Goal: Information Seeking & Learning: Check status

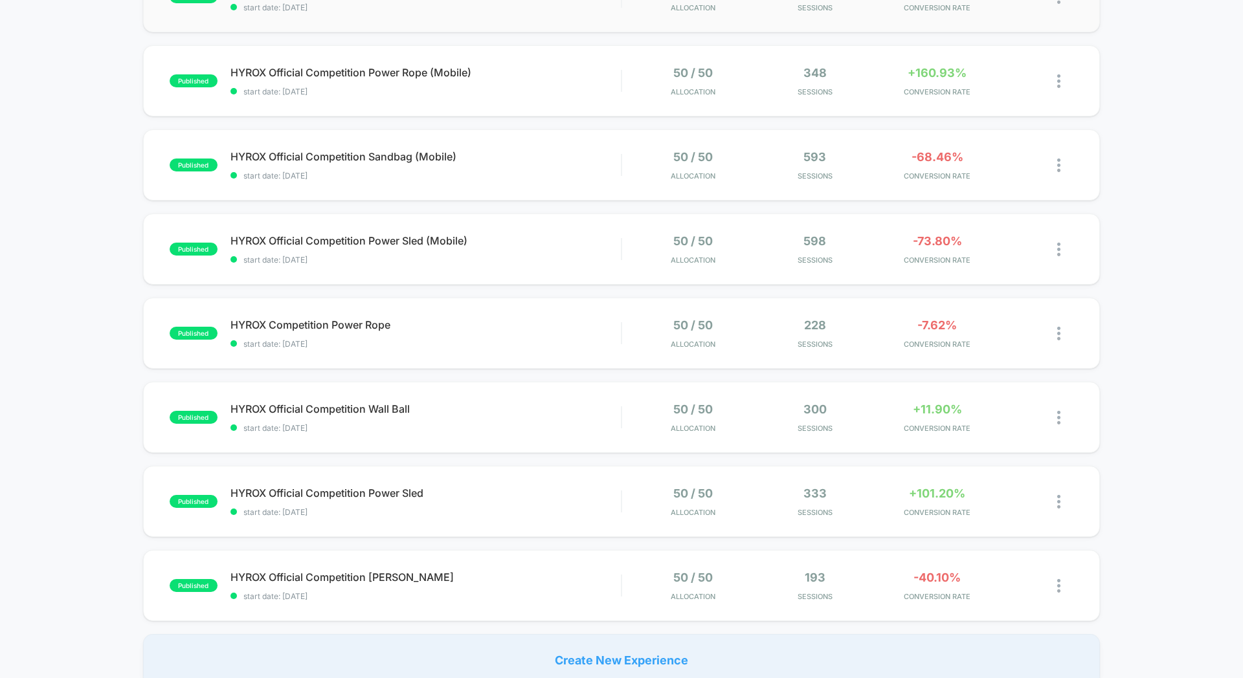
scroll to position [352, 0]
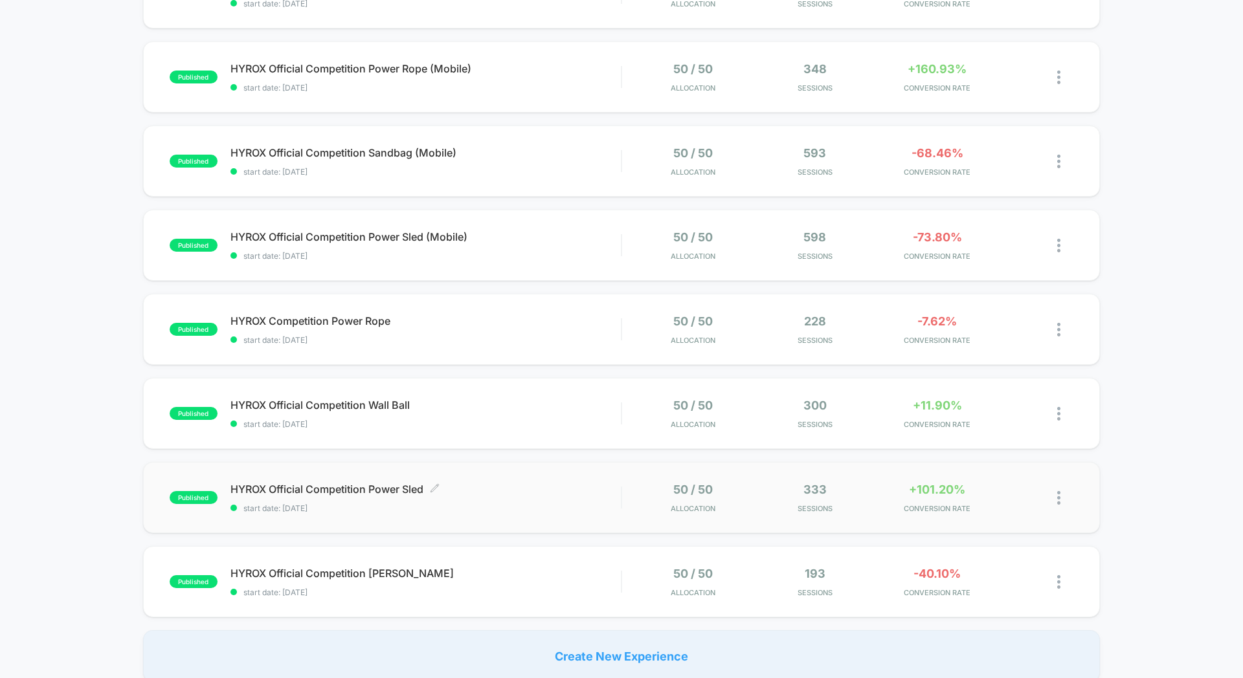
click at [573, 486] on span "HYROX Official Competition Power Sled Click to edit experience details" at bounding box center [425, 489] width 390 height 13
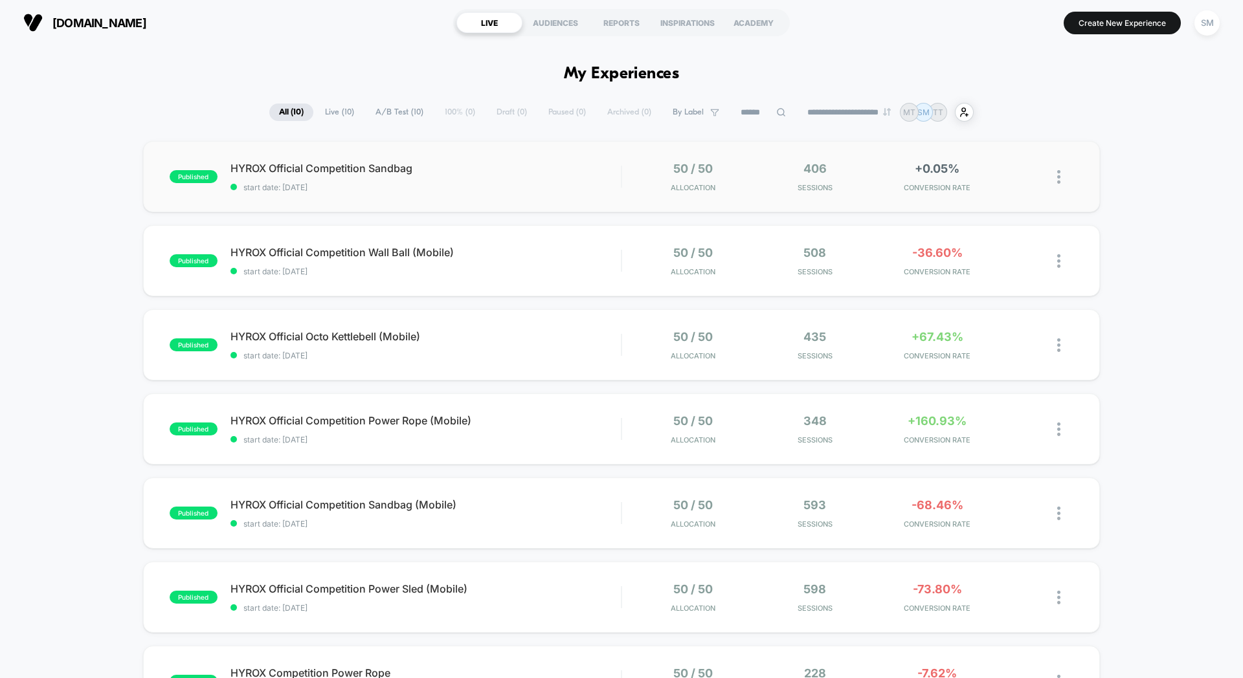
click at [496, 197] on div "published HYROX Official Competition Sandbag start date: [DATE] 50 / 50 Allocat…" at bounding box center [621, 176] width 957 height 71
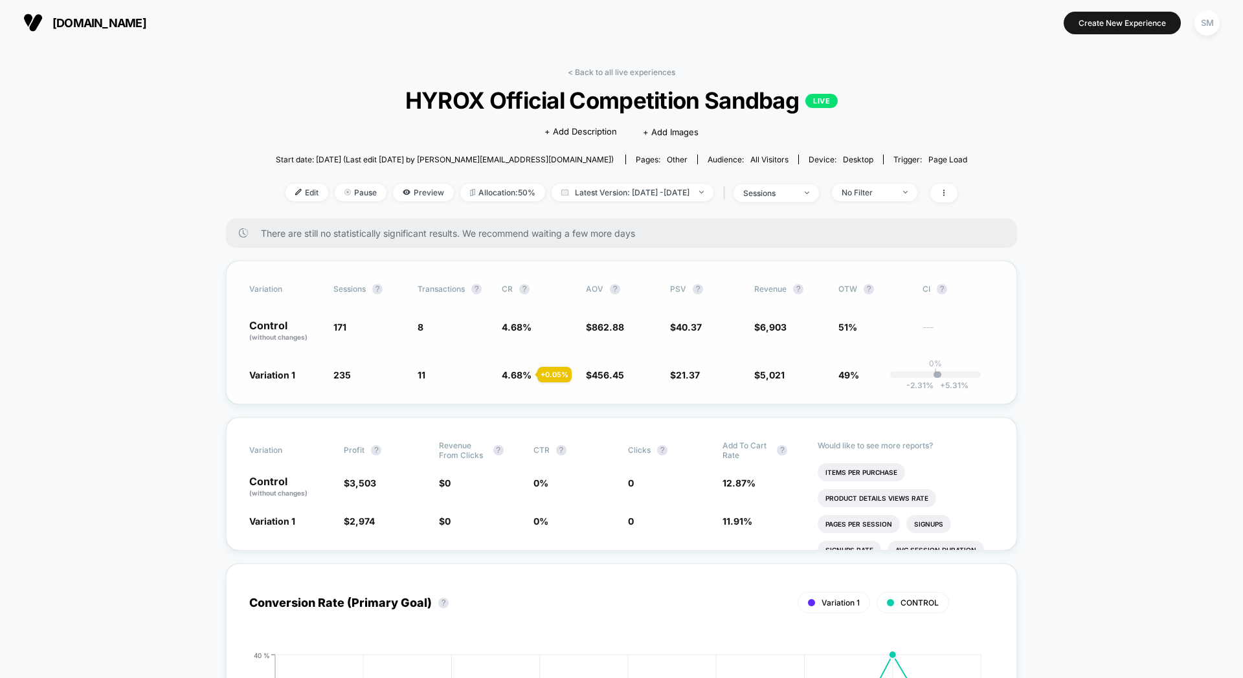
click at [940, 374] on div "-2.31 % + 5.31 %" at bounding box center [937, 374] width 8 height 6
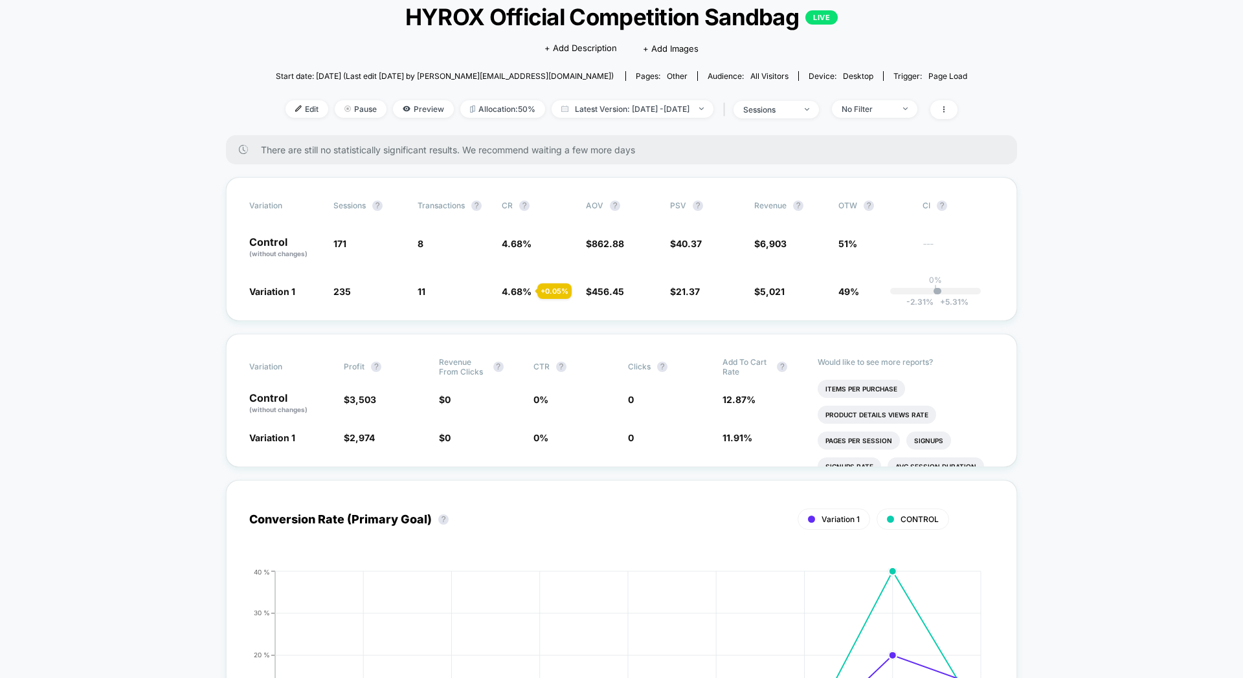
scroll to position [84, 0]
click at [528, 211] on div "Variation Sessions ? Transactions ? CR ? AOV ? PSV ? Revenue ? OTW ? CI ? Contr…" at bounding box center [621, 249] width 791 height 144
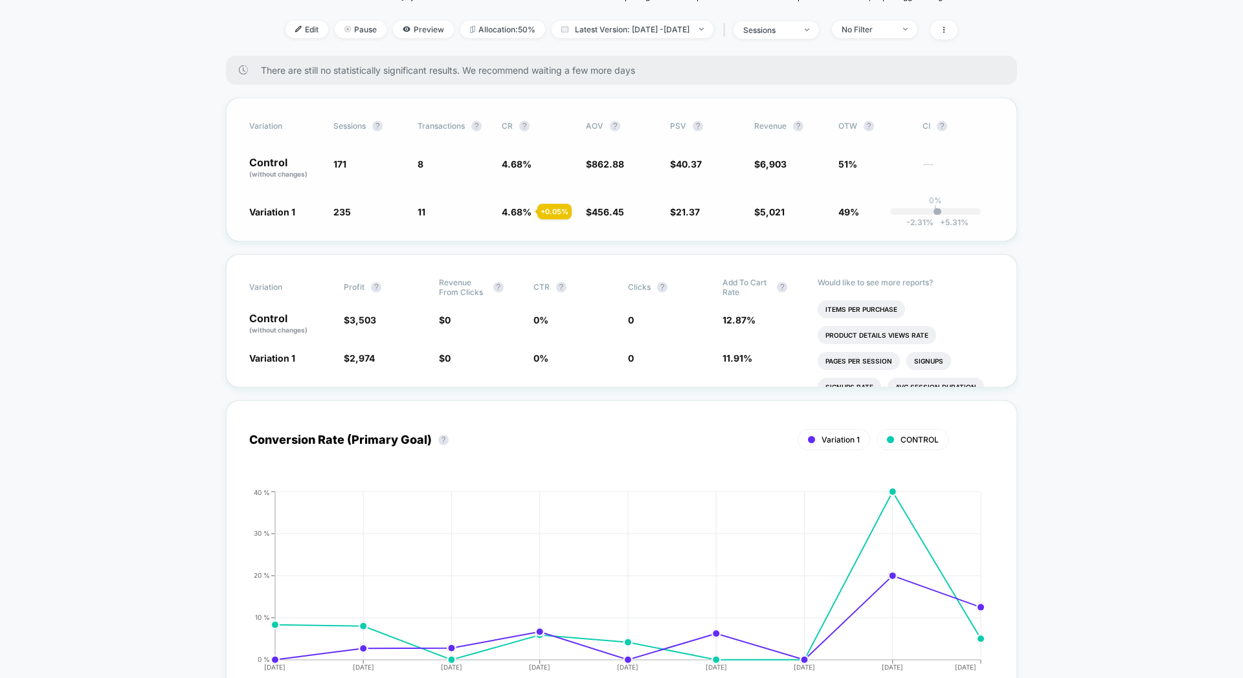
scroll to position [0, 0]
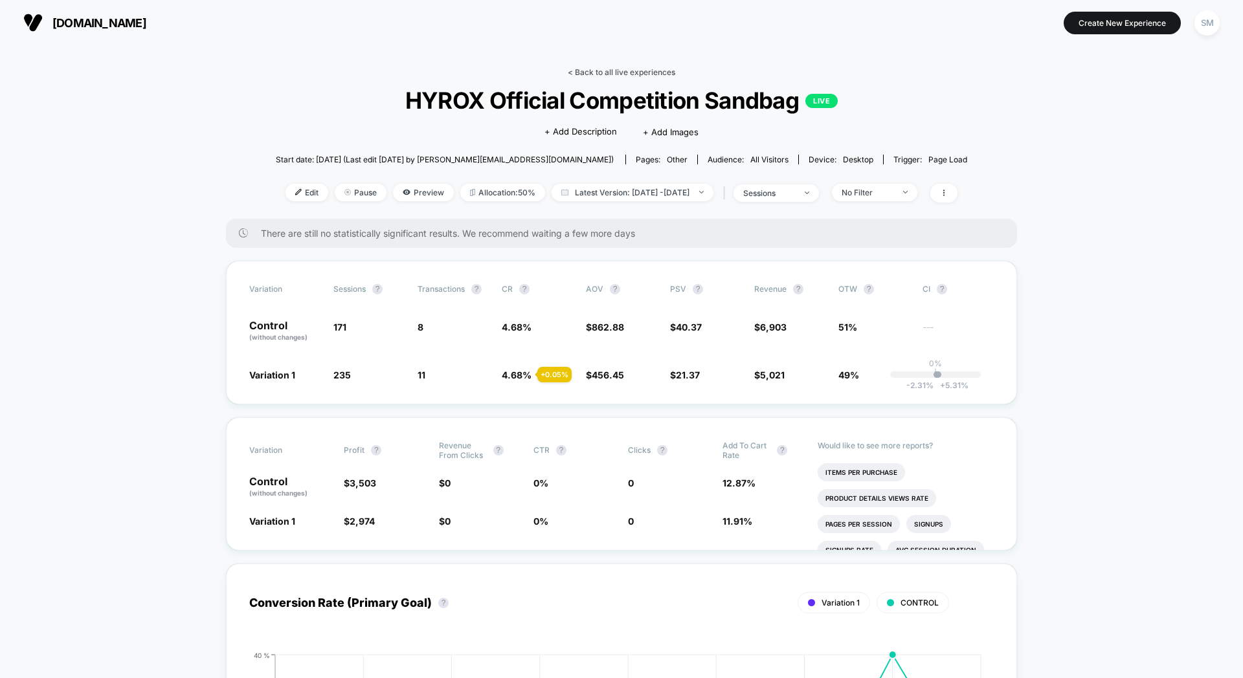
click at [573, 73] on link "< Back to all live experiences" at bounding box center [621, 72] width 107 height 10
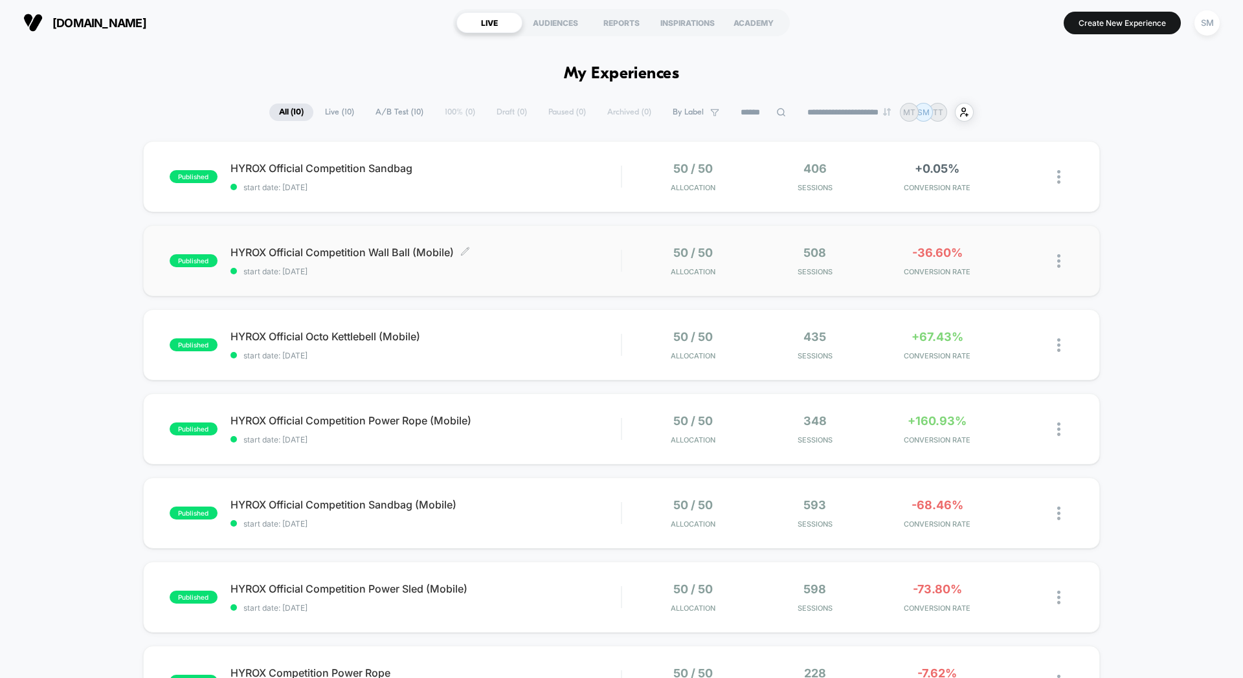
click at [581, 270] on span "start date: [DATE]" at bounding box center [425, 272] width 390 height 10
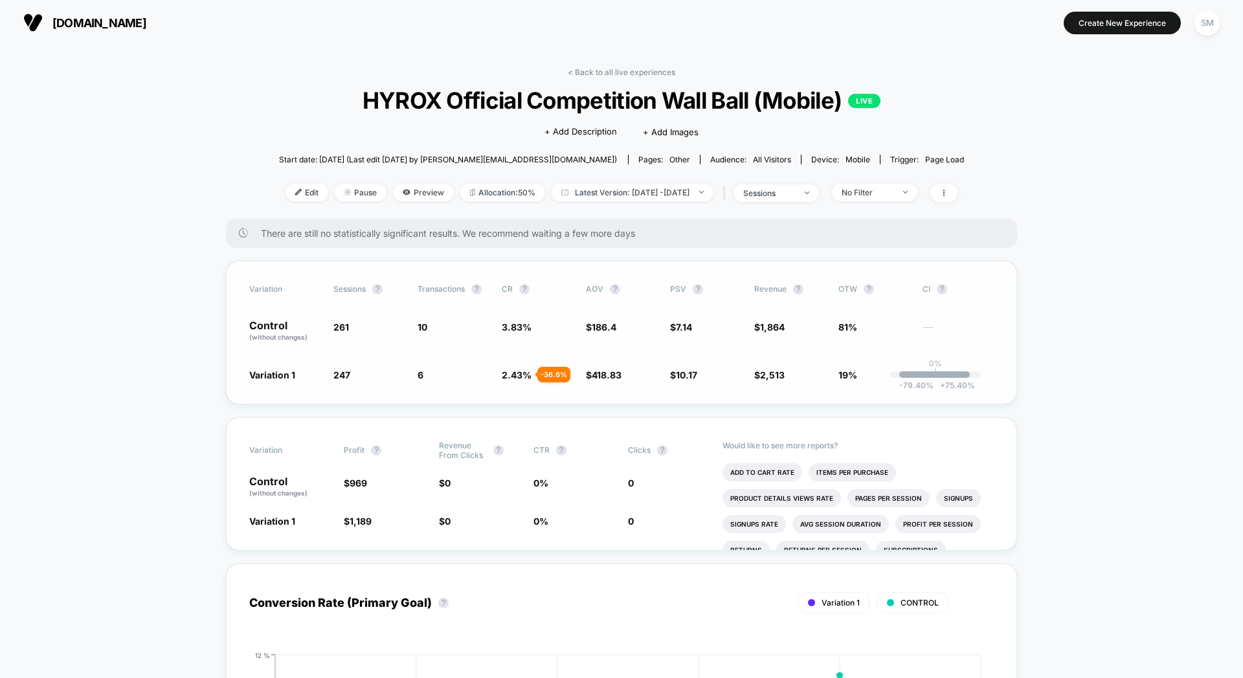
click at [934, 375] on div "-79.40 % + 75.40 %" at bounding box center [934, 374] width 71 height 6
click at [971, 373] on div "0% | -79.40 % + 75.40 %" at bounding box center [935, 374] width 91 height 6
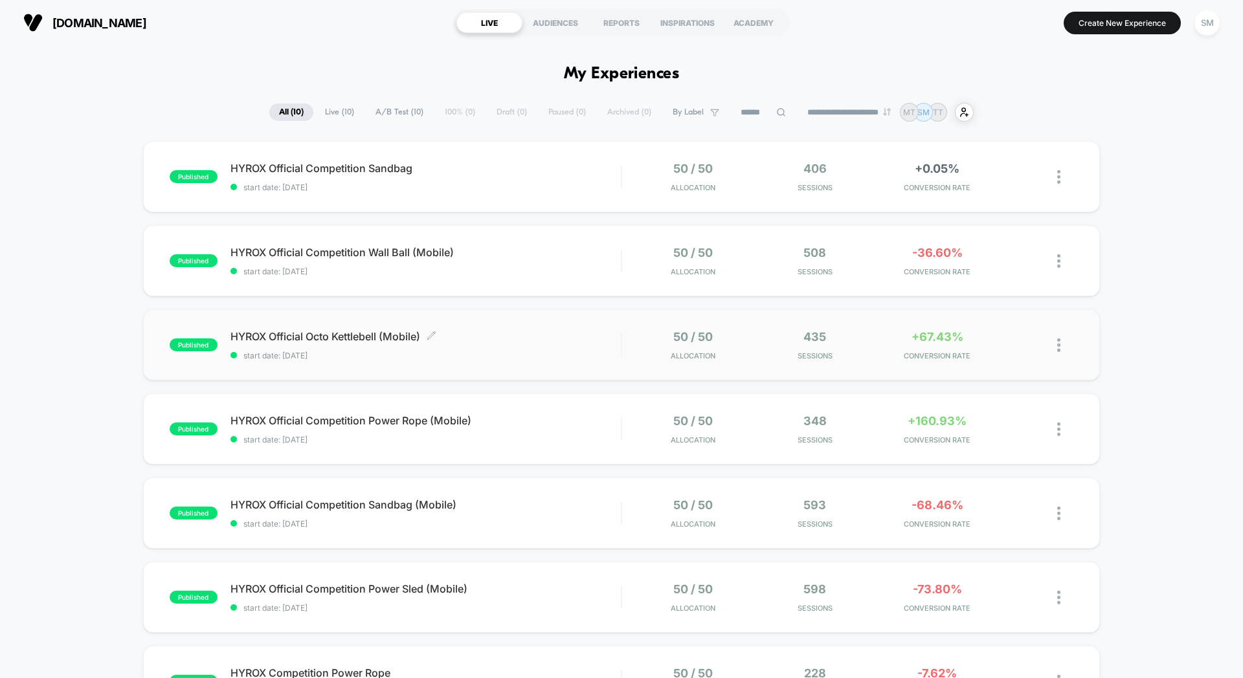
click at [508, 338] on span "HYROX Official Octo Kettlebell (Mobile) Click to edit experience details" at bounding box center [425, 336] width 390 height 13
click at [551, 360] on span "start date: [DATE]" at bounding box center [425, 356] width 390 height 10
click at [608, 440] on span "start date: [DATE]" at bounding box center [425, 440] width 390 height 10
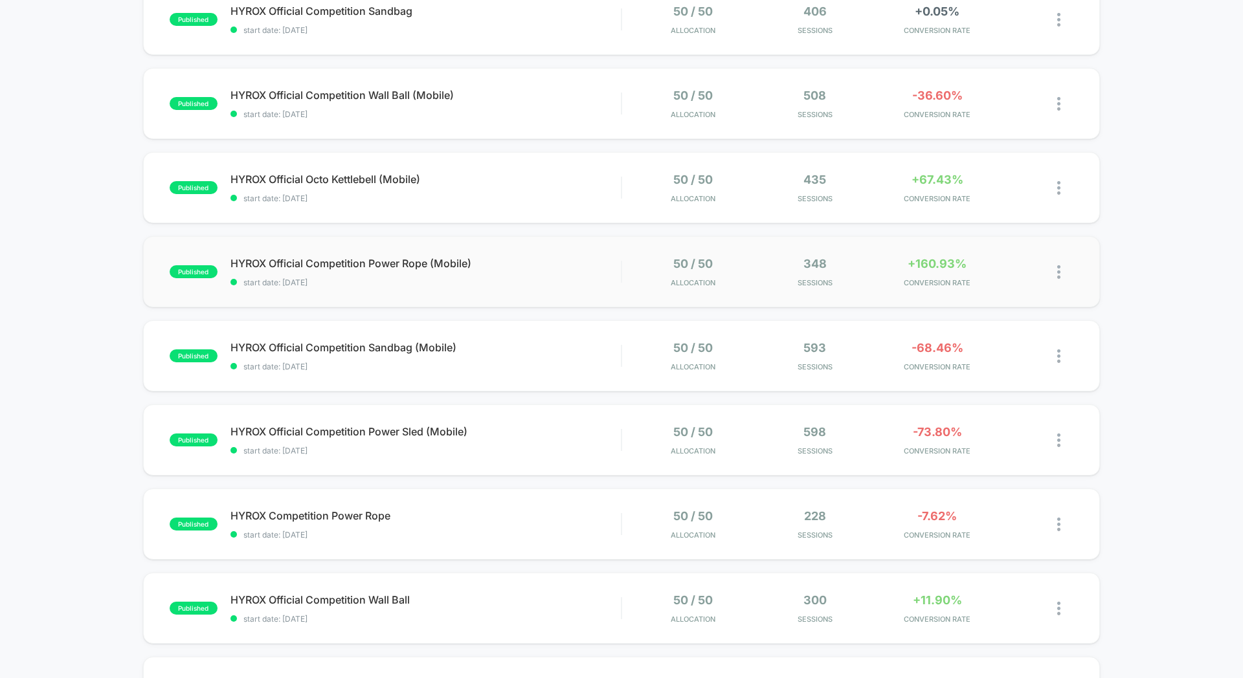
scroll to position [162, 0]
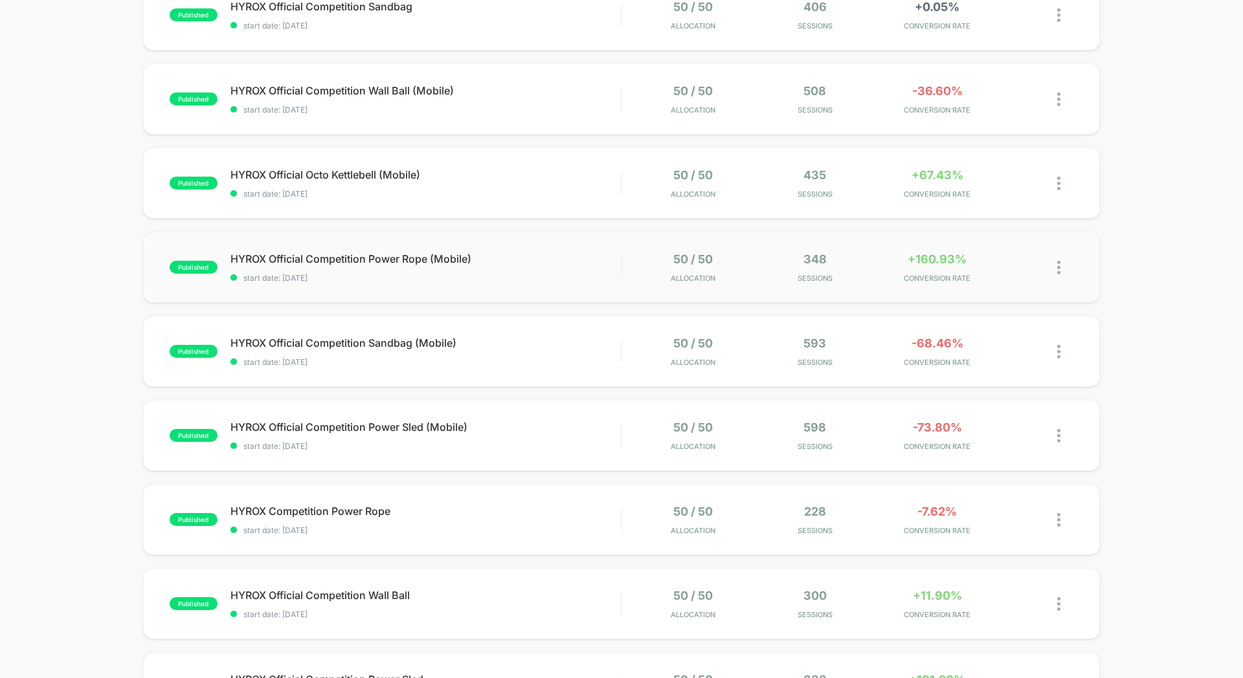
click at [595, 293] on div "published HYROX Official Competition Power Rope (Mobile) start date: [DATE] 50 …" at bounding box center [621, 267] width 957 height 71
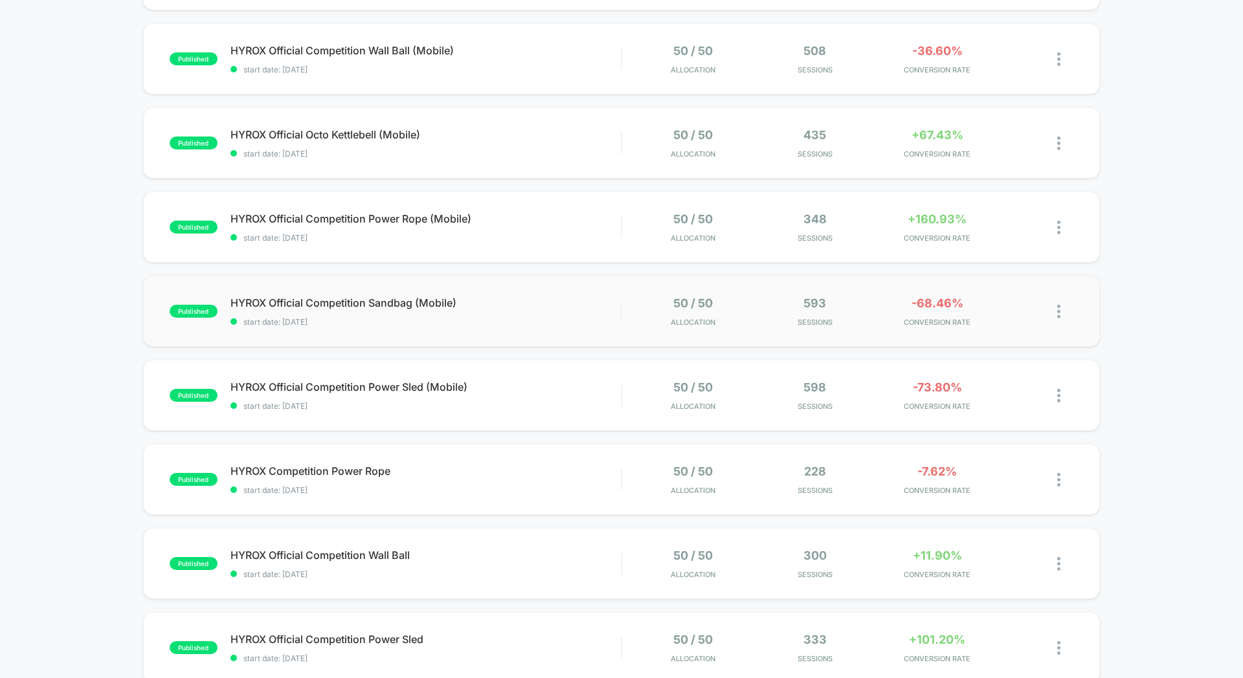
scroll to position [225, 0]
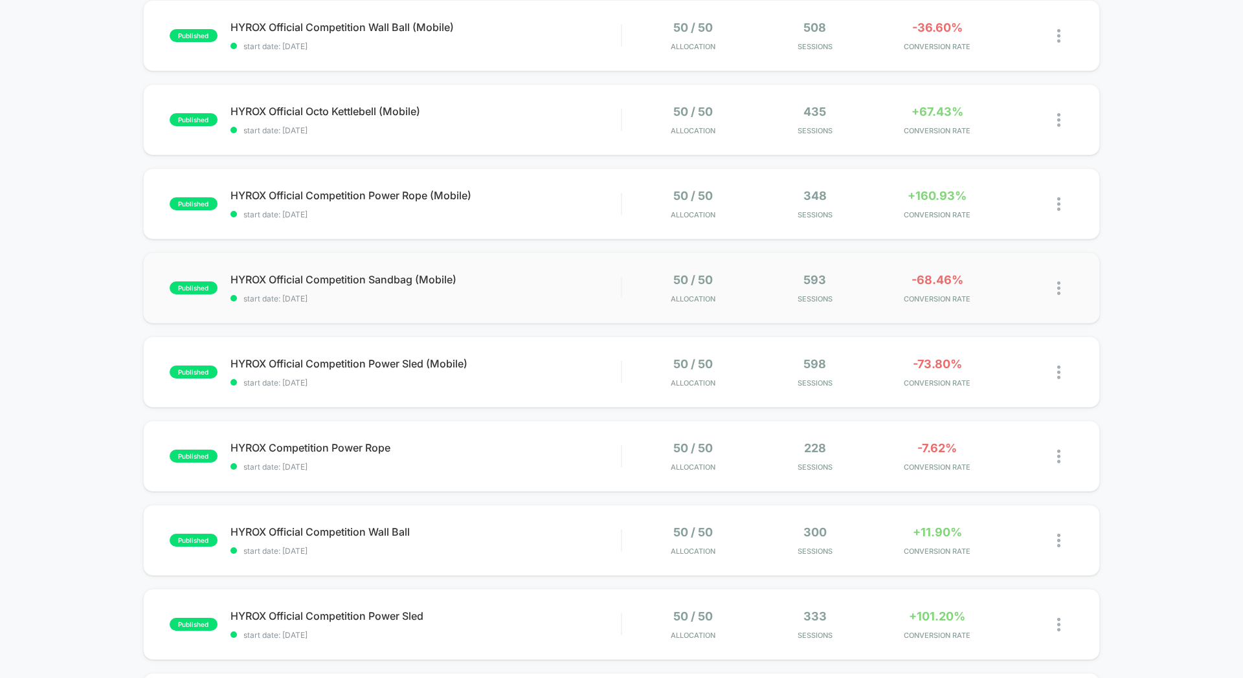
click at [570, 316] on div "published HYROX Official Competition Sandbag (Mobile) start date: [DATE] 50 / 5…" at bounding box center [621, 287] width 957 height 71
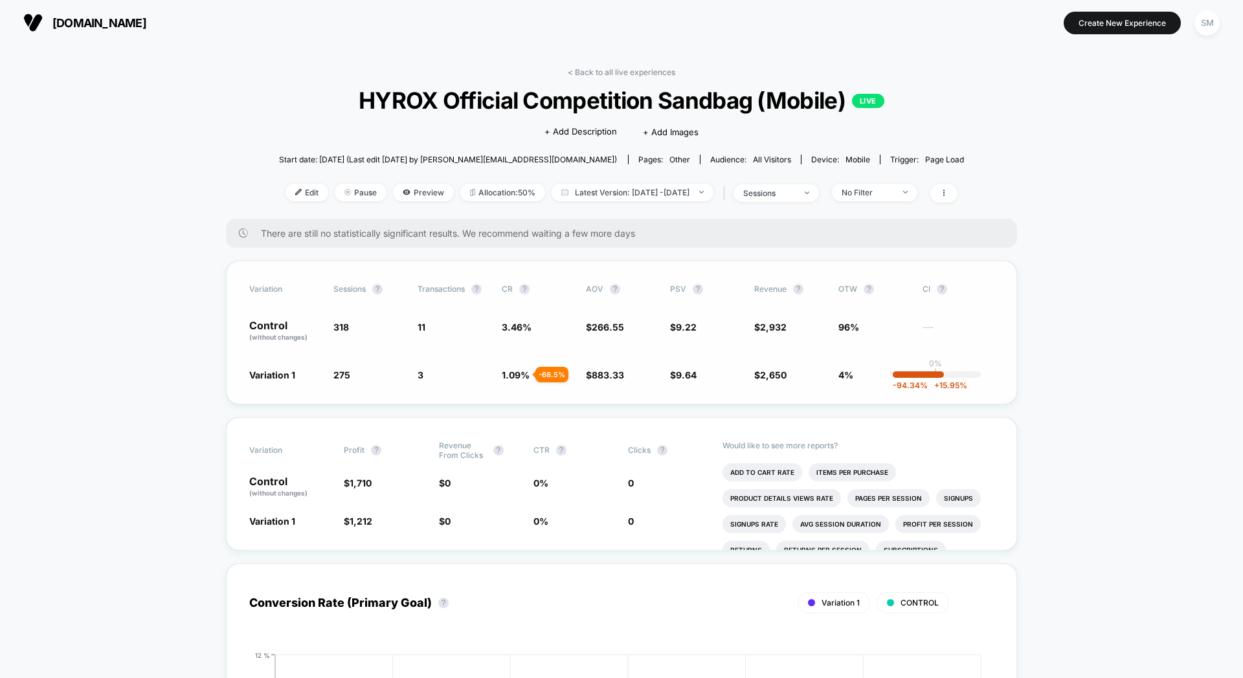
click at [932, 373] on div "-94.34 % + 15.95 %" at bounding box center [917, 374] width 51 height 6
click at [938, 364] on p "0%" at bounding box center [935, 364] width 13 height 10
drag, startPoint x: 969, startPoint y: 390, endPoint x: 891, endPoint y: 376, distance: 79.5
click at [891, 376] on div "Variation Sessions ? Transactions ? CR ? AOV ? PSV ? Revenue ? OTW ? CI ? Contr…" at bounding box center [621, 333] width 791 height 144
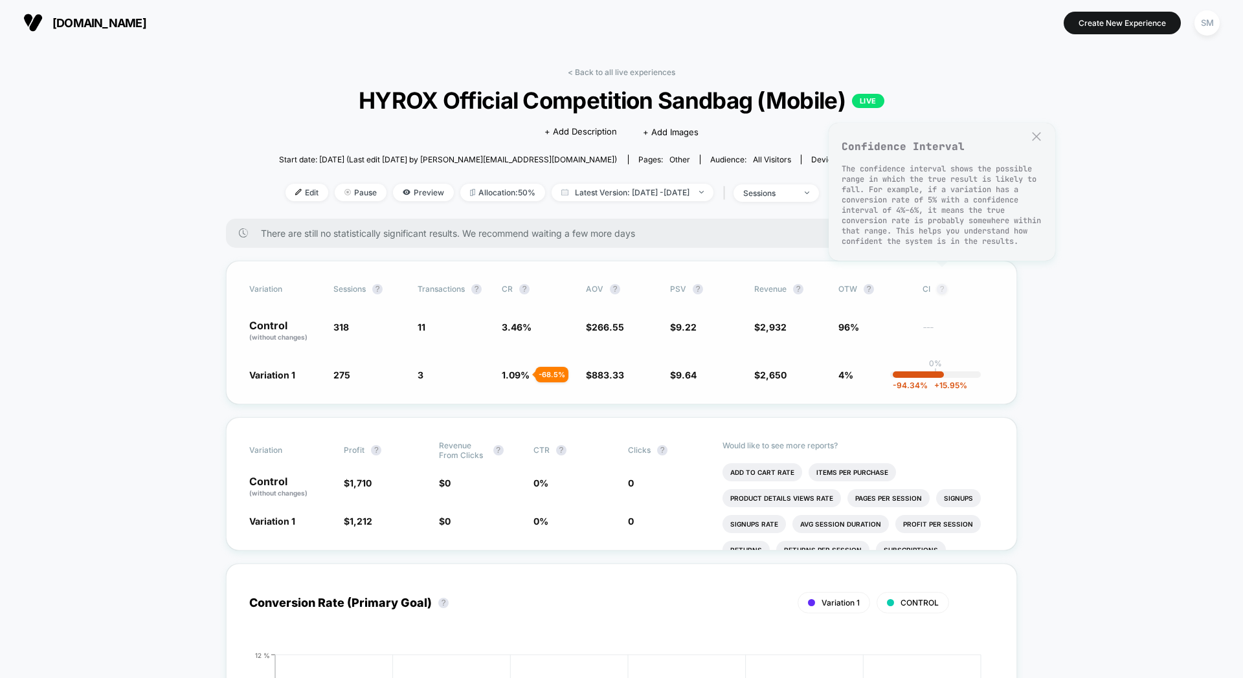
click at [942, 293] on button "?" at bounding box center [941, 289] width 10 height 10
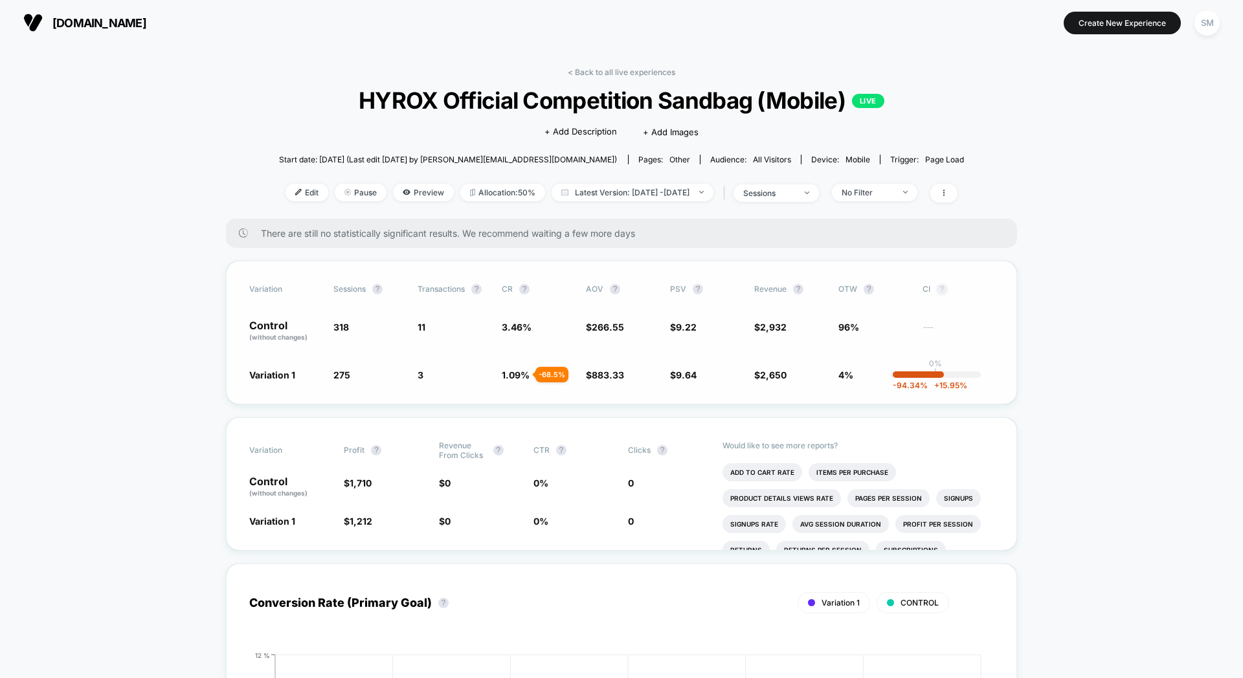
click at [942, 293] on button "?" at bounding box center [941, 289] width 10 height 10
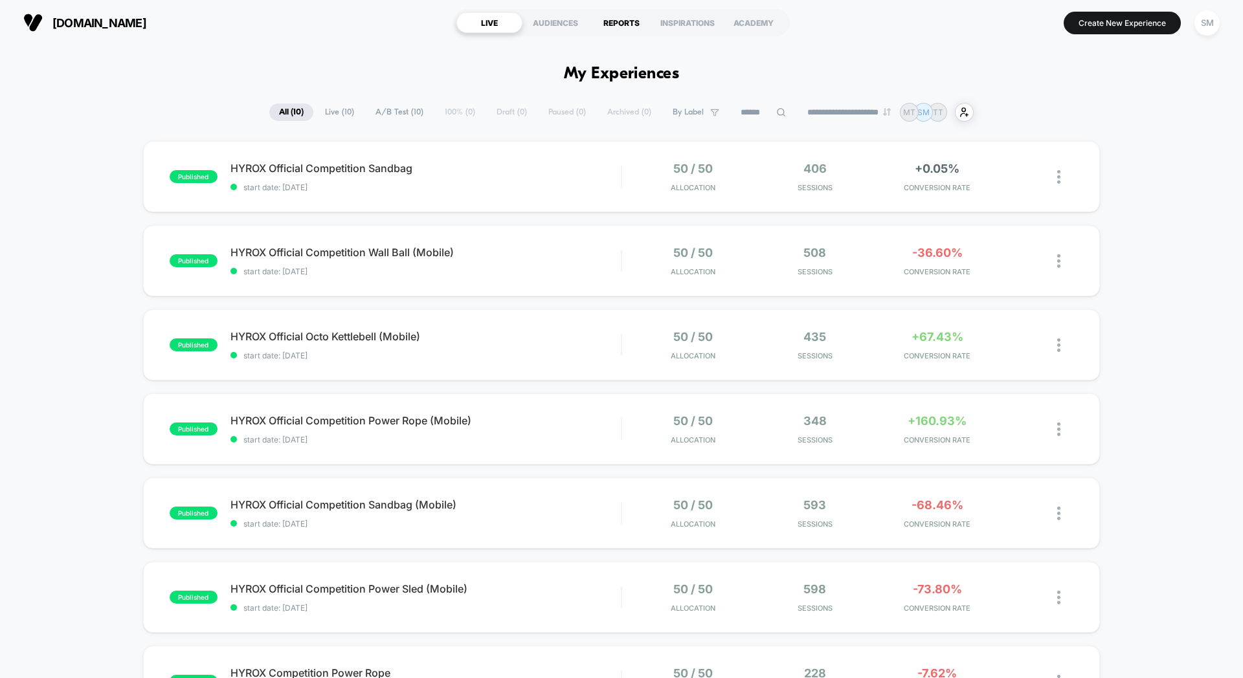
click at [618, 27] on div "REPORTS" at bounding box center [621, 22] width 66 height 21
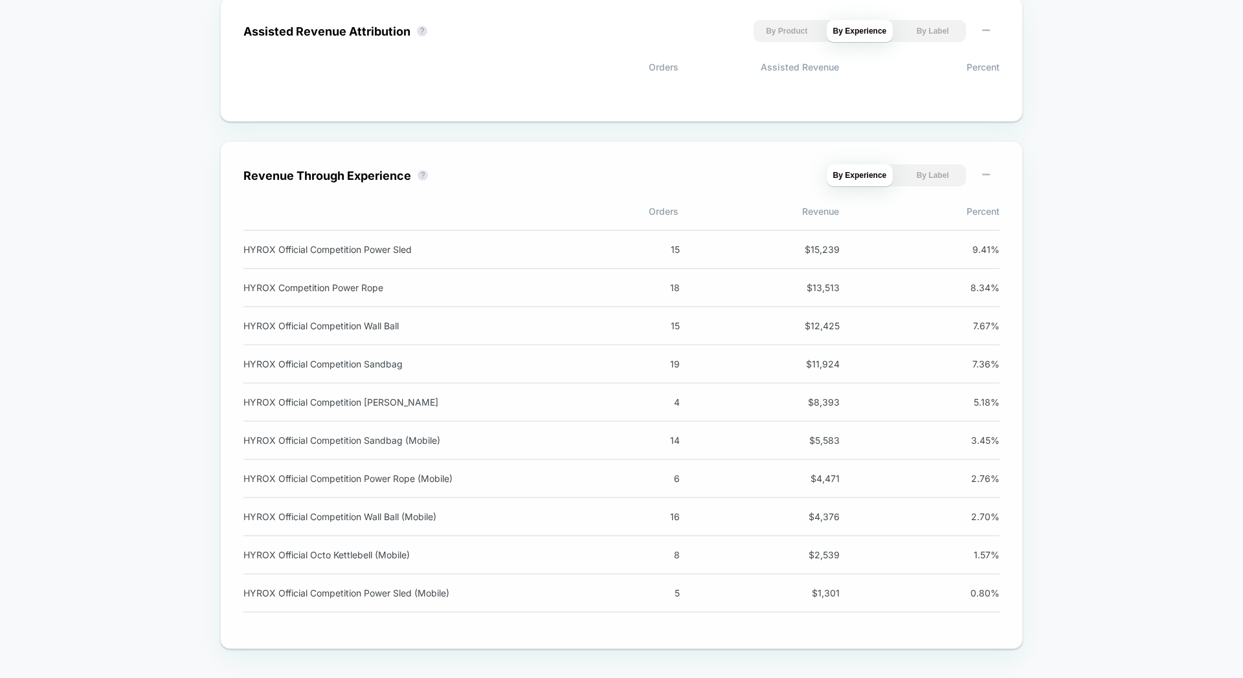
scroll to position [971, 0]
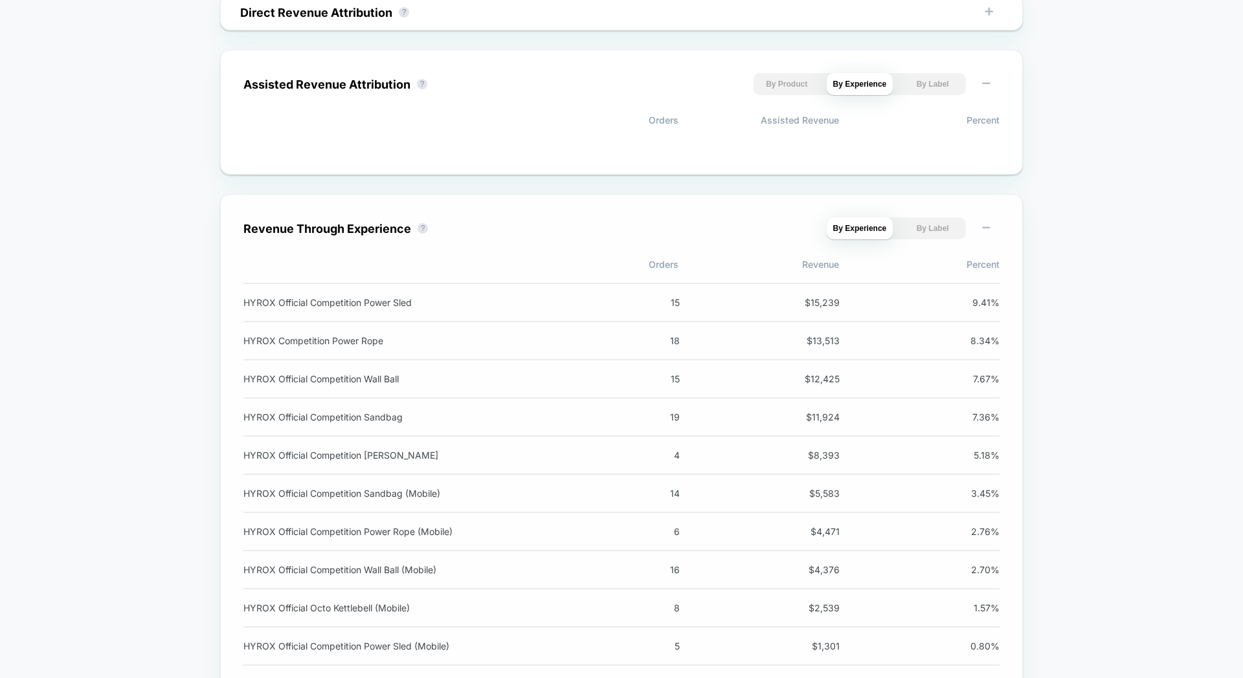
click at [918, 236] on button "By Label" at bounding box center [932, 228] width 67 height 22
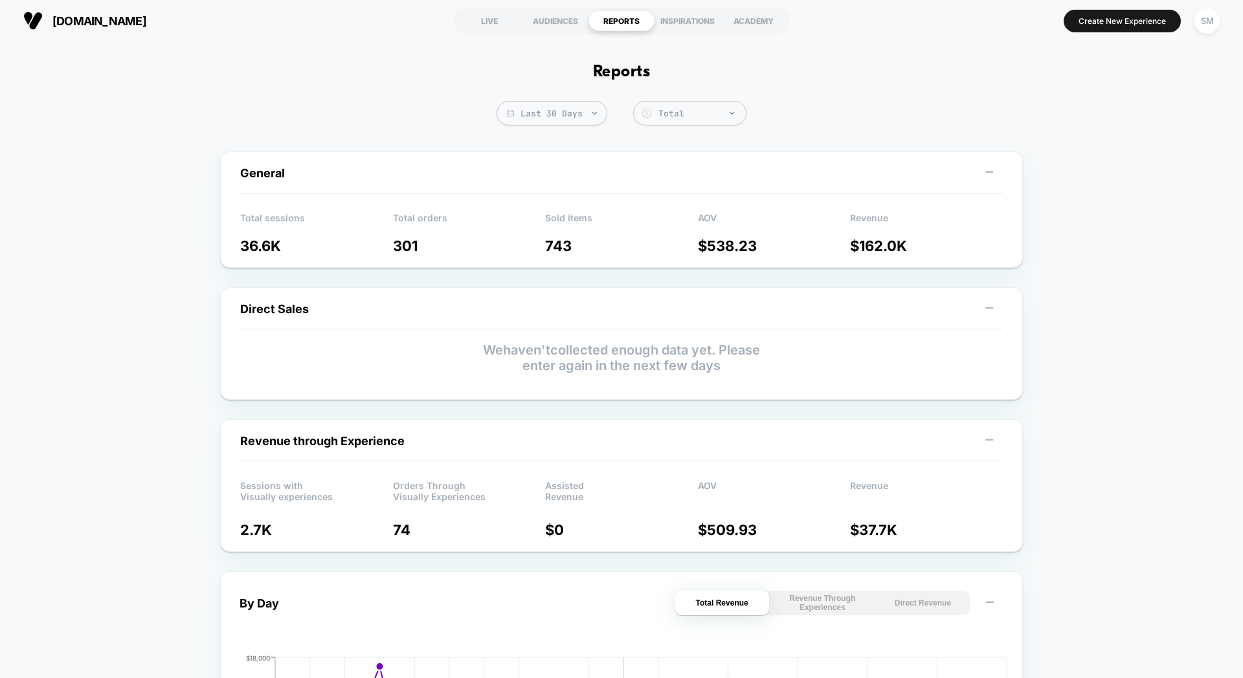
scroll to position [0, 0]
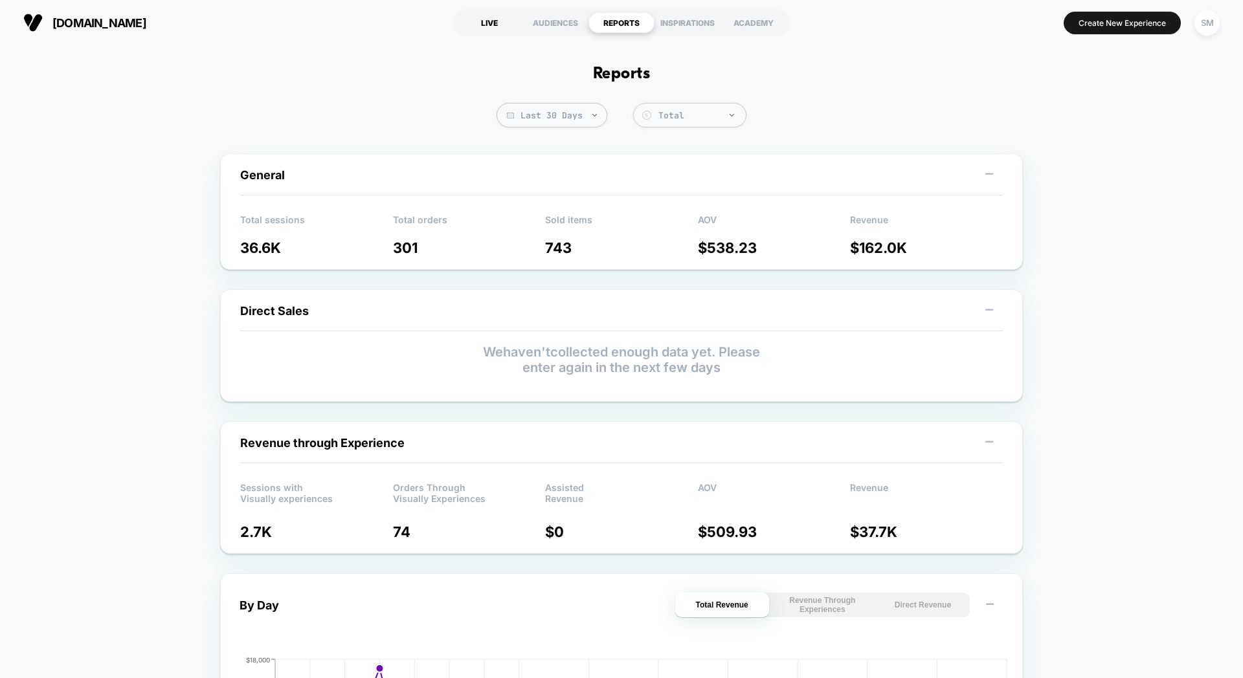
click at [480, 24] on div "LIVE" at bounding box center [489, 22] width 66 height 21
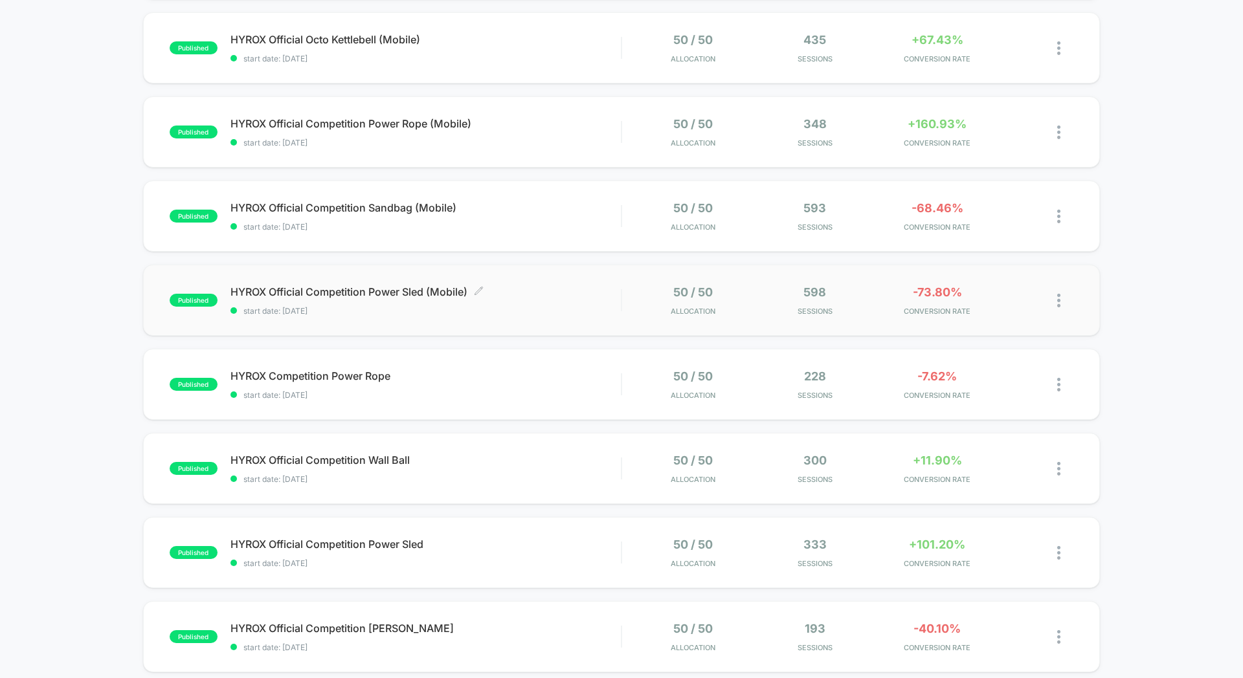
scroll to position [300, 0]
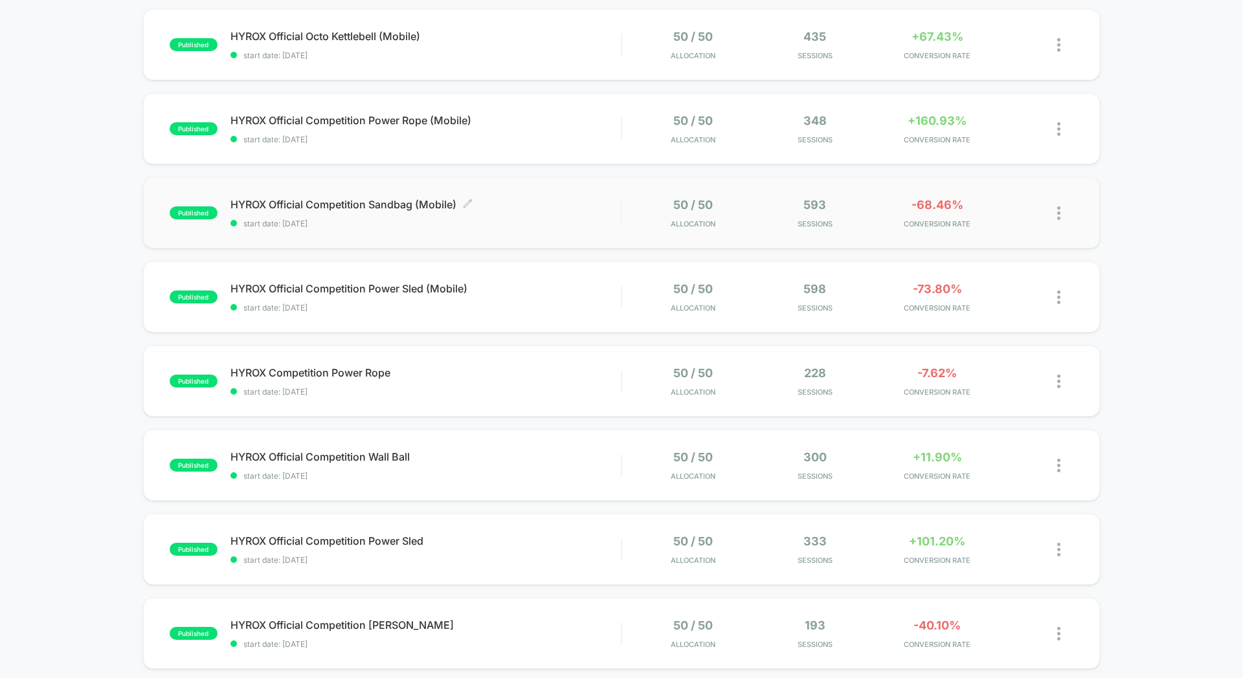
click at [577, 214] on div "HYROX Official Competition Sandbag (Mobile) Click to edit experience details Cl…" at bounding box center [425, 213] width 390 height 30
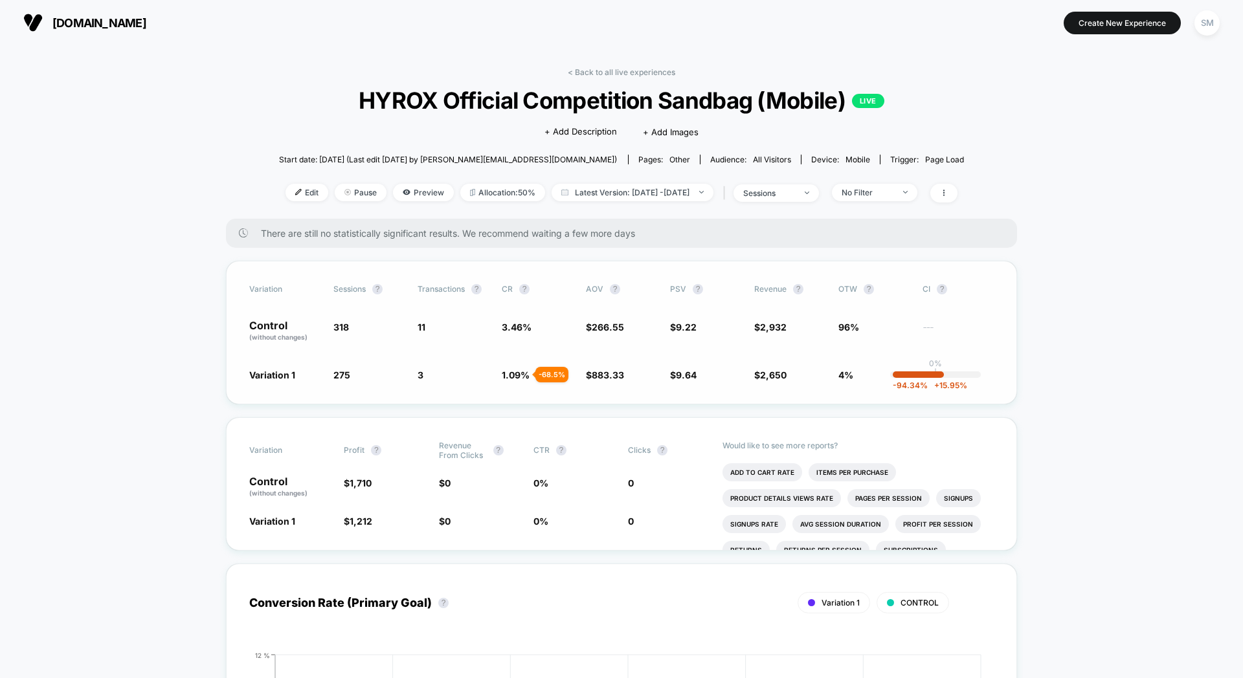
click at [931, 375] on div "-94.34 % + 15.95 %" at bounding box center [917, 374] width 51 height 6
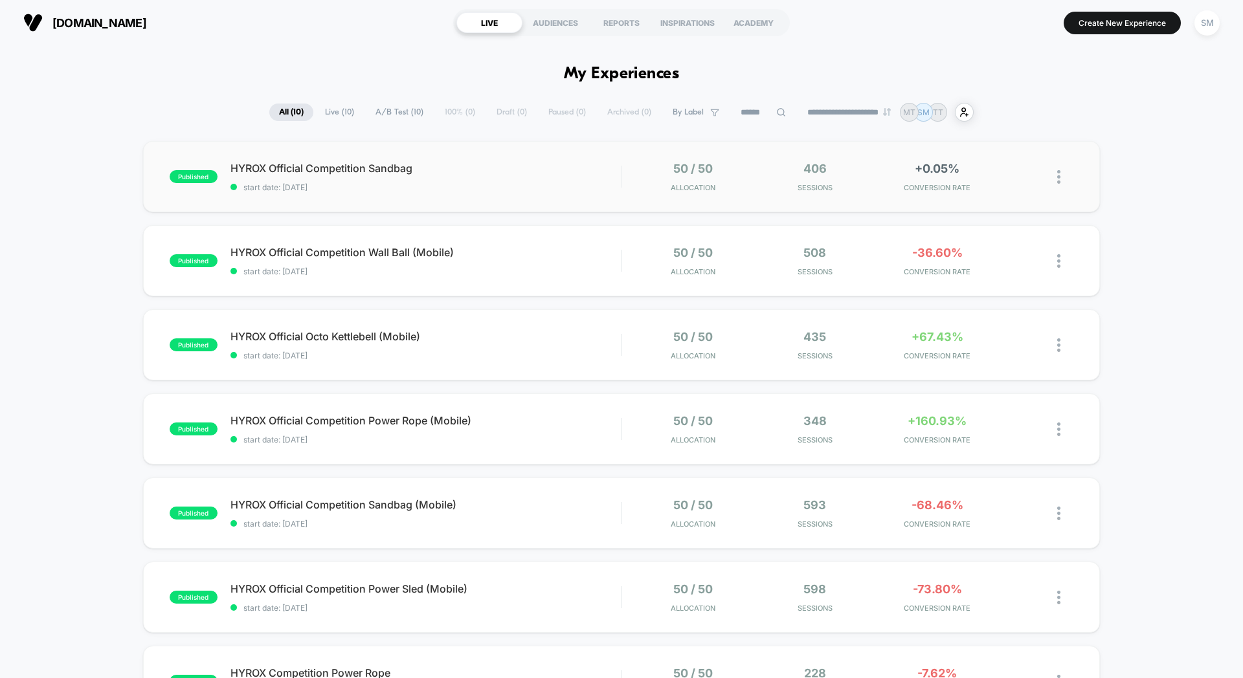
click at [542, 200] on div "published HYROX Official Competition Sandbag start date: [DATE] 50 / 50 Allocat…" at bounding box center [621, 176] width 957 height 71
click at [576, 256] on span "HYROX Official Competition Wall Ball (Mobile)" at bounding box center [425, 252] width 390 height 13
click at [537, 377] on div "published HYROX Official Octo Kettlebell (Mobile) start date: [DATE] 50 / 50 Al…" at bounding box center [621, 344] width 957 height 71
click at [585, 419] on span "HYROX Official Competition Power Rope (Mobile) Click to edit experience details" at bounding box center [425, 420] width 390 height 13
click at [555, 511] on span "HYROX Official Competition Sandbag (Mobile) Click to edit experience details" at bounding box center [425, 504] width 390 height 13
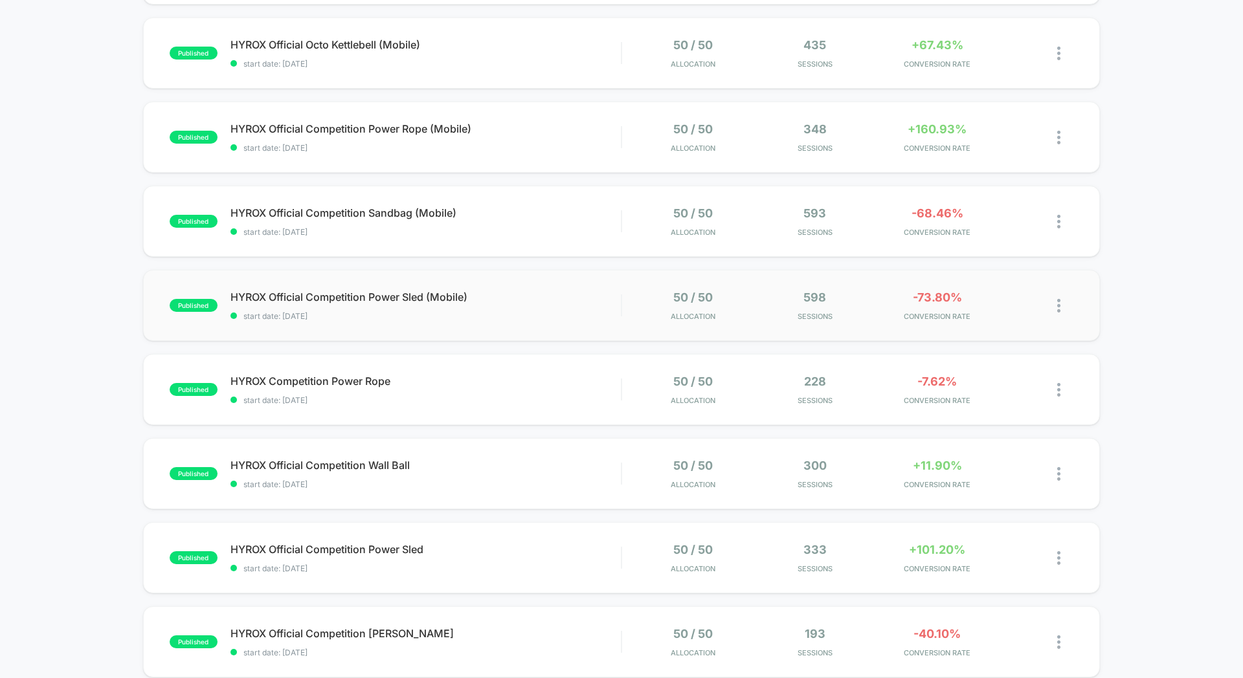
scroll to position [294, 0]
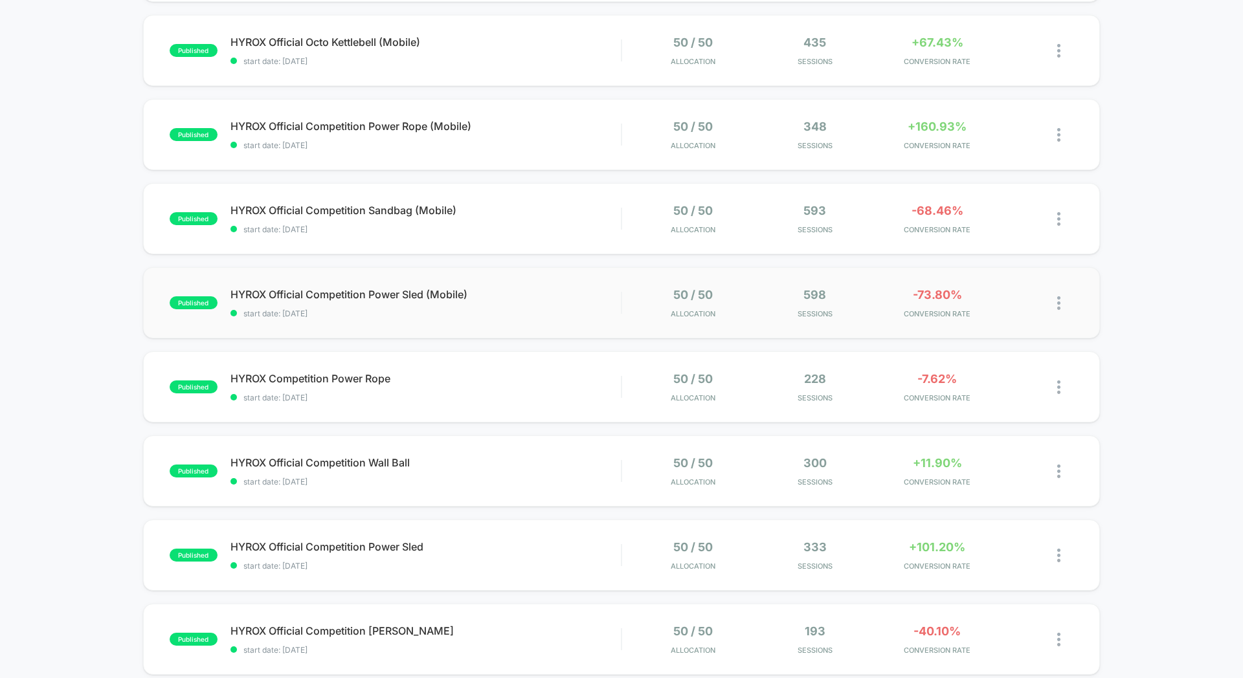
click at [549, 324] on div "published HYROX Official Competition Power Sled (Mobile) start date: [DATE] 50 …" at bounding box center [621, 302] width 957 height 71
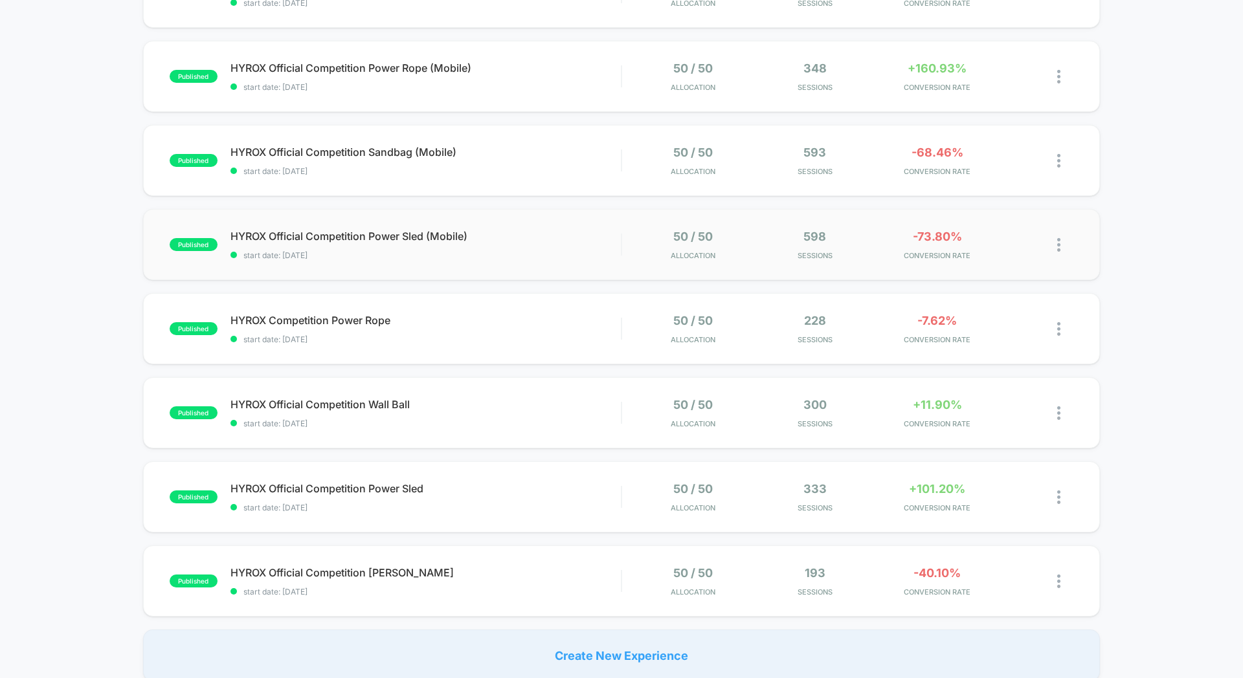
scroll to position [353, 0]
click at [563, 261] on div "published HYROX Official Competition Power Sled (Mobile) start date: [DATE] 50 …" at bounding box center [621, 243] width 957 height 71
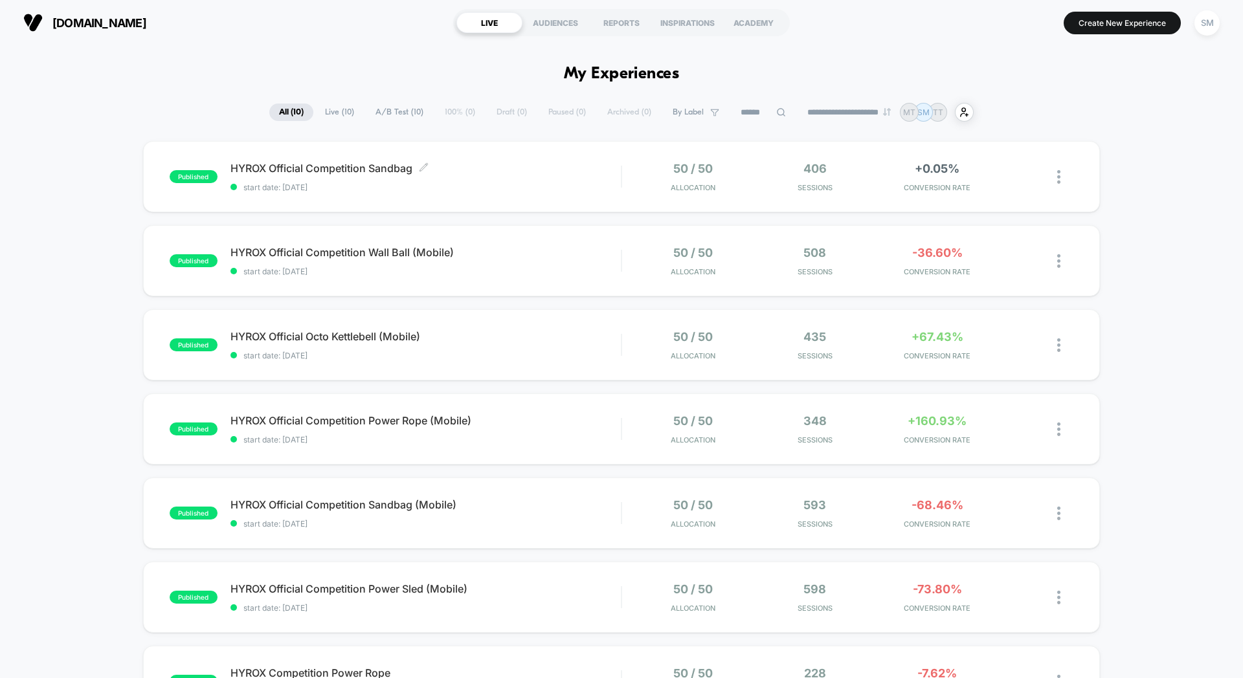
drag, startPoint x: 542, startPoint y: 183, endPoint x: 542, endPoint y: 189, distance: 6.5
click at [542, 183] on span "start date: [DATE]" at bounding box center [425, 188] width 390 height 10
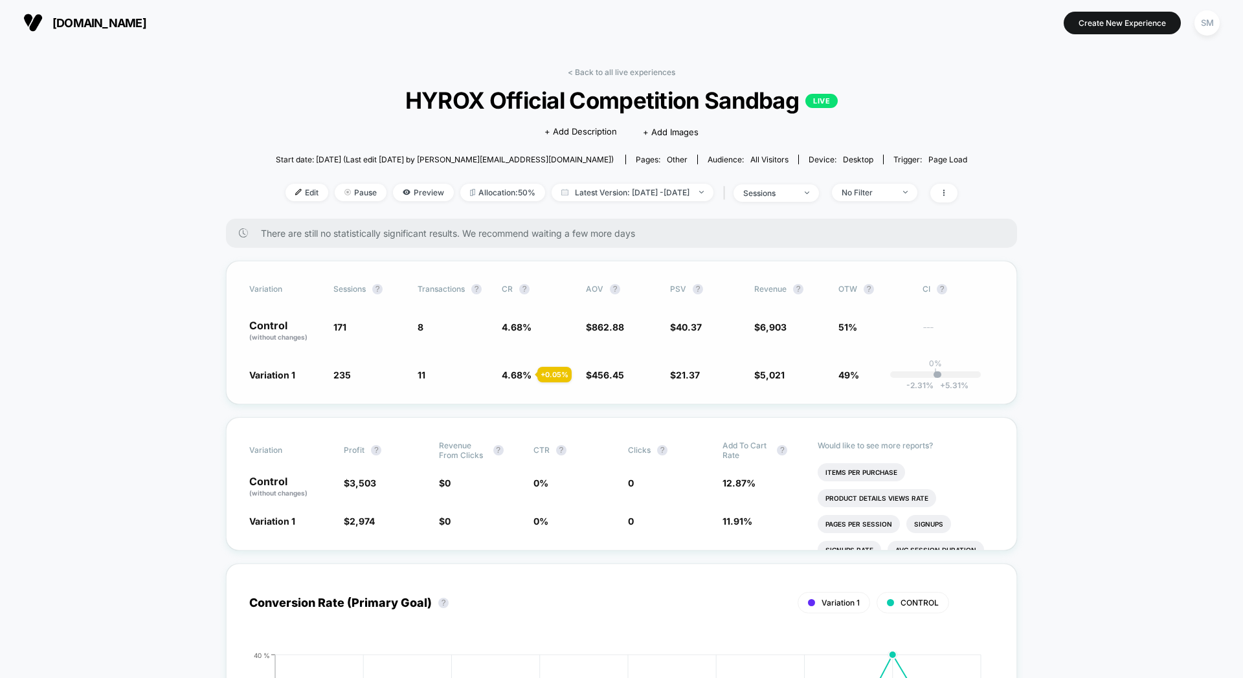
drag, startPoint x: 265, startPoint y: 327, endPoint x: 702, endPoint y: 386, distance: 441.3
click at [702, 386] on div "Variation Sessions ? Transactions ? CR ? AOV ? PSV ? Revenue ? OTW ? CI ? Contr…" at bounding box center [621, 333] width 791 height 144
drag, startPoint x: 1001, startPoint y: 387, endPoint x: 333, endPoint y: 288, distance: 675.8
click at [333, 287] on div "Variation Sessions ? Transactions ? CR ? AOV ? PSV ? Revenue ? OTW ? CI ? Contr…" at bounding box center [621, 333] width 791 height 144
click at [260, 293] on span "Variation" at bounding box center [284, 289] width 71 height 10
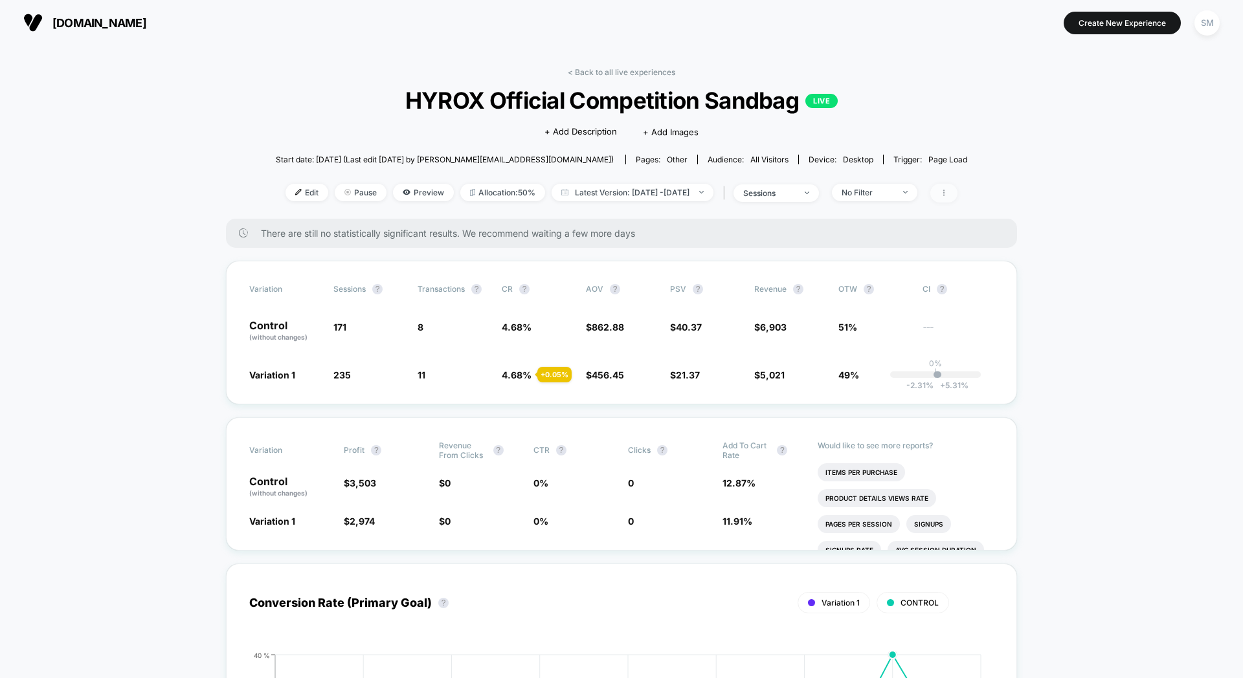
click at [957, 197] on span at bounding box center [943, 193] width 27 height 19
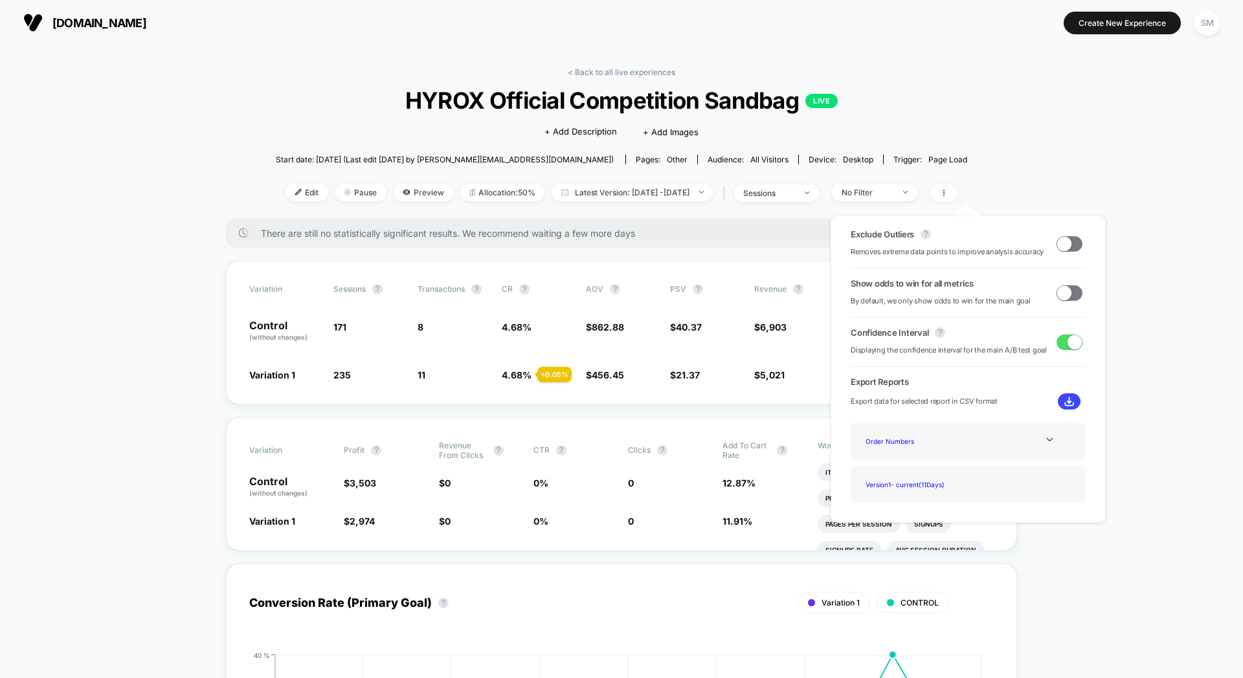
click at [412, 163] on span "Start date: [DATE] (Last edit [DATE] by [PERSON_NAME][EMAIL_ADDRESS][DOMAIN_NAM…" at bounding box center [445, 160] width 338 height 10
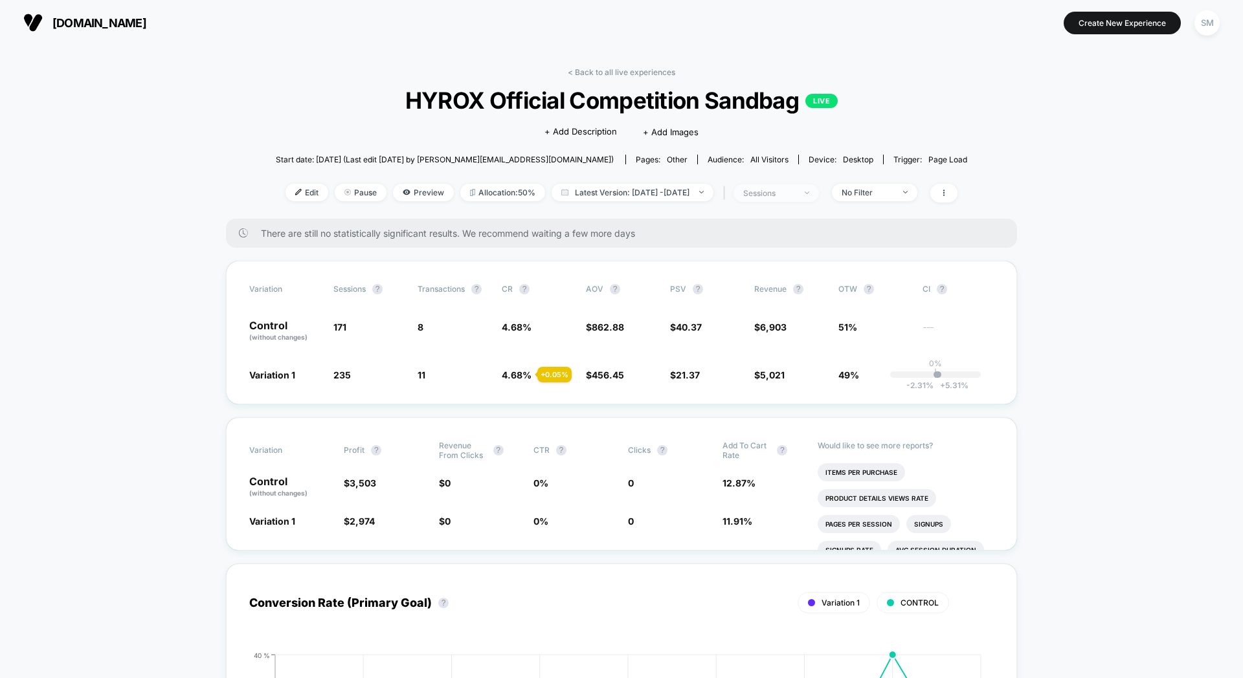
click at [795, 197] on div "sessions" at bounding box center [769, 193] width 52 height 10
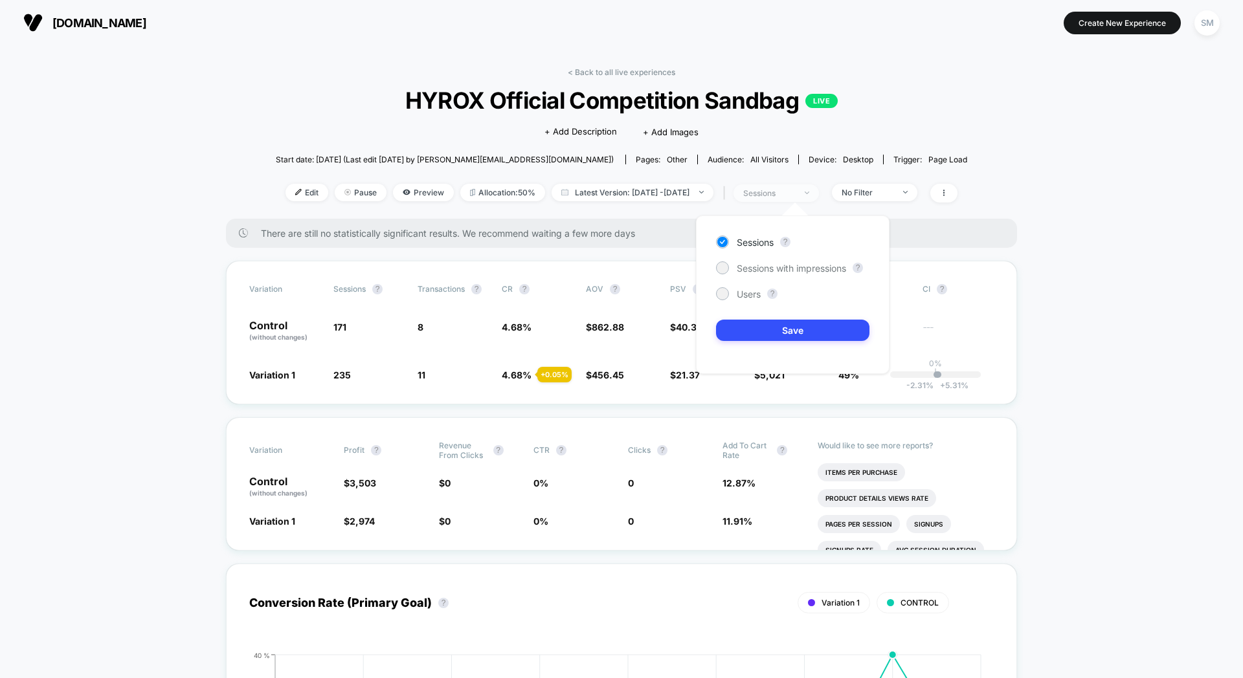
click at [795, 197] on div "sessions" at bounding box center [769, 193] width 52 height 10
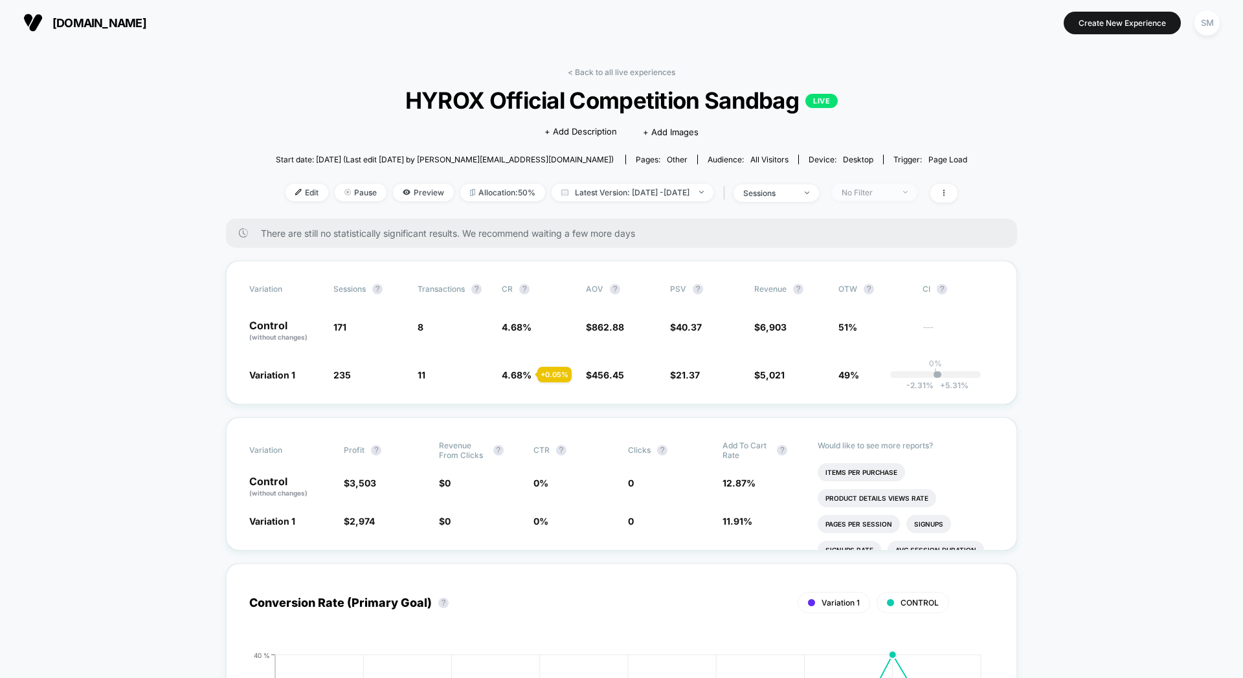
click at [880, 198] on span "No Filter" at bounding box center [874, 192] width 85 height 17
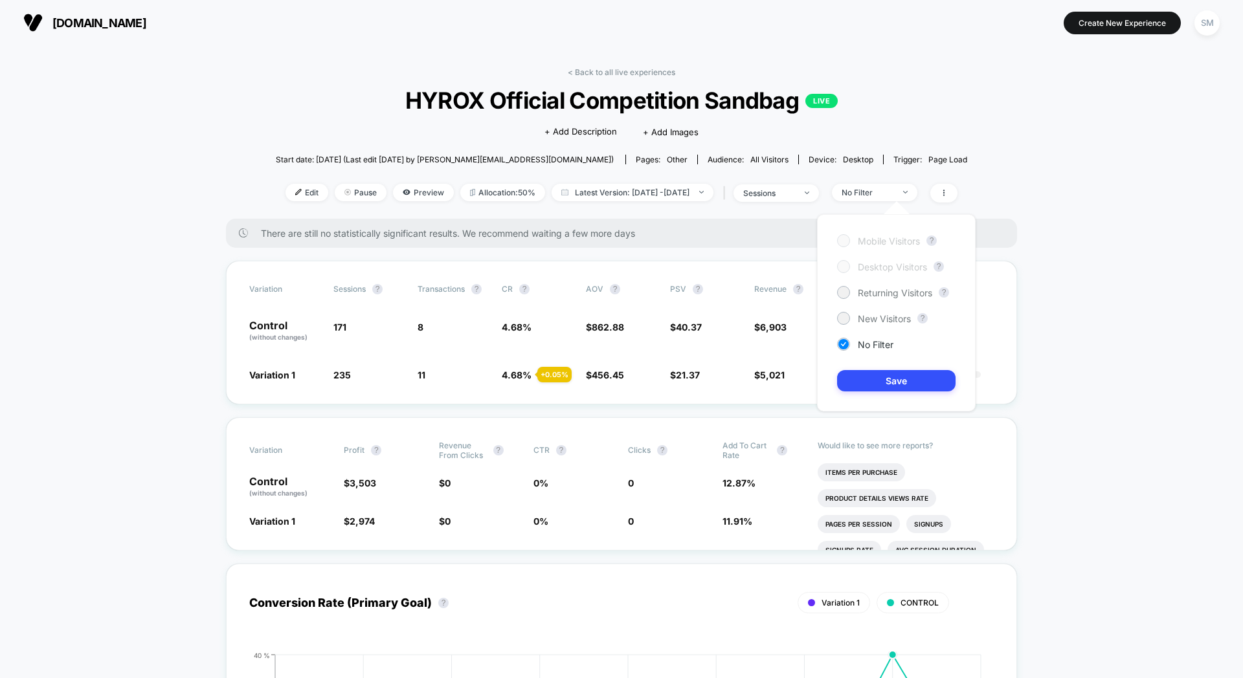
click at [957, 193] on span at bounding box center [943, 193] width 27 height 19
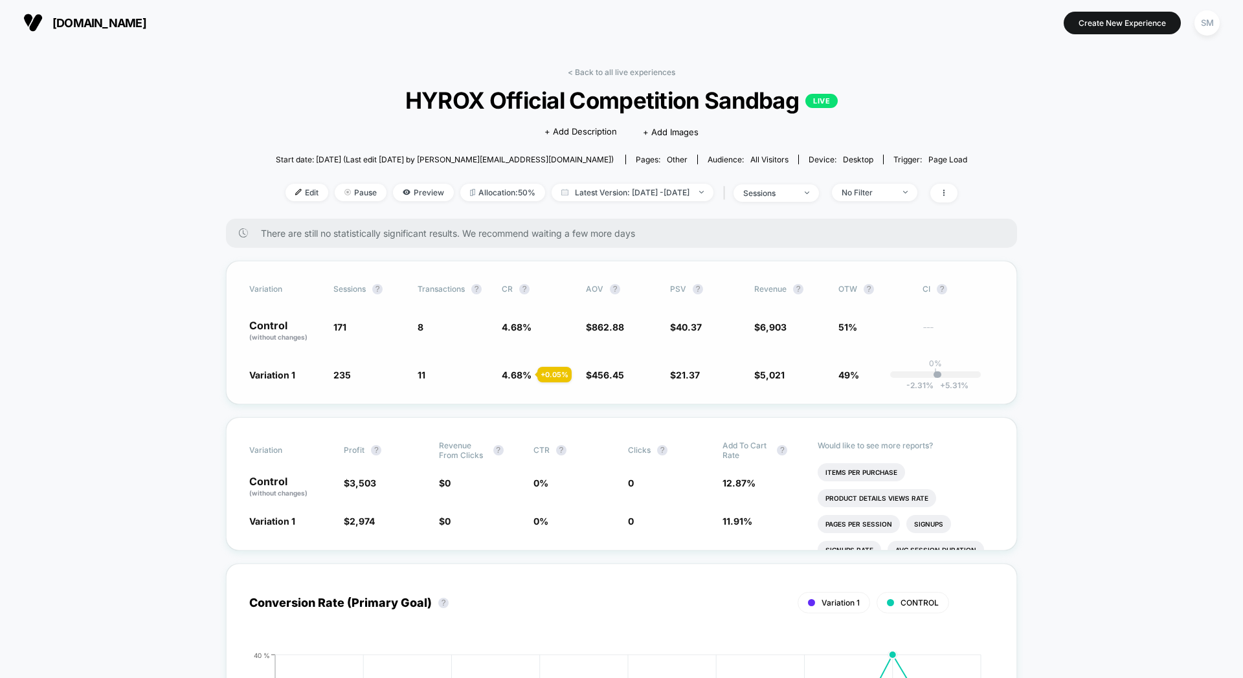
click at [941, 374] on span "0% |" at bounding box center [935, 368] width 13 height 19
click at [922, 387] on span "-2.31 %" at bounding box center [919, 386] width 27 height 10
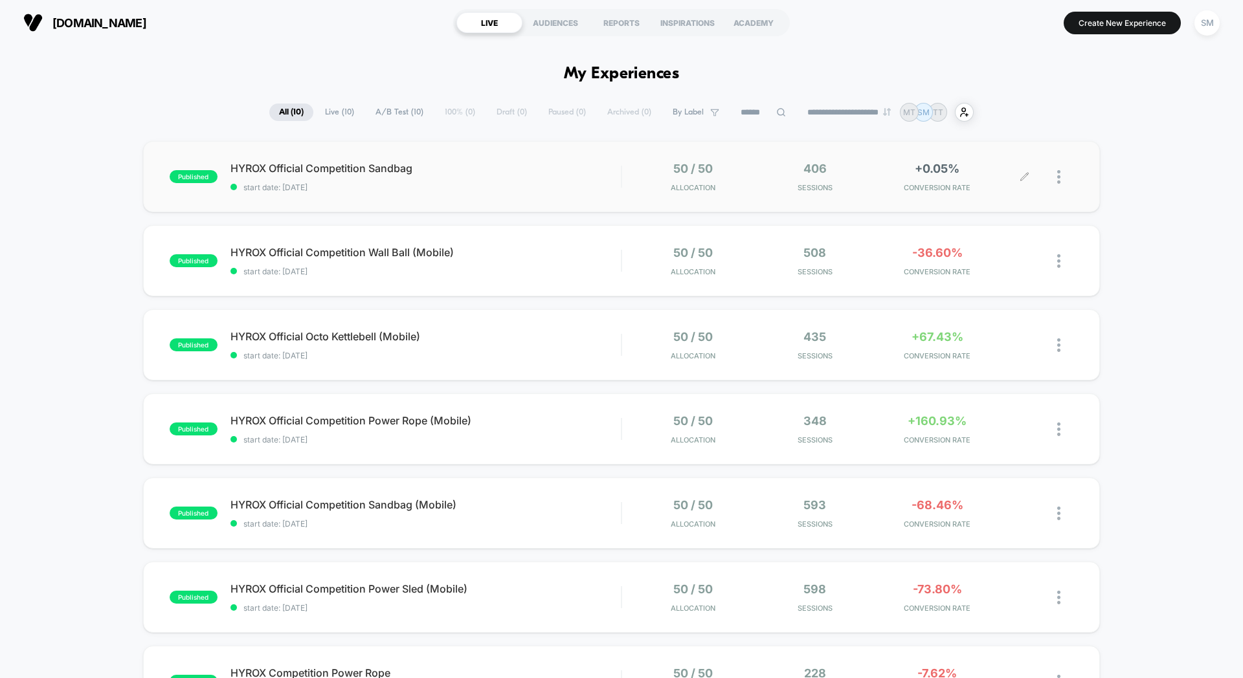
click at [1061, 181] on div at bounding box center [1065, 177] width 16 height 30
click at [1001, 218] on div "Export Data" at bounding box center [992, 222] width 116 height 29
click at [1057, 265] on img at bounding box center [1058, 261] width 3 height 14
click at [982, 305] on div "Export Data" at bounding box center [992, 306] width 116 height 29
click at [1061, 350] on div at bounding box center [1065, 345] width 16 height 30
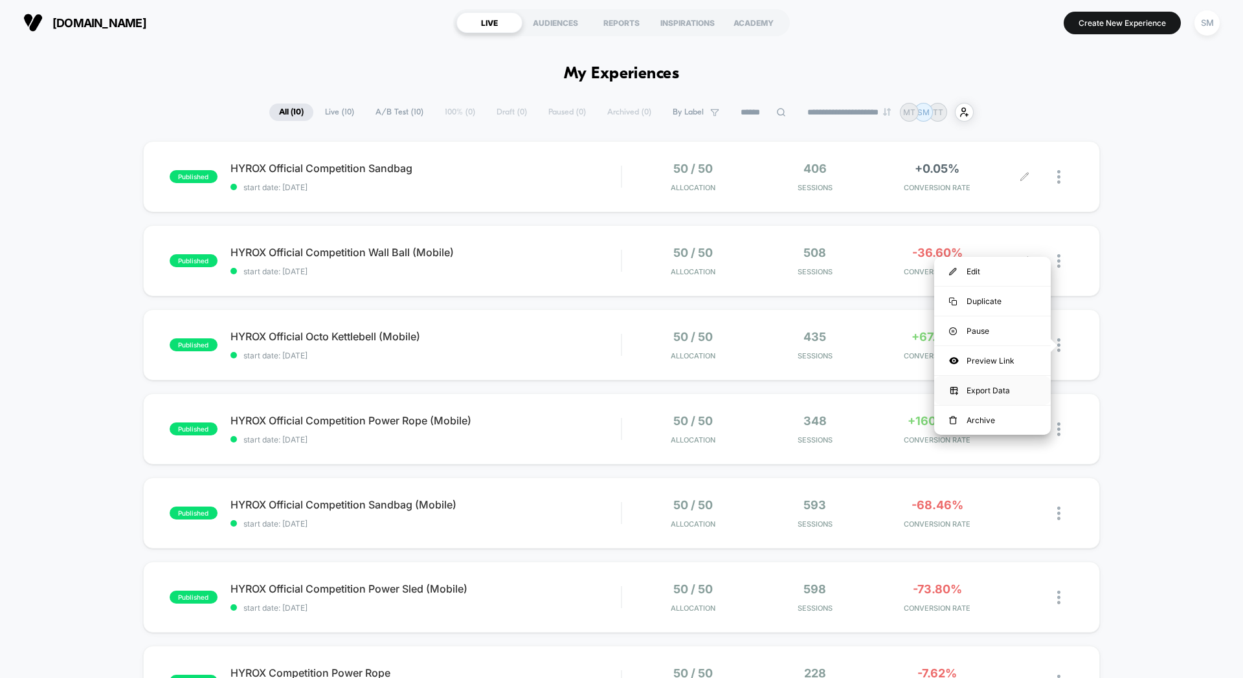
click at [1010, 390] on div "Export Data" at bounding box center [992, 390] width 116 height 29
click at [1057, 427] on img at bounding box center [1058, 430] width 3 height 14
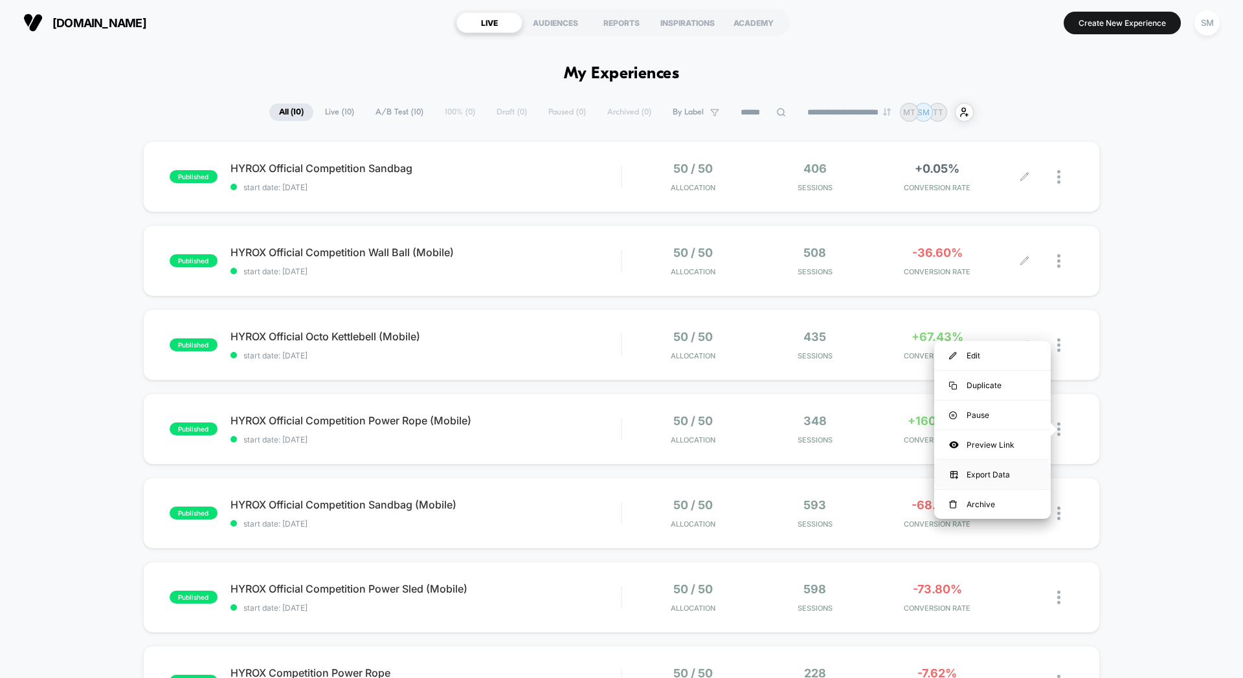
click at [1014, 472] on div "Export Data" at bounding box center [992, 474] width 116 height 29
click at [1064, 514] on div at bounding box center [1065, 513] width 16 height 30
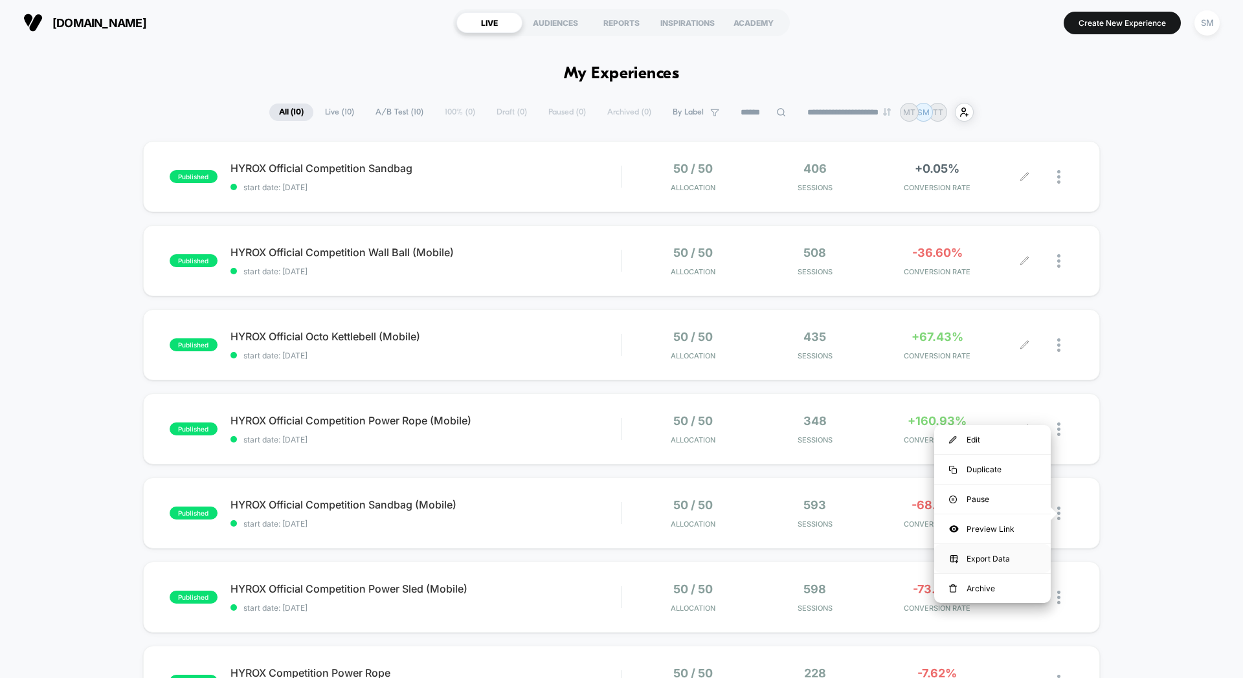
click at [1024, 563] on div "Export Data" at bounding box center [992, 558] width 116 height 29
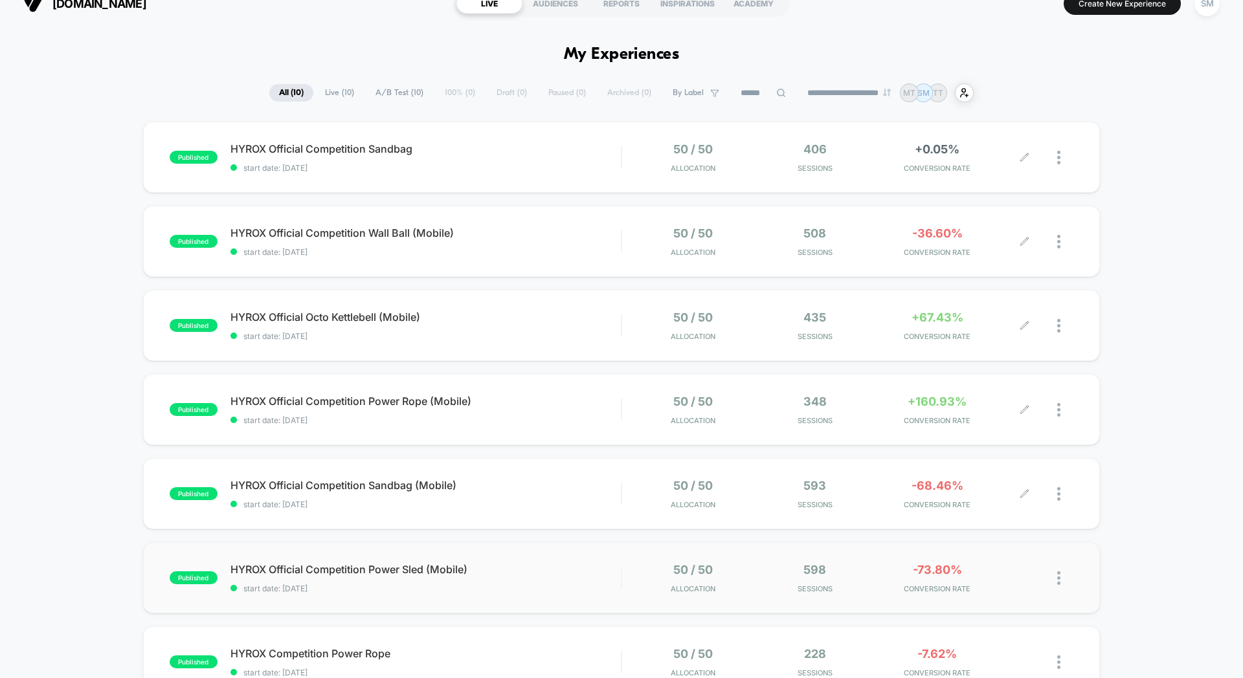
click at [1059, 574] on img at bounding box center [1058, 578] width 3 height 14
click at [1028, 619] on div "Export Data" at bounding box center [992, 623] width 116 height 29
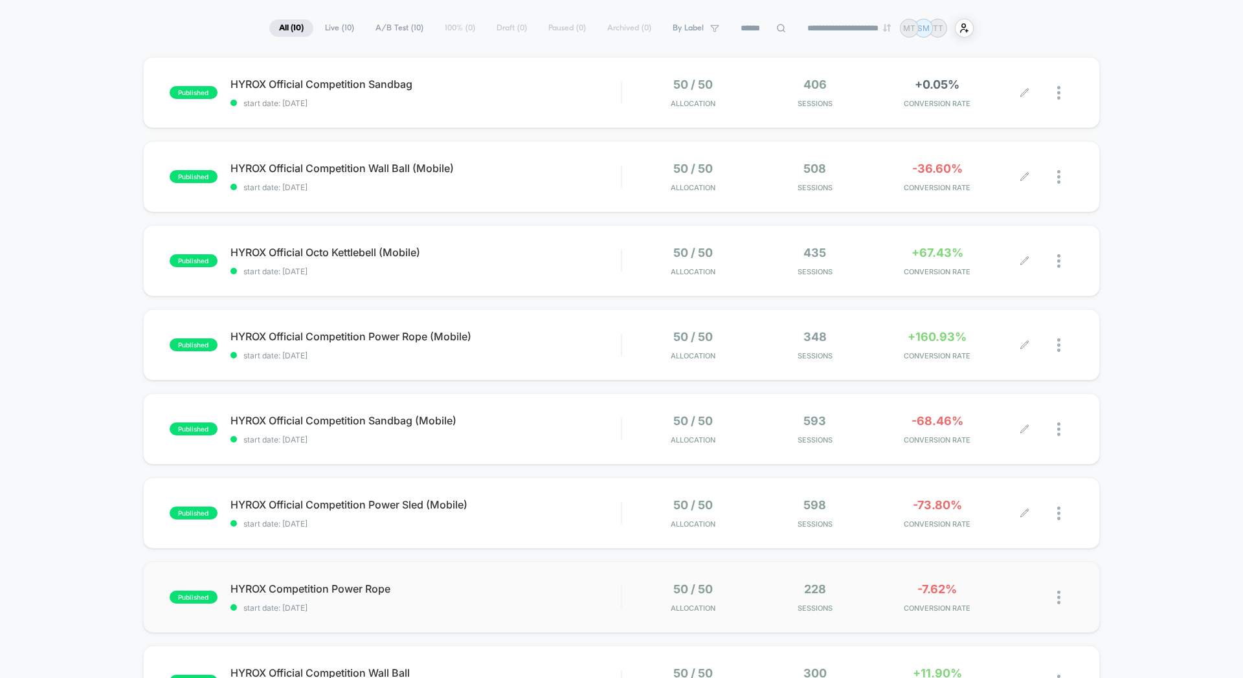
scroll to position [115, 0]
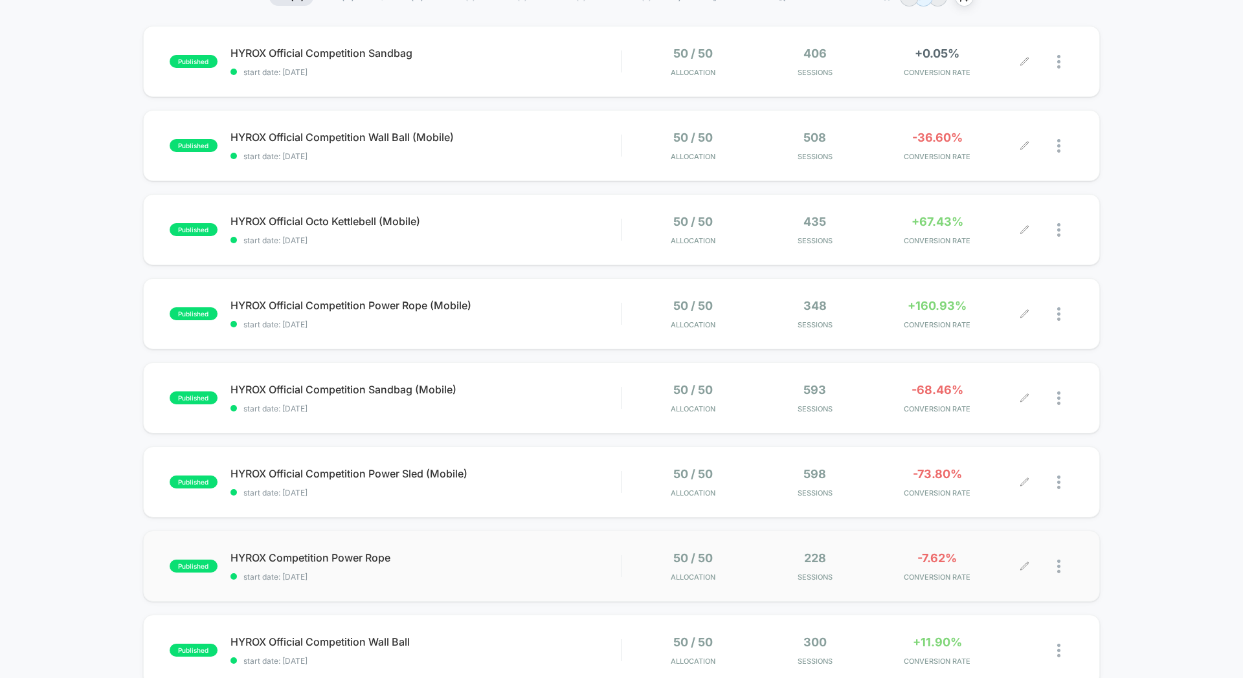
click at [1062, 568] on div at bounding box center [1065, 566] width 16 height 30
click at [1025, 610] on div "Export Data" at bounding box center [992, 611] width 116 height 29
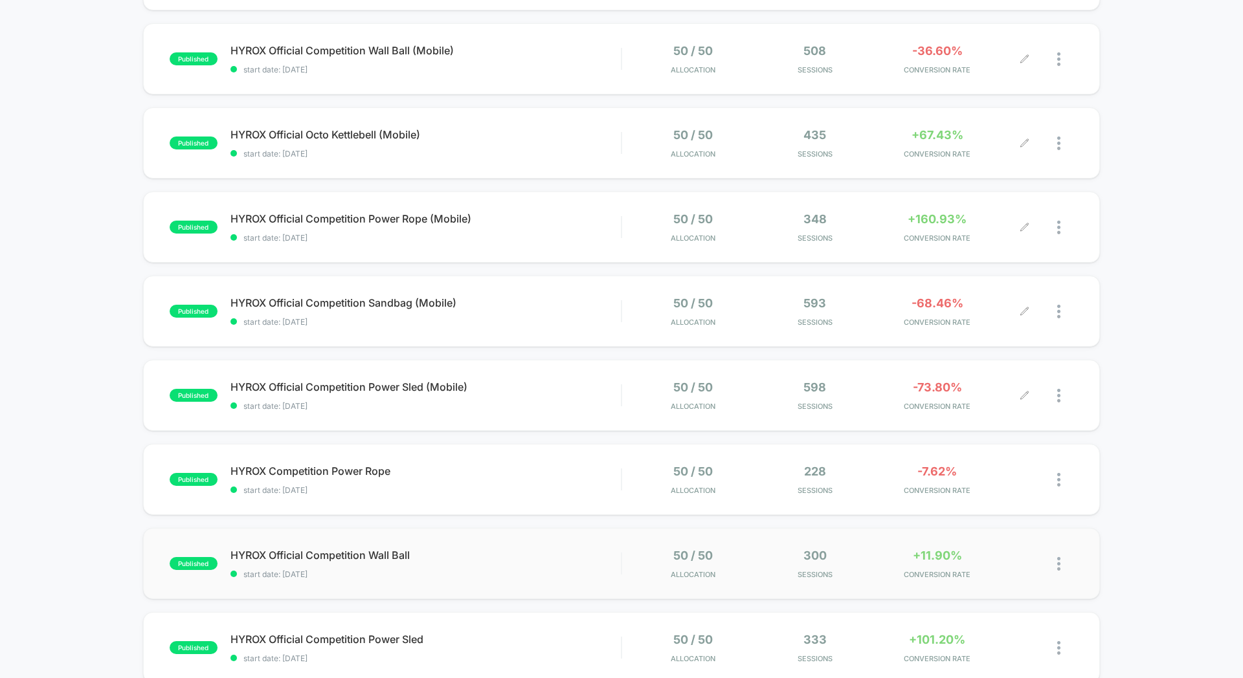
scroll to position [212, 0]
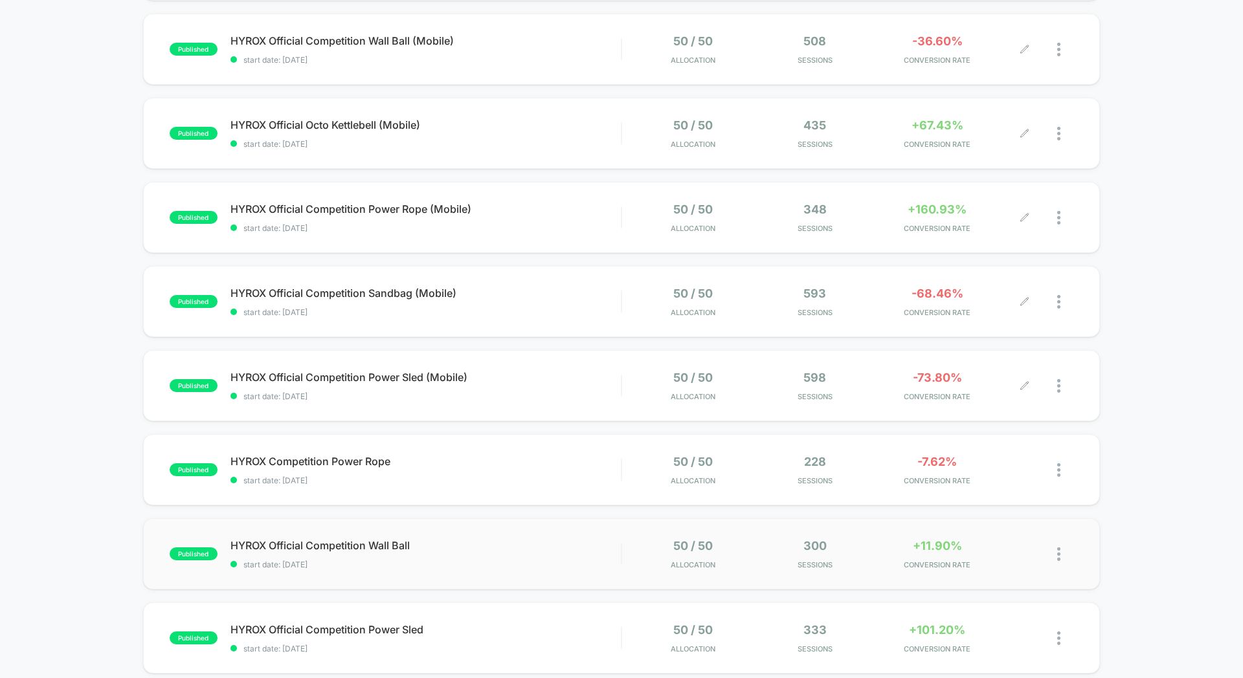
click at [1058, 556] on img at bounding box center [1058, 555] width 3 height 14
click at [1032, 600] on div "Export Data" at bounding box center [992, 599] width 116 height 29
click at [1110, 601] on div "published HYROX Official Competition Sandbag start date: [DATE] 50 / 50 Allocat…" at bounding box center [621, 375] width 1243 height 893
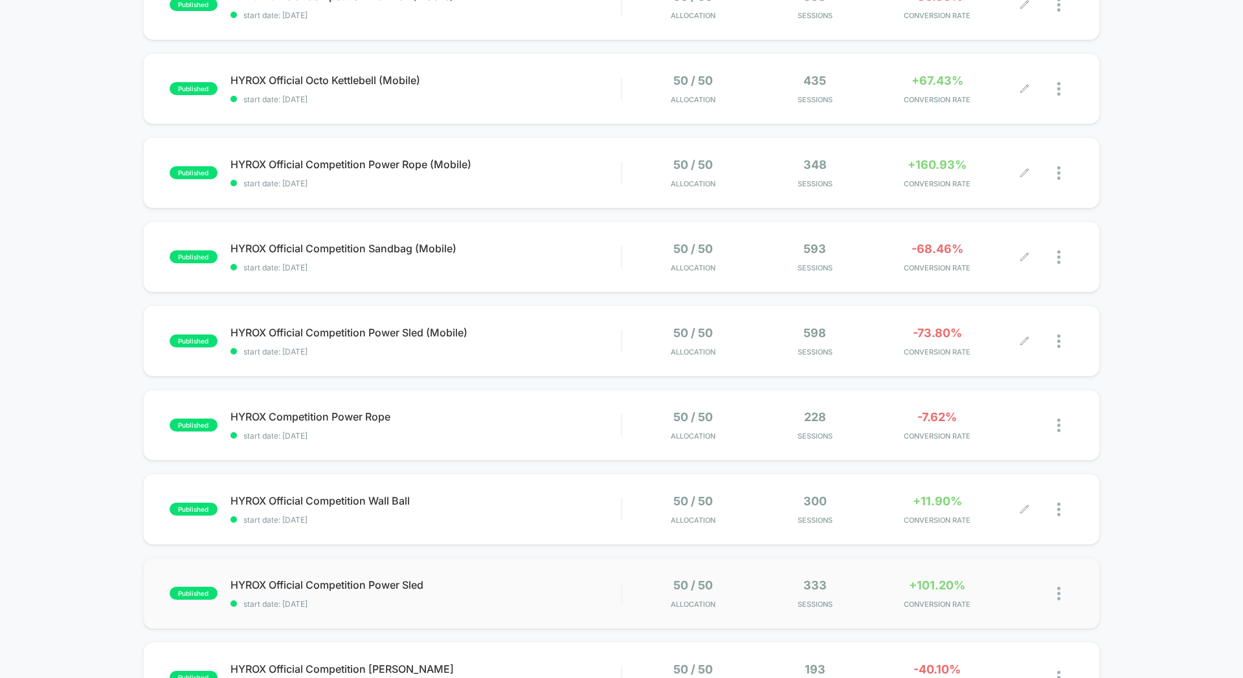
scroll to position [282, 0]
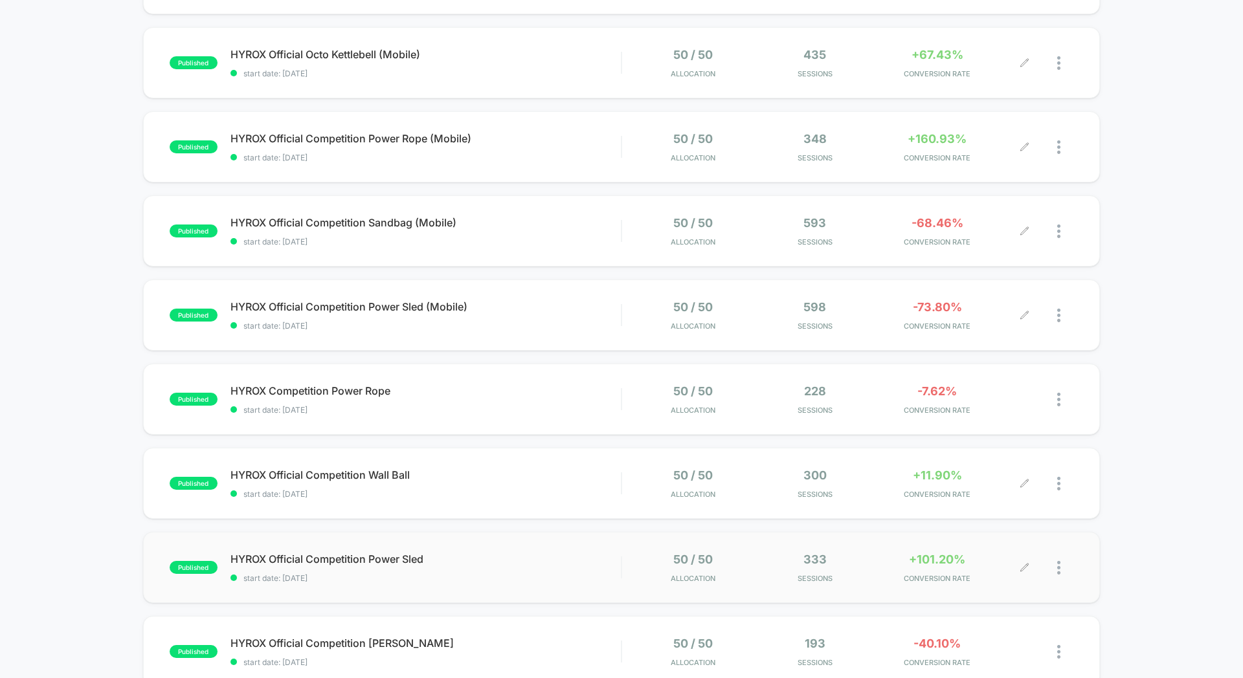
click at [1060, 570] on div at bounding box center [1065, 568] width 16 height 30
click at [1027, 606] on div "Export Data" at bounding box center [992, 613] width 116 height 29
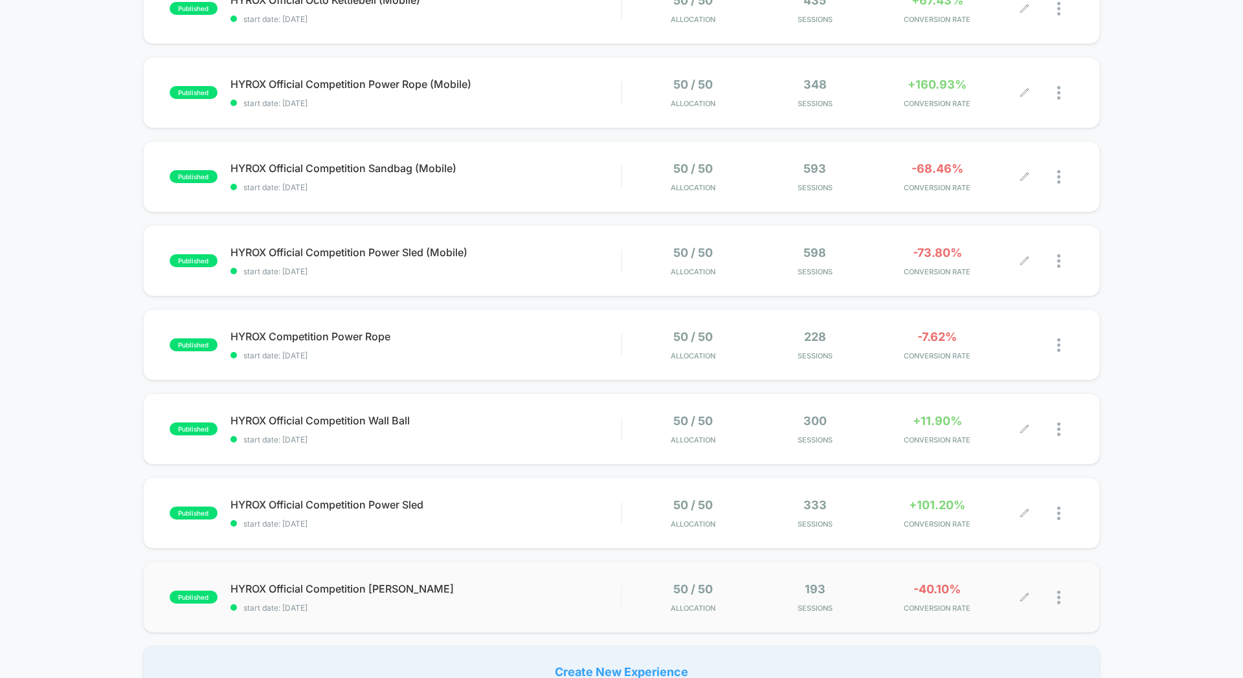
scroll to position [346, 0]
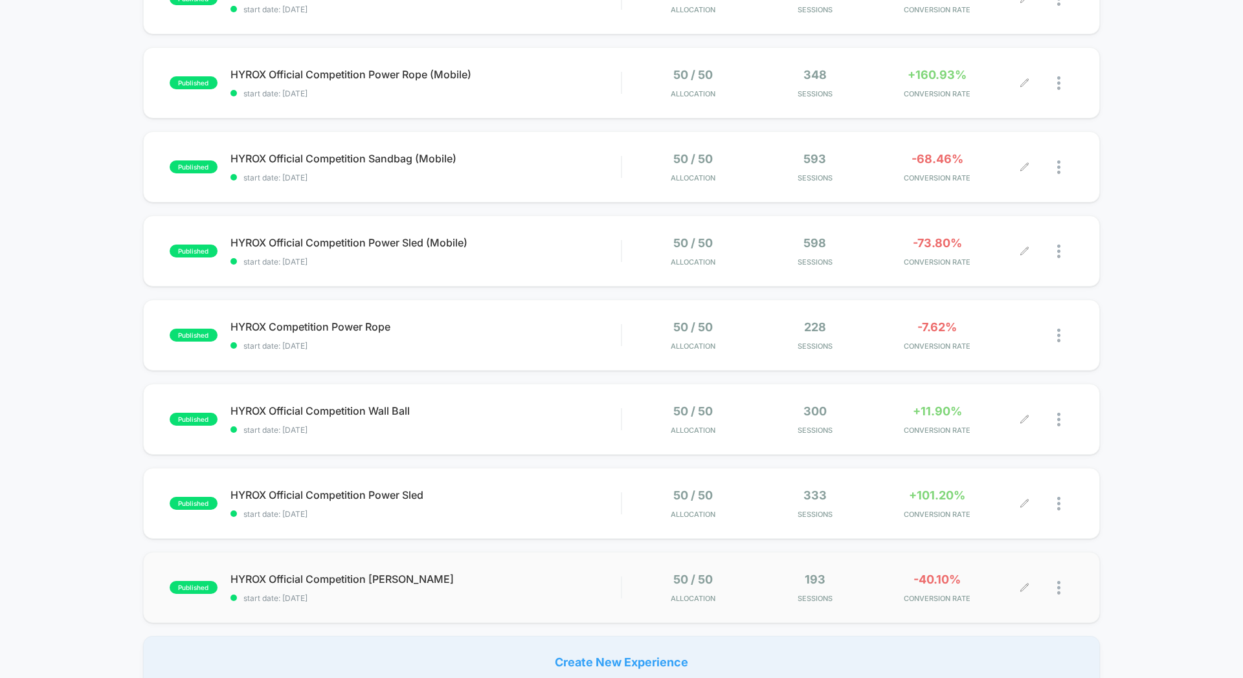
click at [1063, 587] on div at bounding box center [1065, 588] width 16 height 30
click at [994, 624] on div "Export Data" at bounding box center [992, 627] width 116 height 29
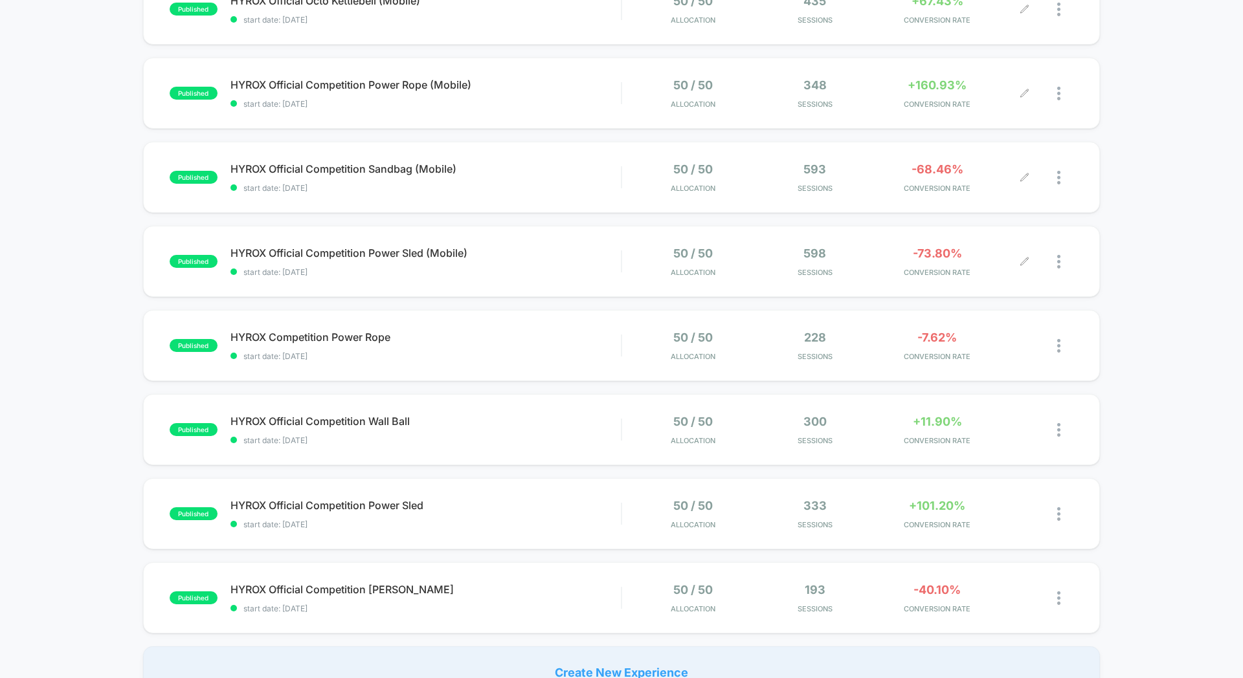
scroll to position [0, 0]
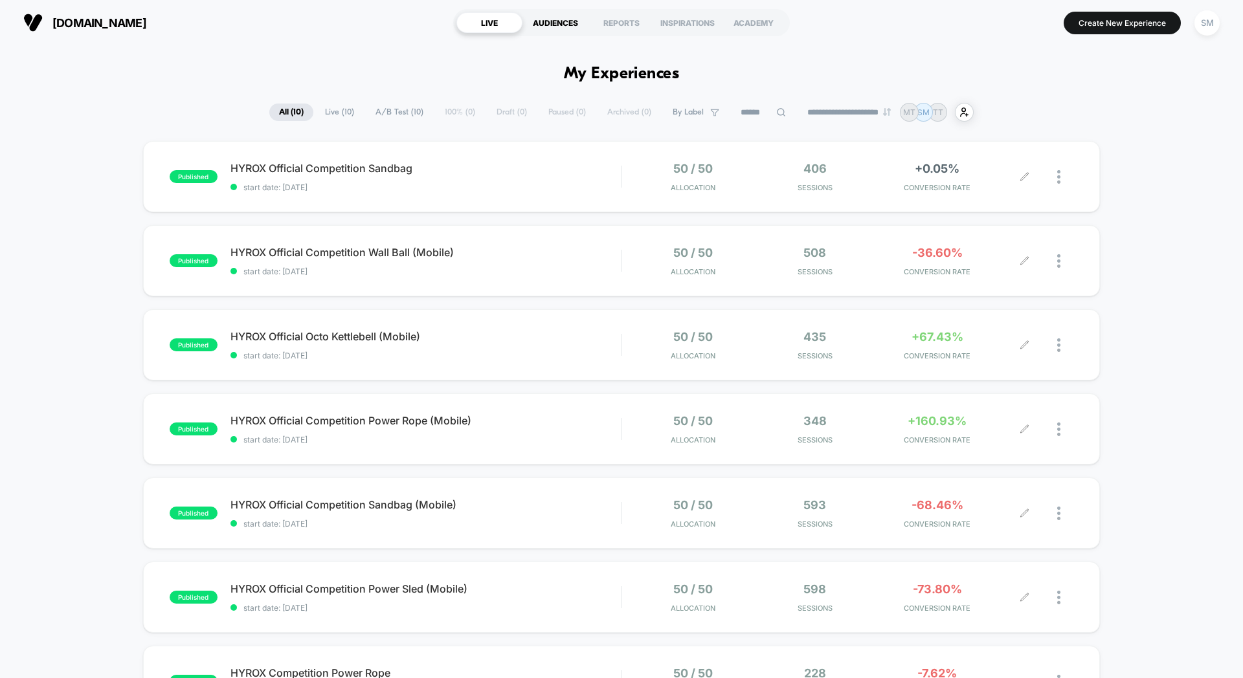
click at [568, 25] on div "AUDIENCES" at bounding box center [555, 22] width 66 height 21
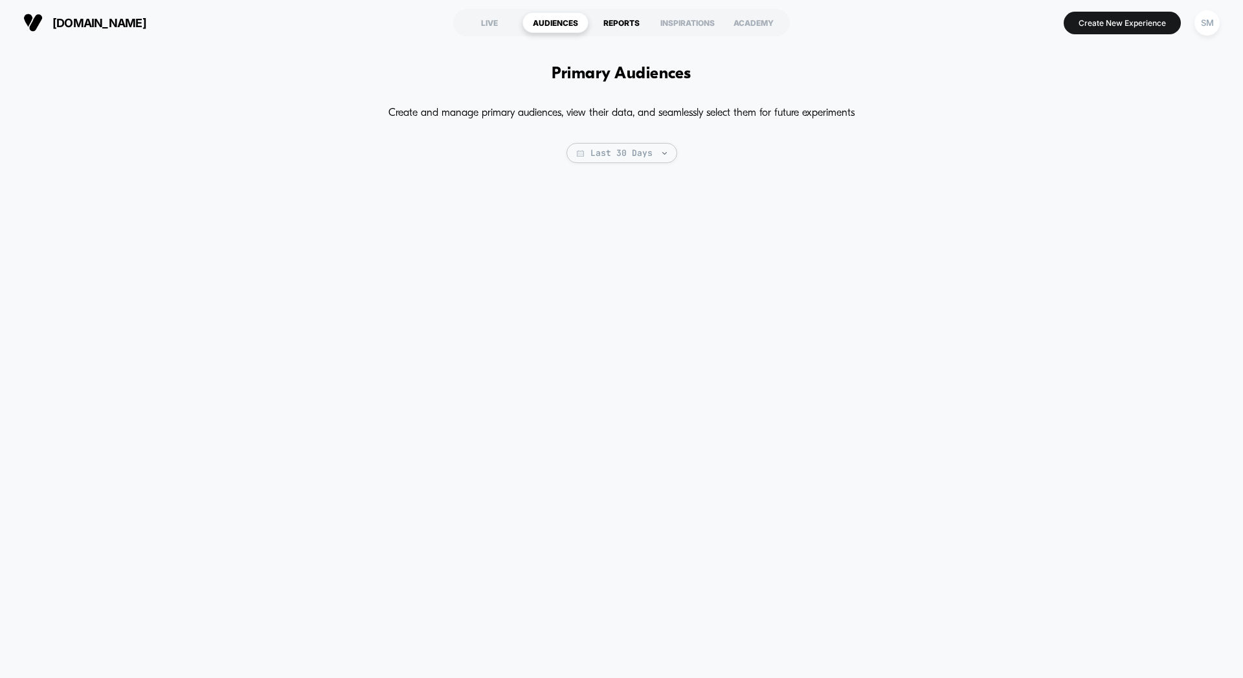
click at [606, 27] on div "REPORTS" at bounding box center [621, 22] width 66 height 21
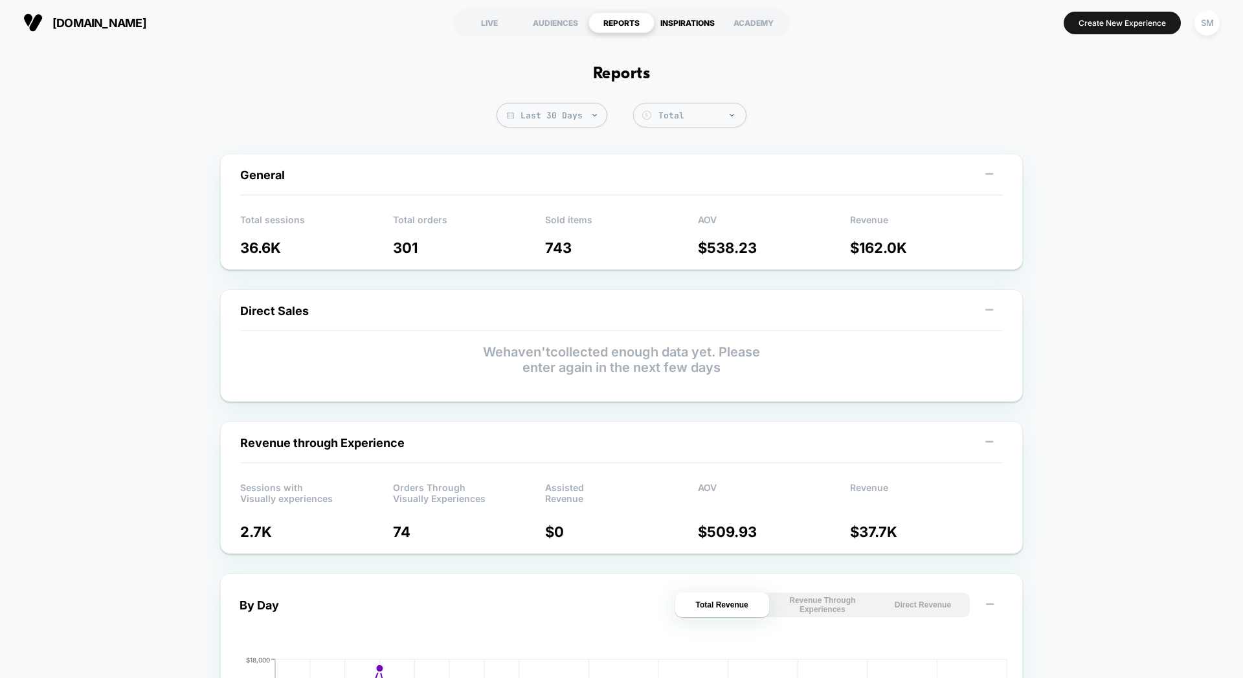
click at [675, 25] on div "INSPIRATIONS" at bounding box center [687, 22] width 66 height 21
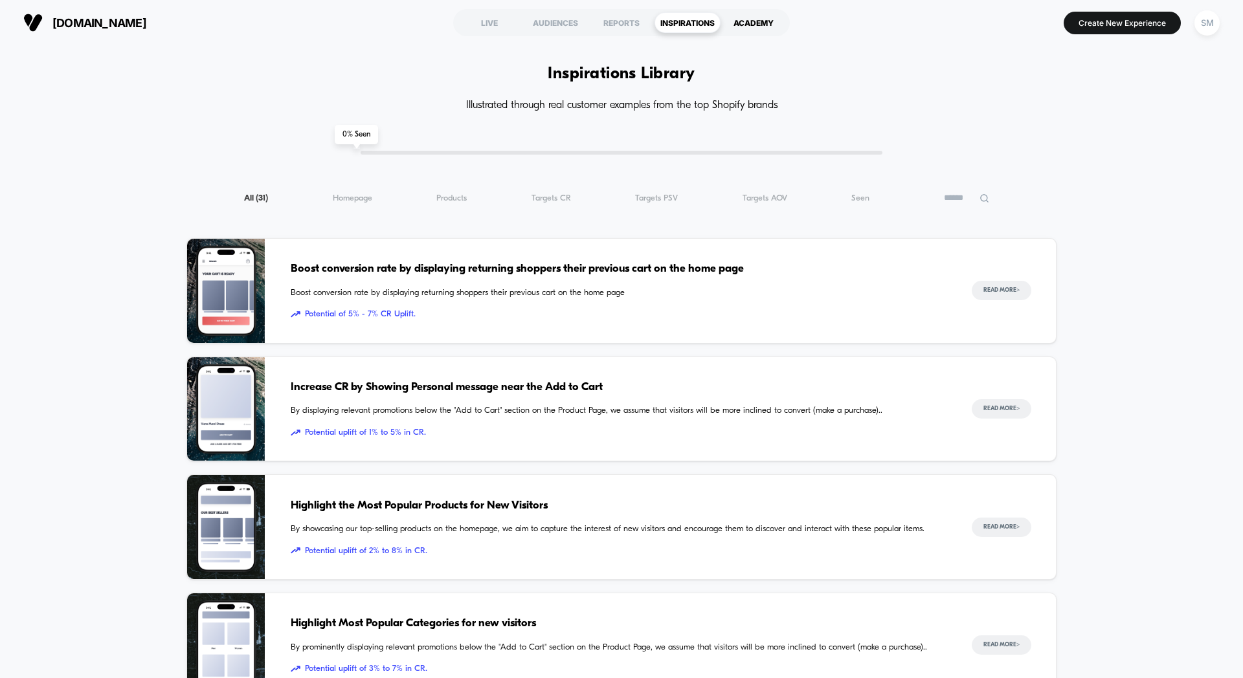
click at [746, 25] on div "ACADEMY" at bounding box center [753, 22] width 66 height 21
click at [485, 27] on div "LIVE" at bounding box center [489, 22] width 66 height 21
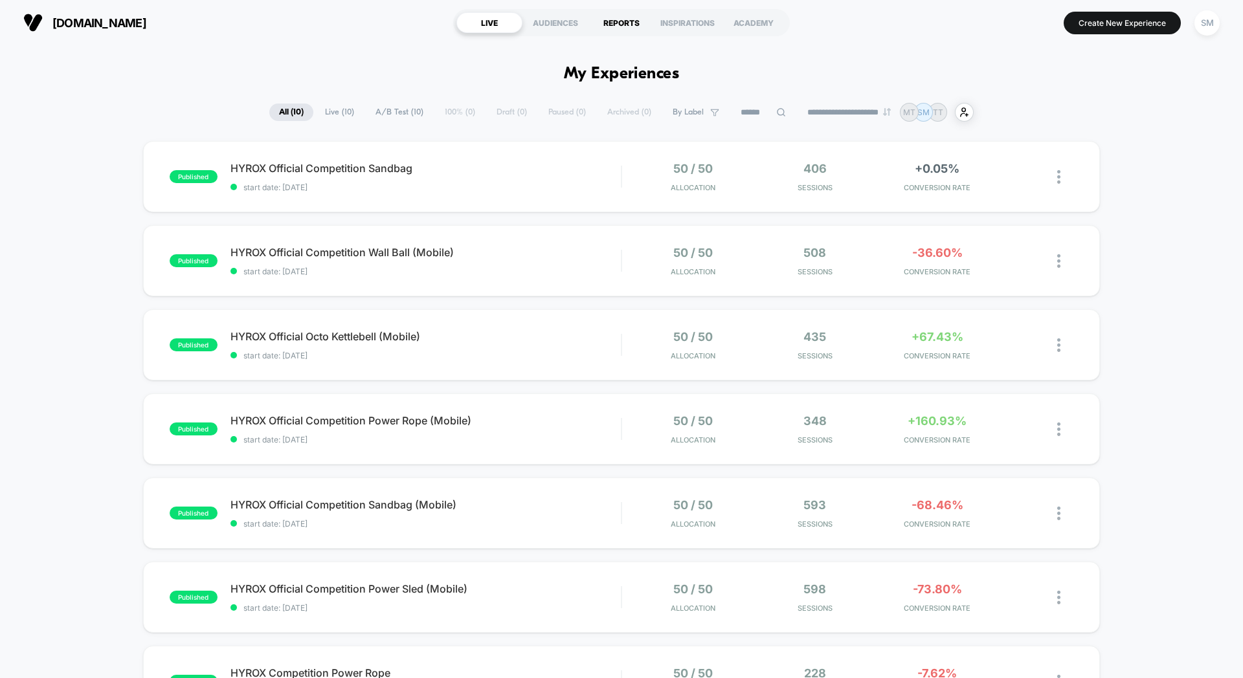
click at [620, 23] on div "REPORTS" at bounding box center [621, 22] width 66 height 21
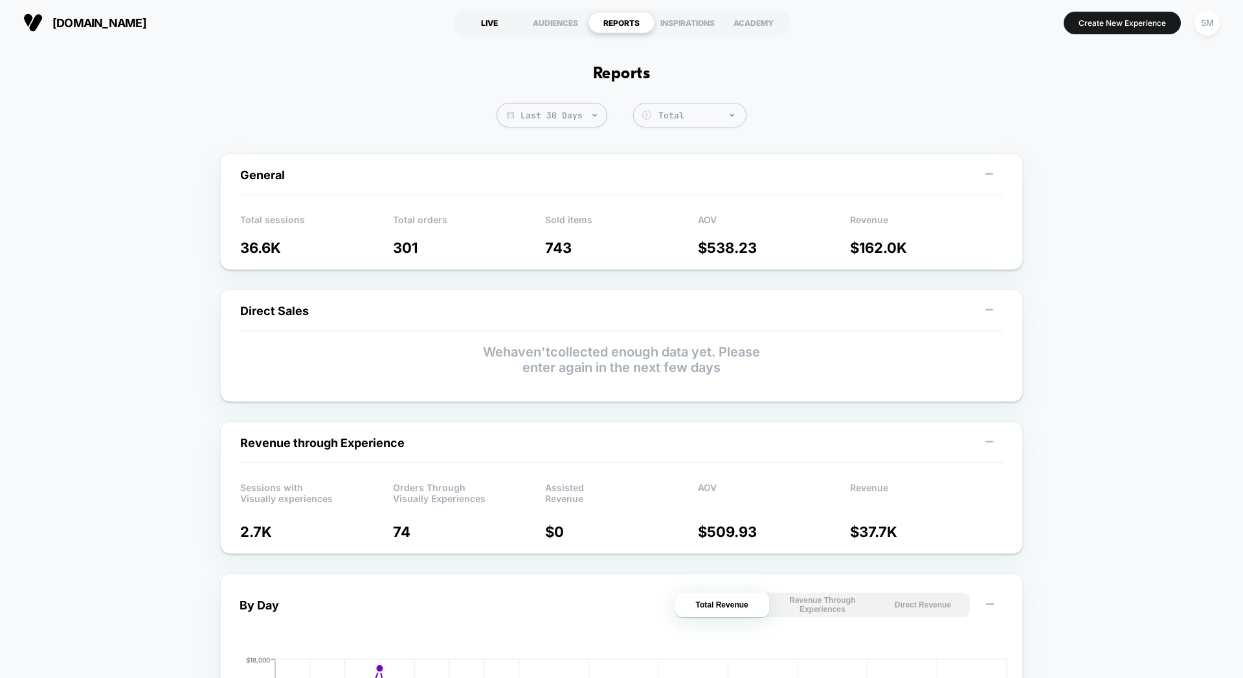
click at [489, 31] on div "LIVE" at bounding box center [489, 22] width 66 height 21
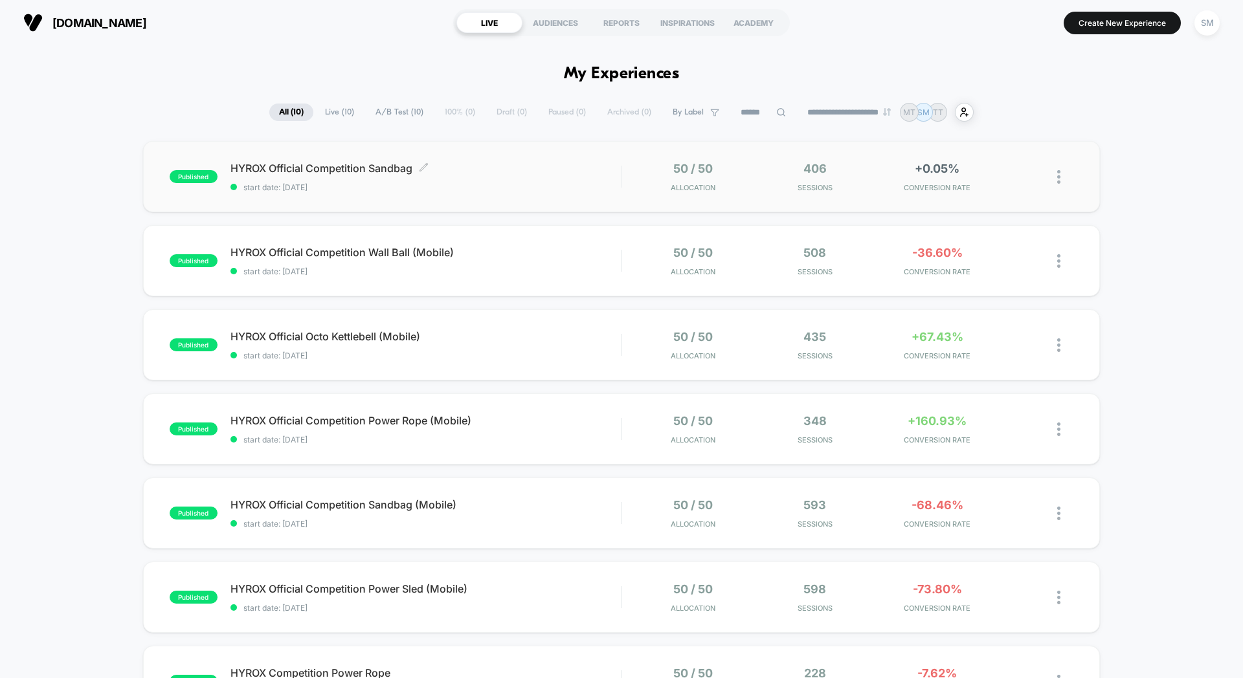
click at [520, 183] on span "start date: [DATE]" at bounding box center [425, 188] width 390 height 10
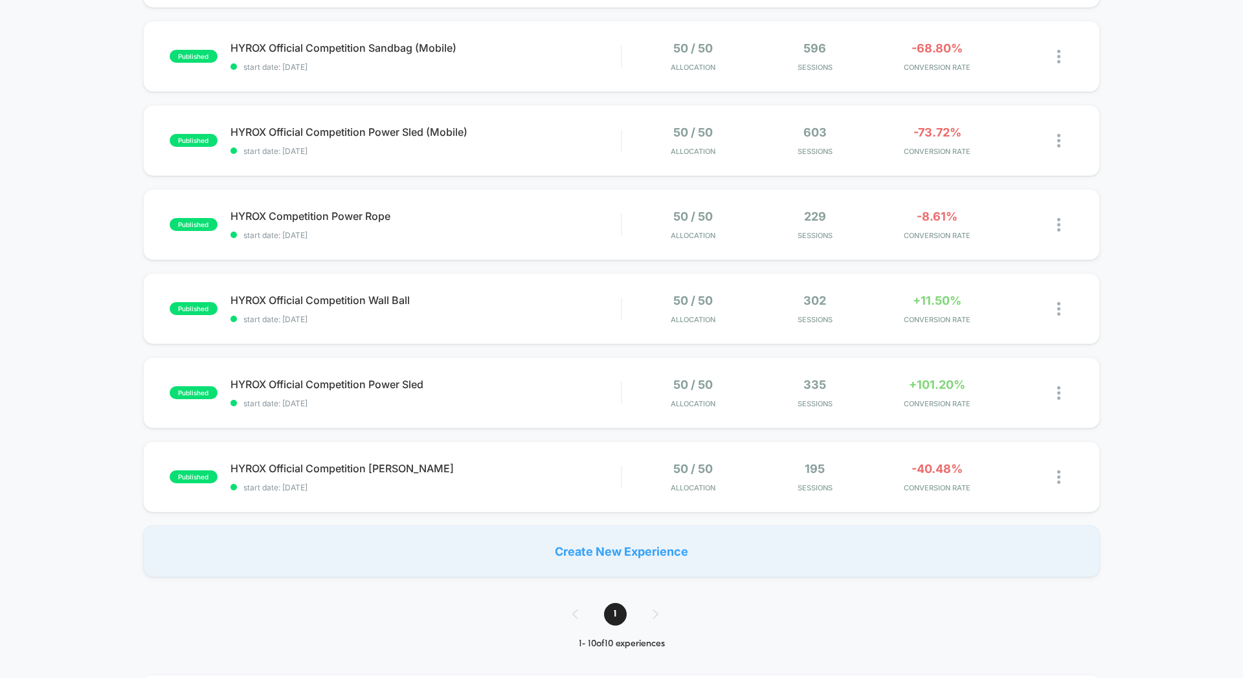
scroll to position [456, 0]
click at [549, 476] on span "HYROX Official Competition [PERSON_NAME] Click to edit experience details" at bounding box center [425, 469] width 390 height 13
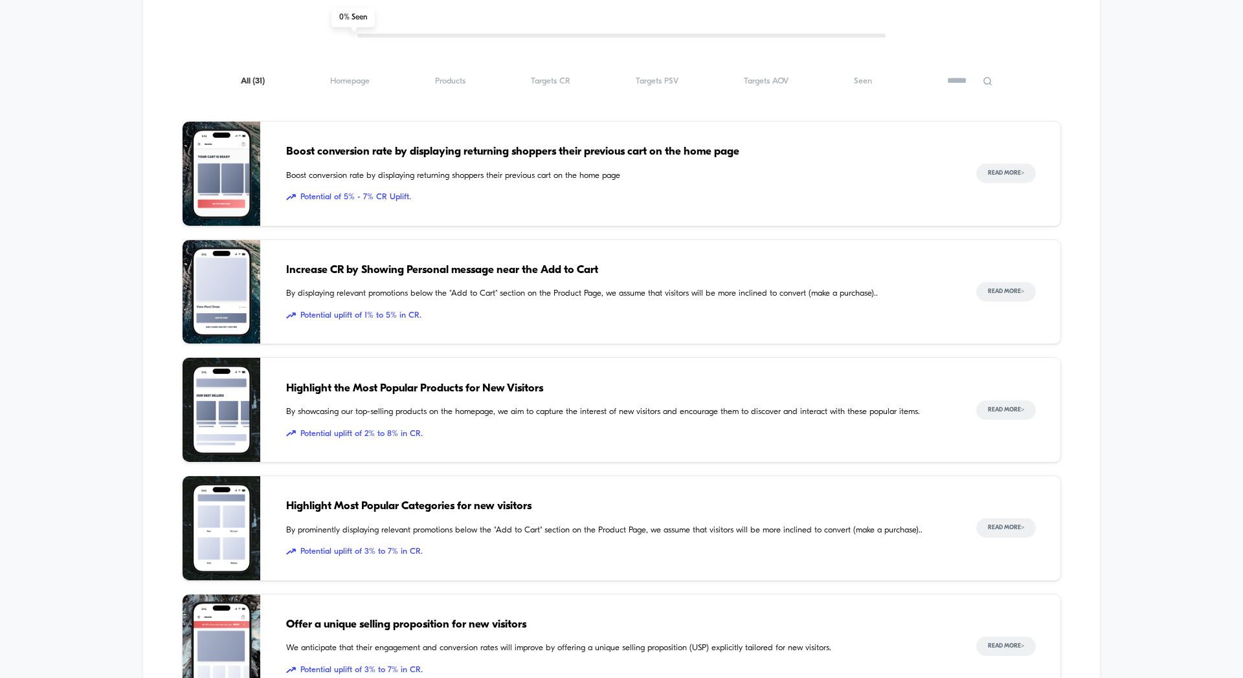
scroll to position [341, 0]
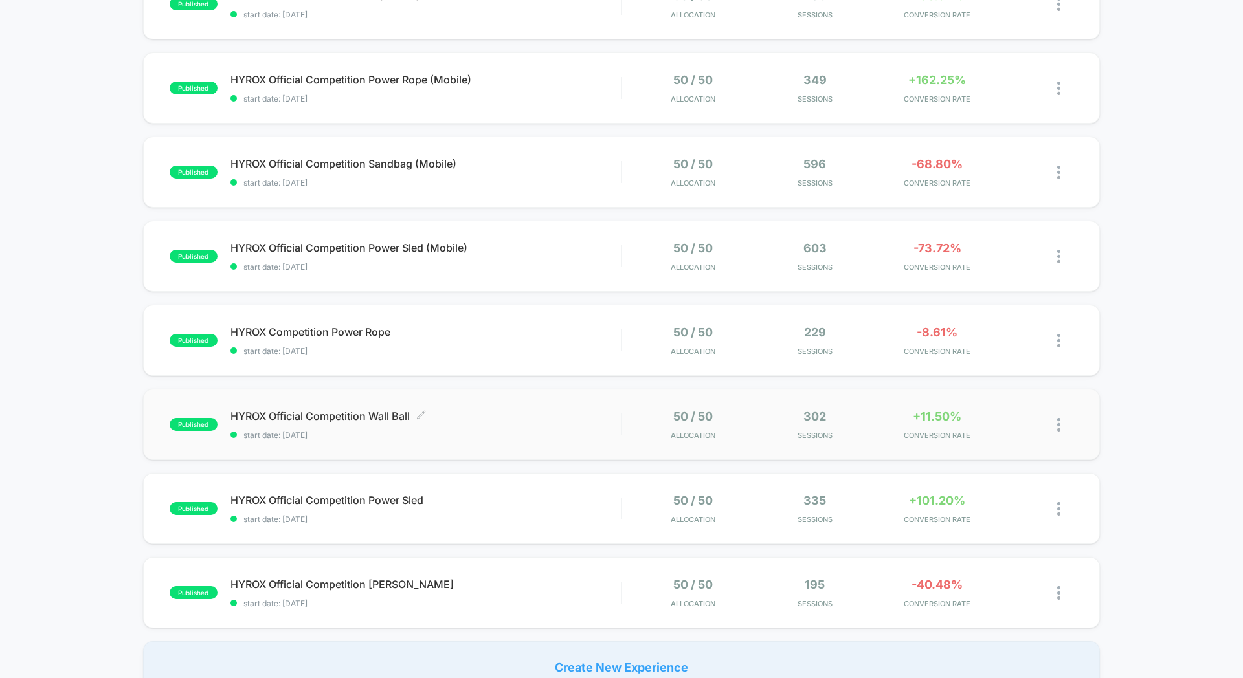
click at [474, 426] on div "HYROX Official Competition Wall Ball Click to edit experience details Click to …" at bounding box center [425, 425] width 390 height 30
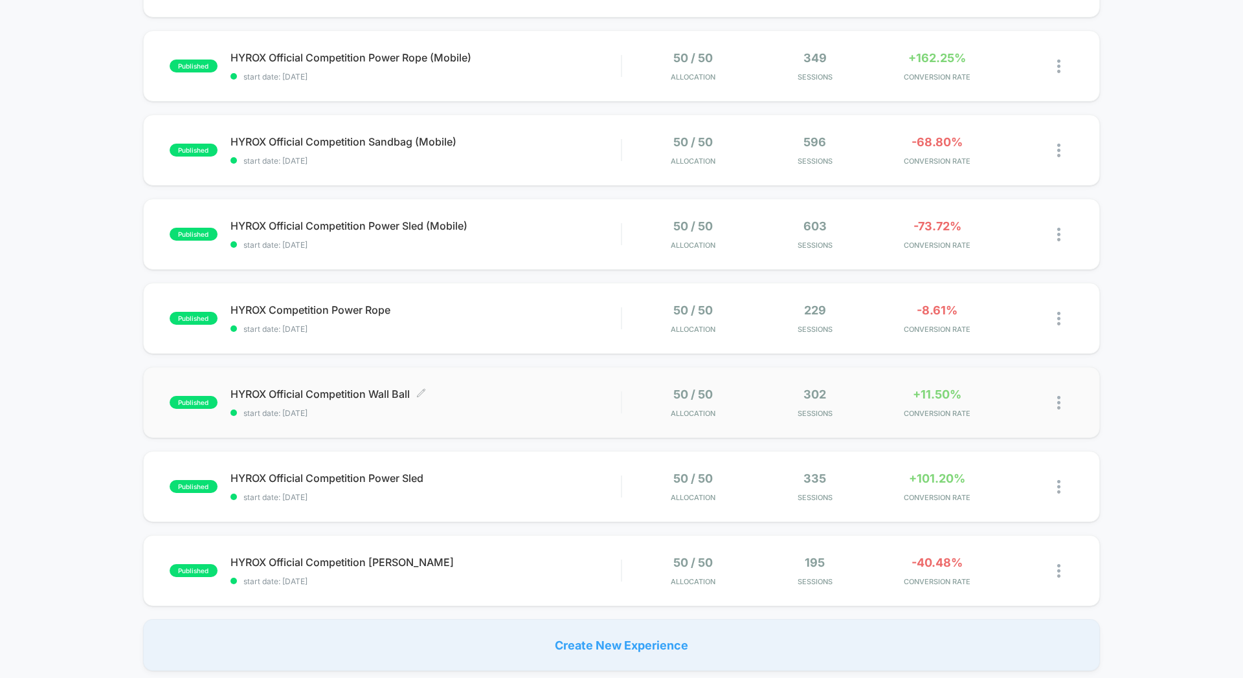
scroll to position [365, 0]
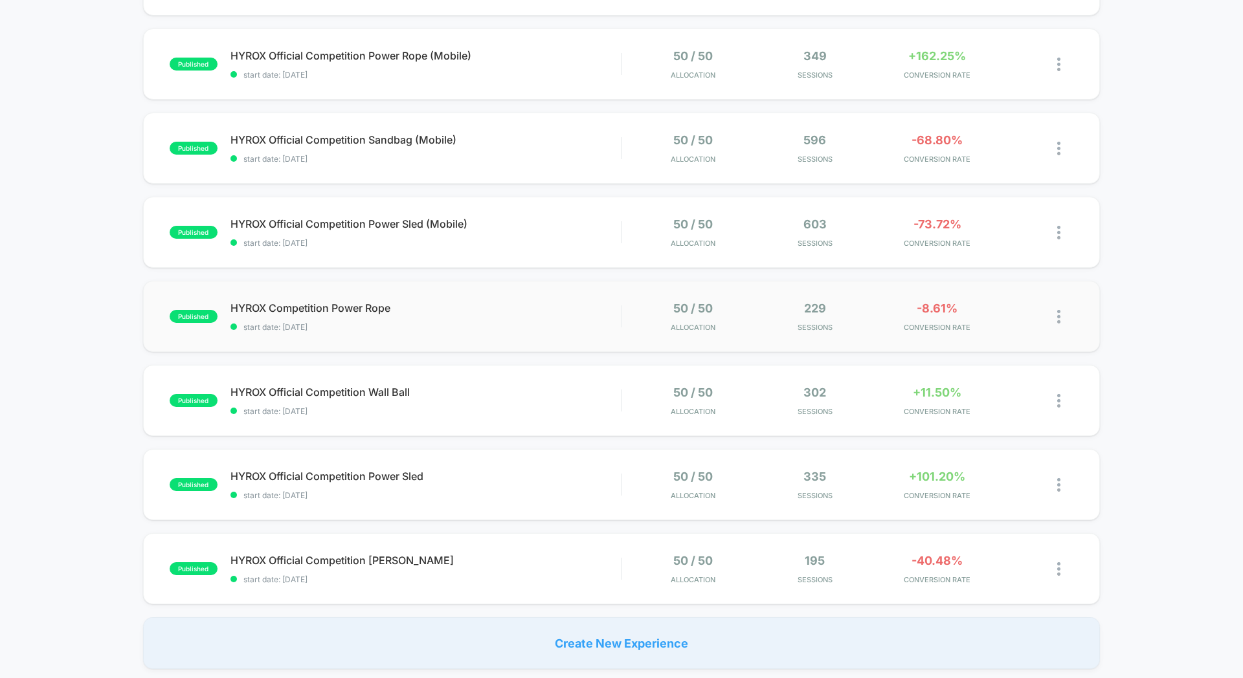
click at [452, 333] on div "published HYROX Competition Power Rope start date: [DATE] 50 / 50 Allocation 22…" at bounding box center [621, 316] width 957 height 71
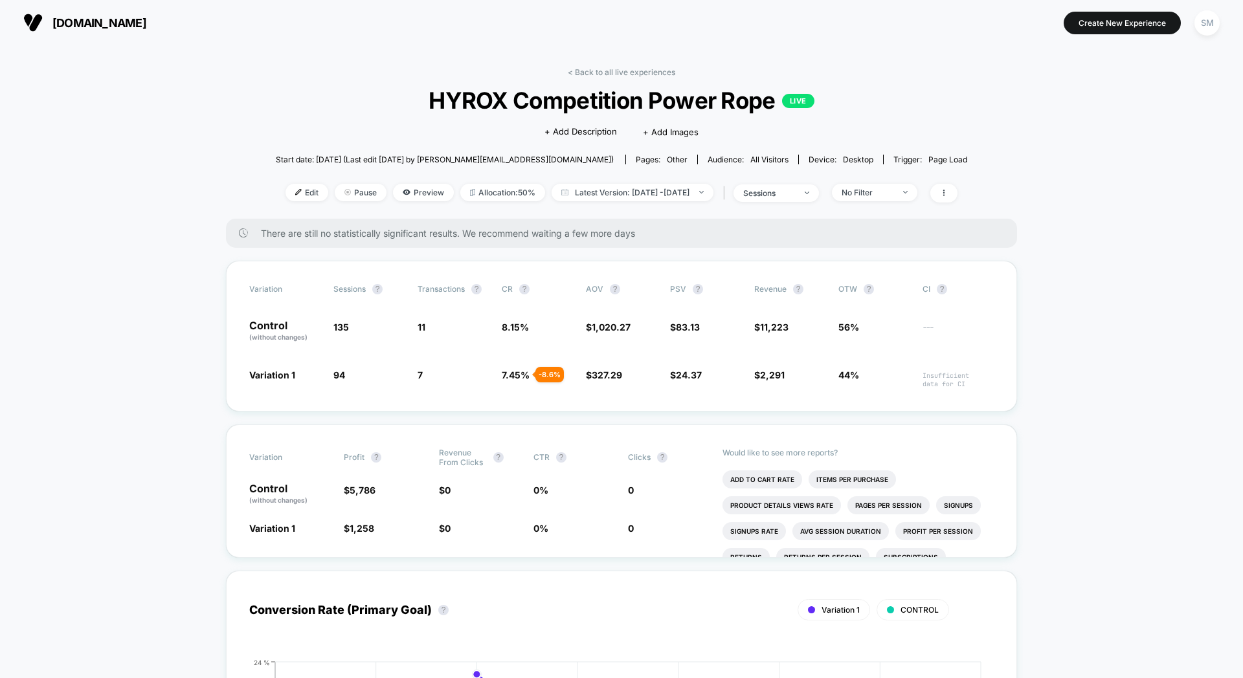
click at [583, 72] on link "< Back to all live experiences" at bounding box center [621, 72] width 107 height 10
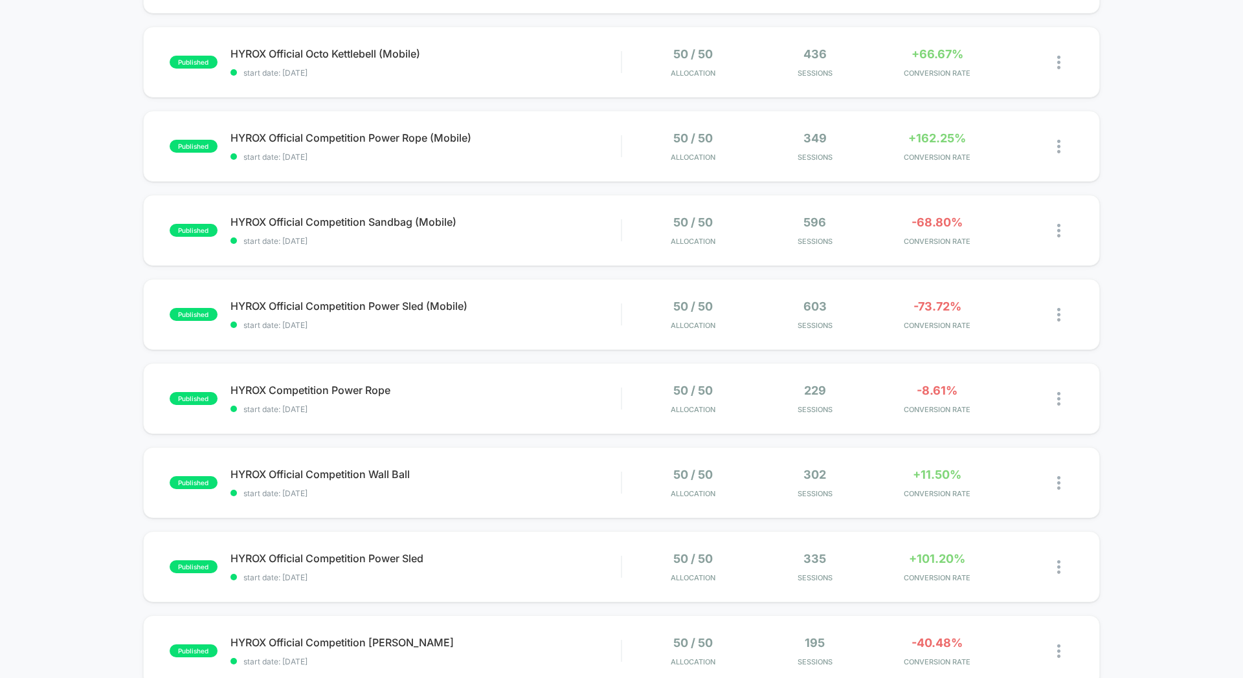
scroll to position [287, 0]
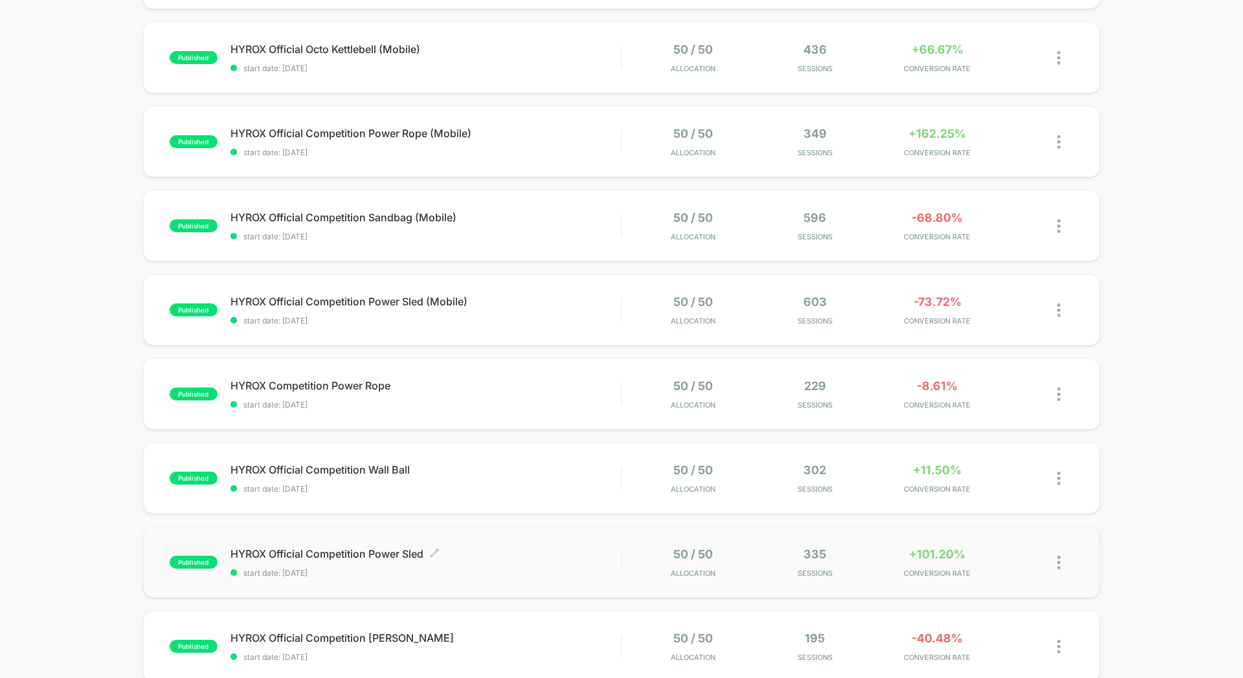
click at [561, 551] on span "HYROX Official Competition Power Sled Click to edit experience details" at bounding box center [425, 554] width 390 height 13
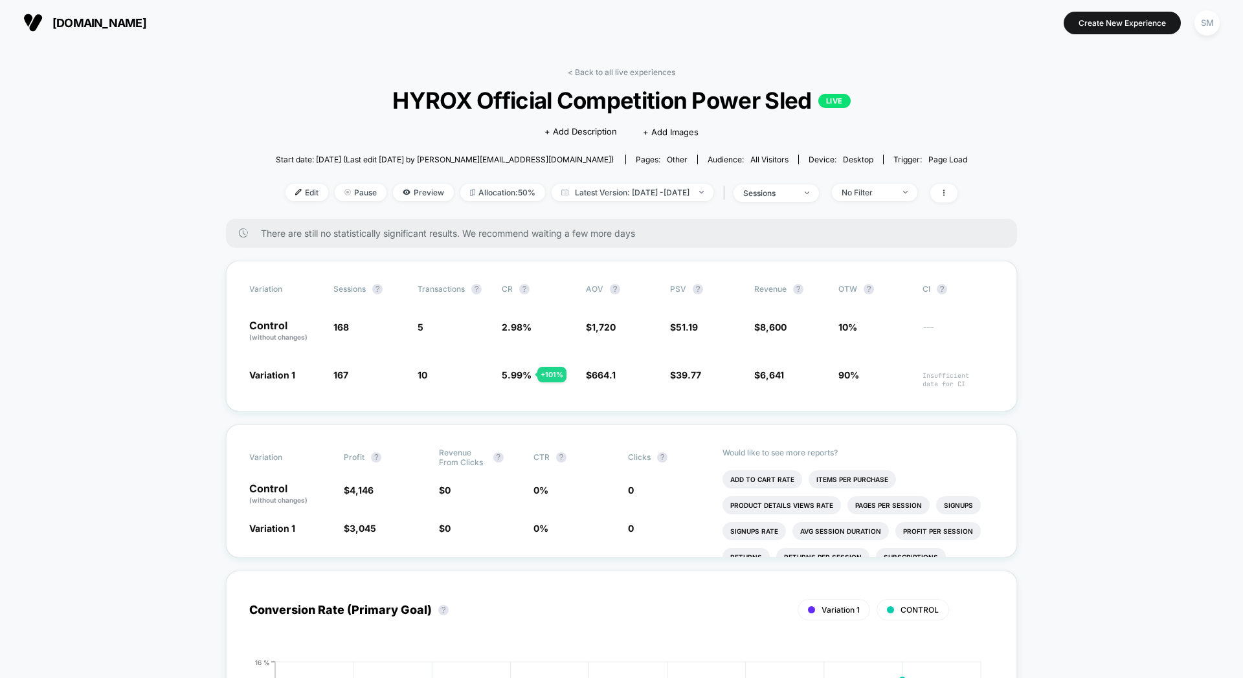
click at [600, 67] on link "< Back to all live experiences" at bounding box center [621, 72] width 107 height 10
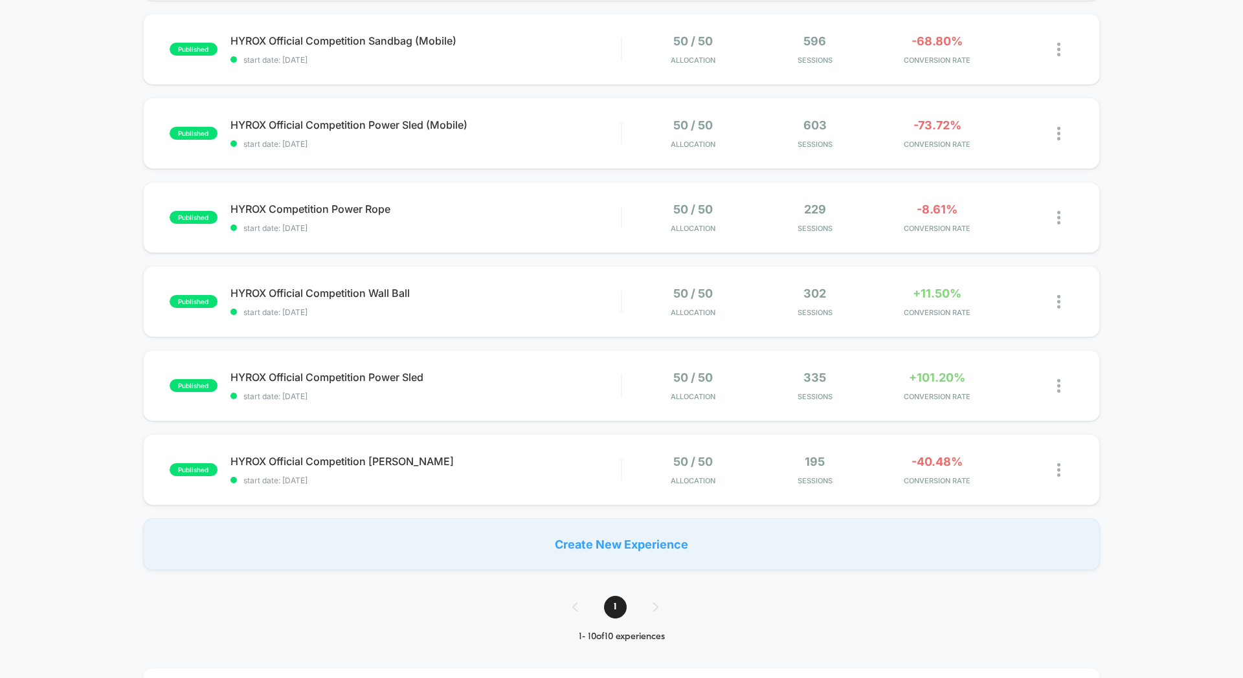
scroll to position [468, 0]
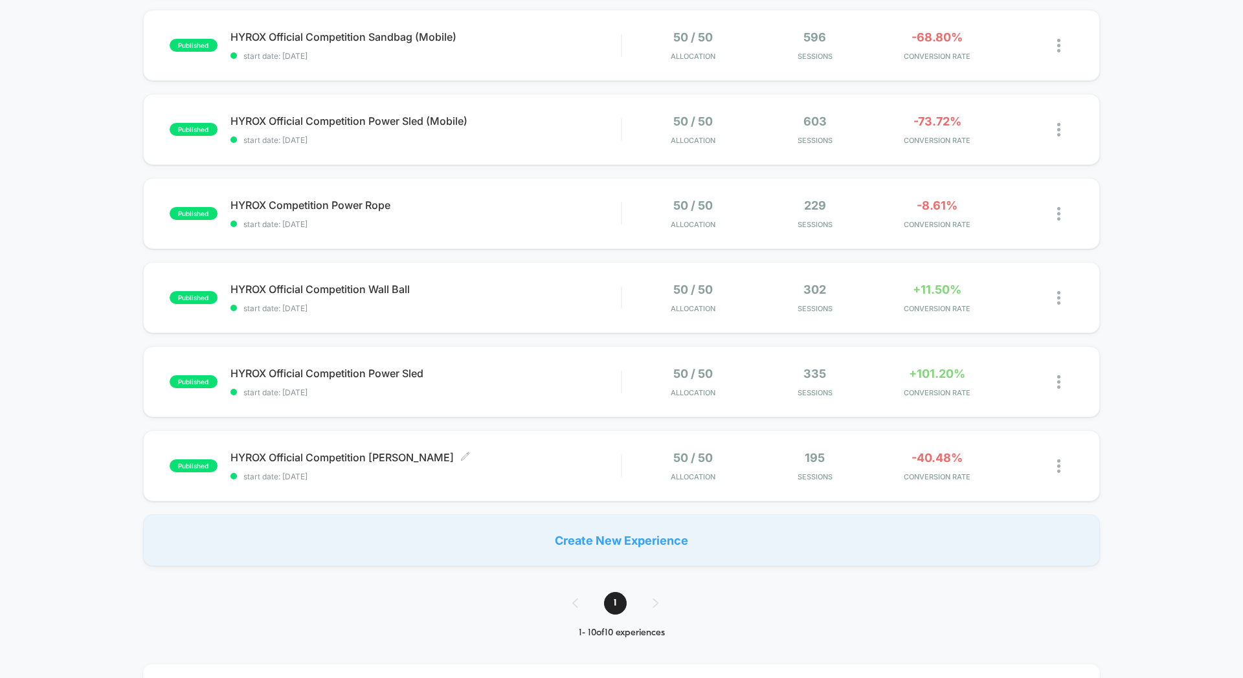
click at [517, 477] on span "start date: [DATE]" at bounding box center [425, 477] width 390 height 10
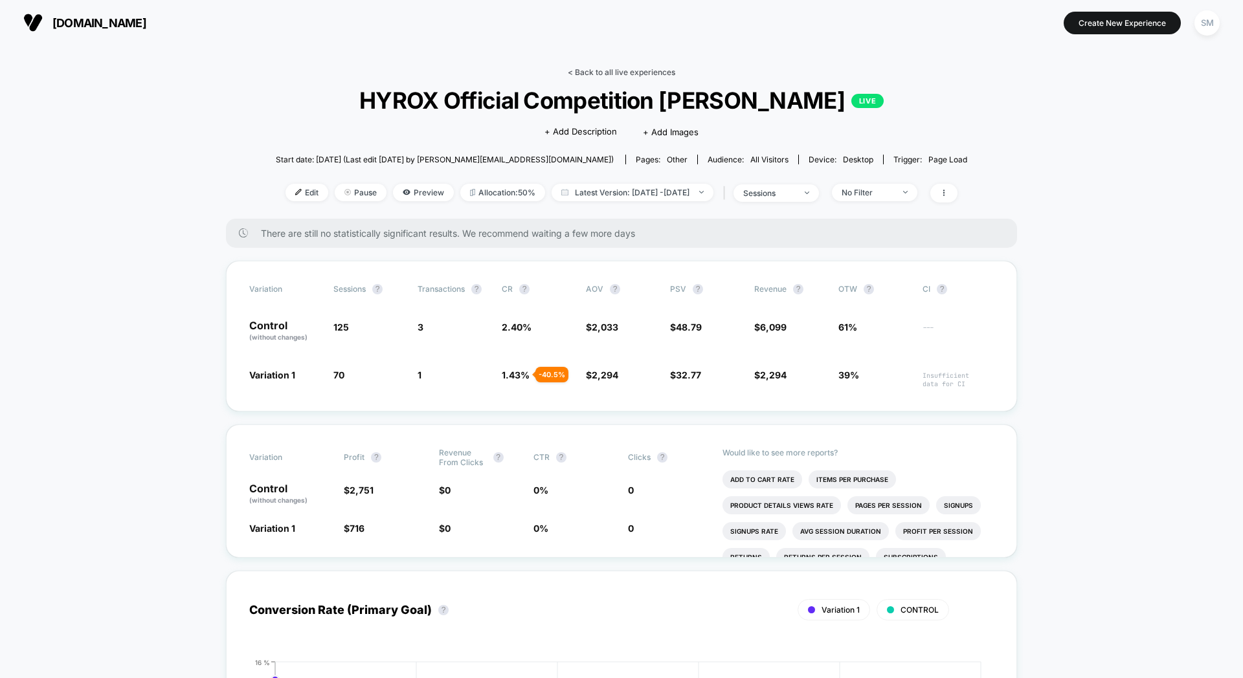
click at [583, 68] on link "< Back to all live experiences" at bounding box center [621, 72] width 107 height 10
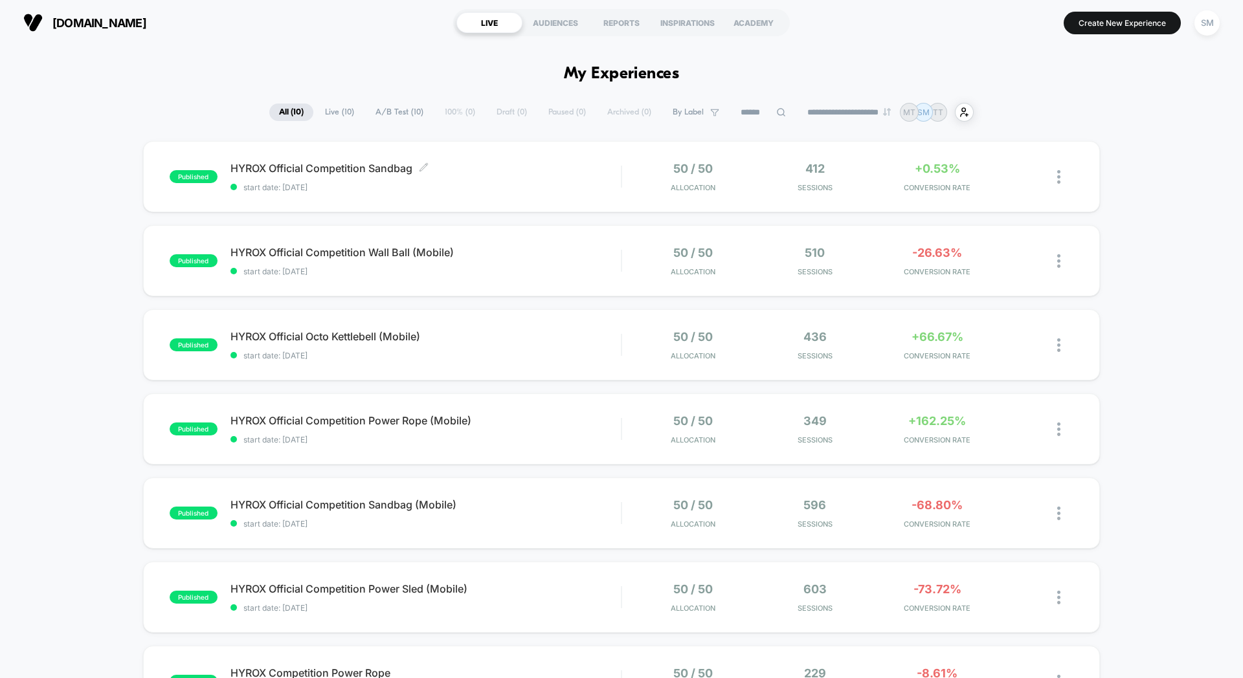
click at [537, 183] on span "start date: [DATE]" at bounding box center [425, 188] width 390 height 10
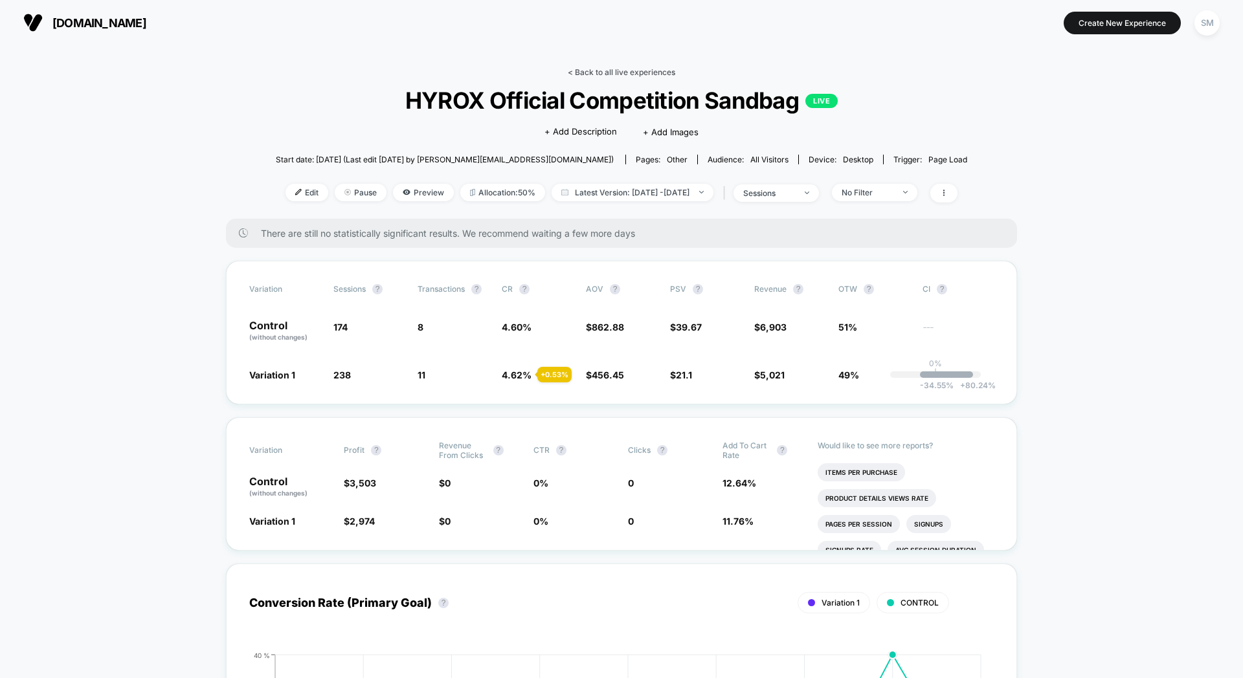
click at [596, 74] on link "< Back to all live experiences" at bounding box center [621, 72] width 107 height 10
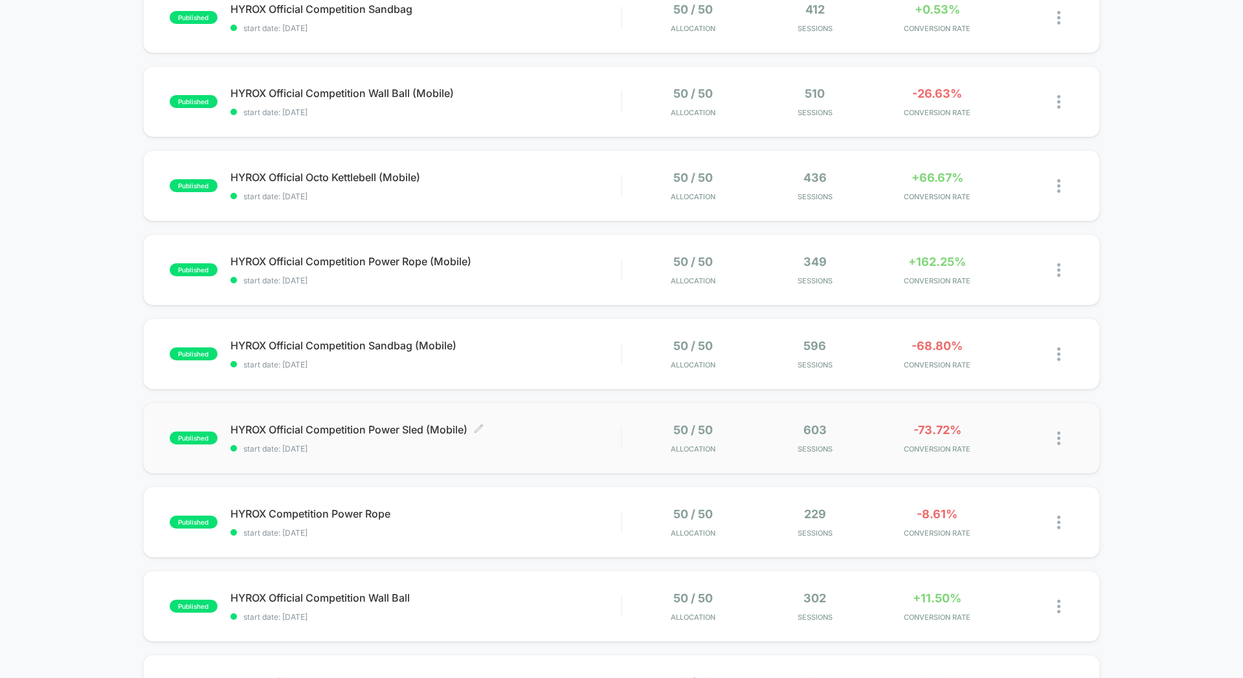
scroll to position [164, 0]
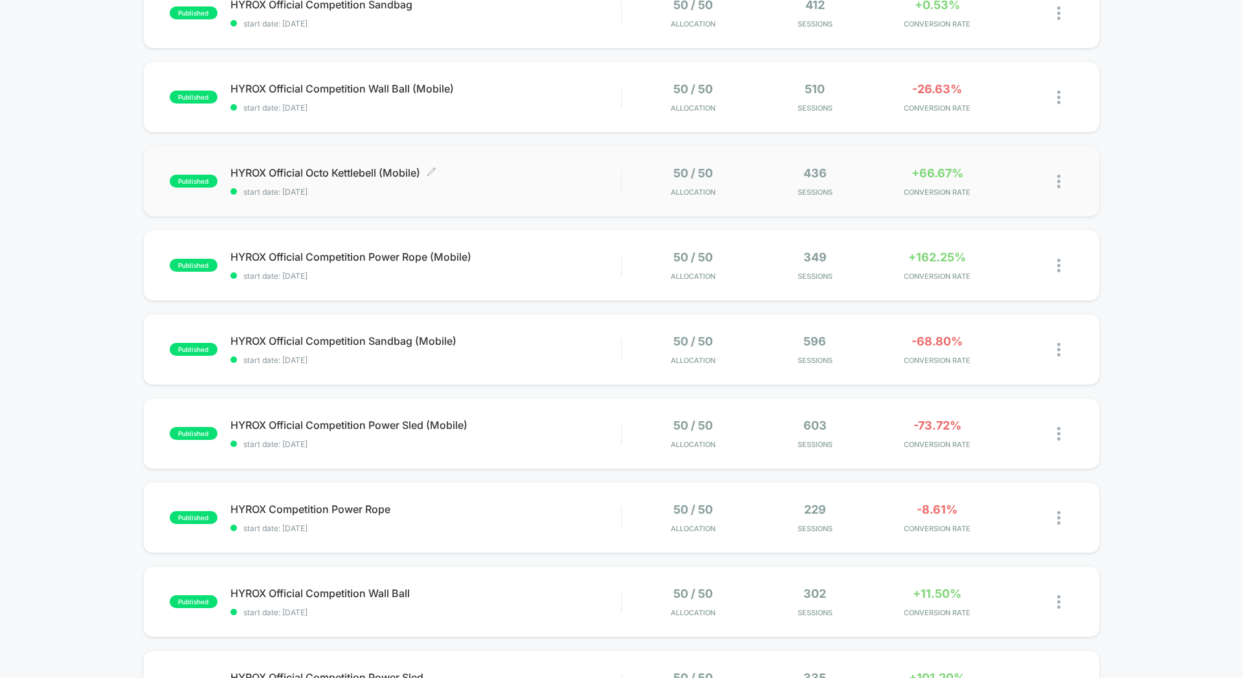
click at [502, 176] on span "HYROX Official Octo Kettlebell (Mobile) Click to edit experience details" at bounding box center [425, 172] width 390 height 13
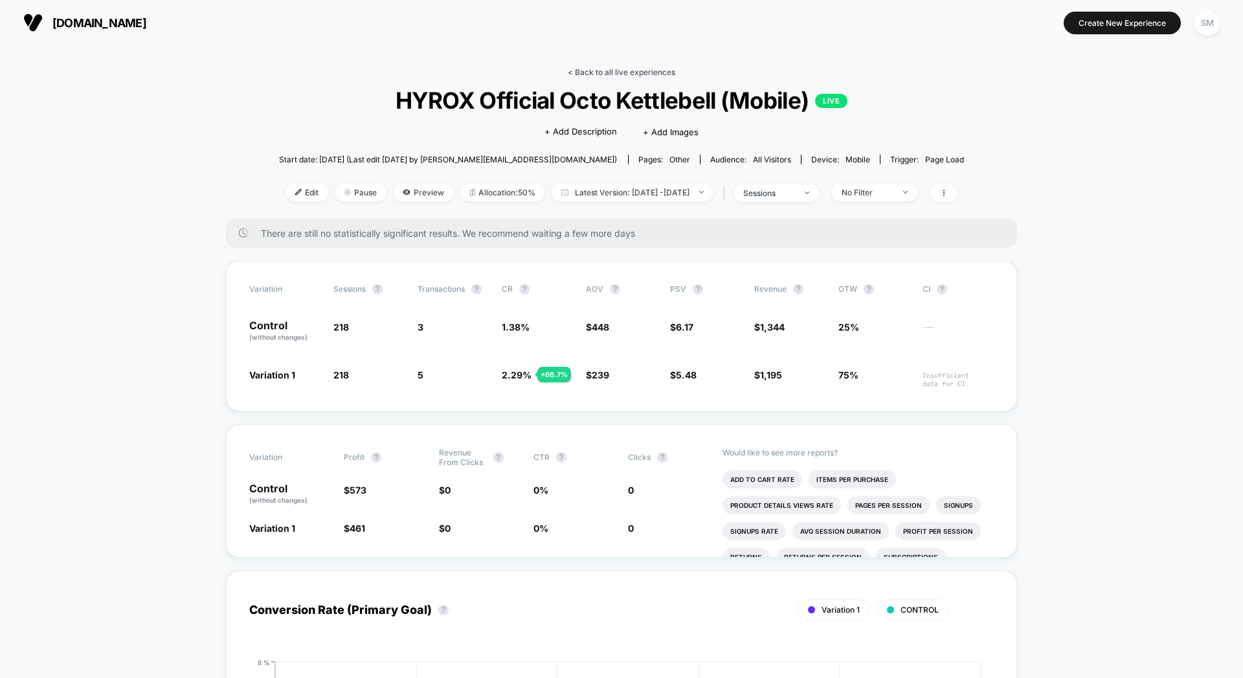
click at [591, 71] on link "< Back to all live experiences" at bounding box center [621, 72] width 107 height 10
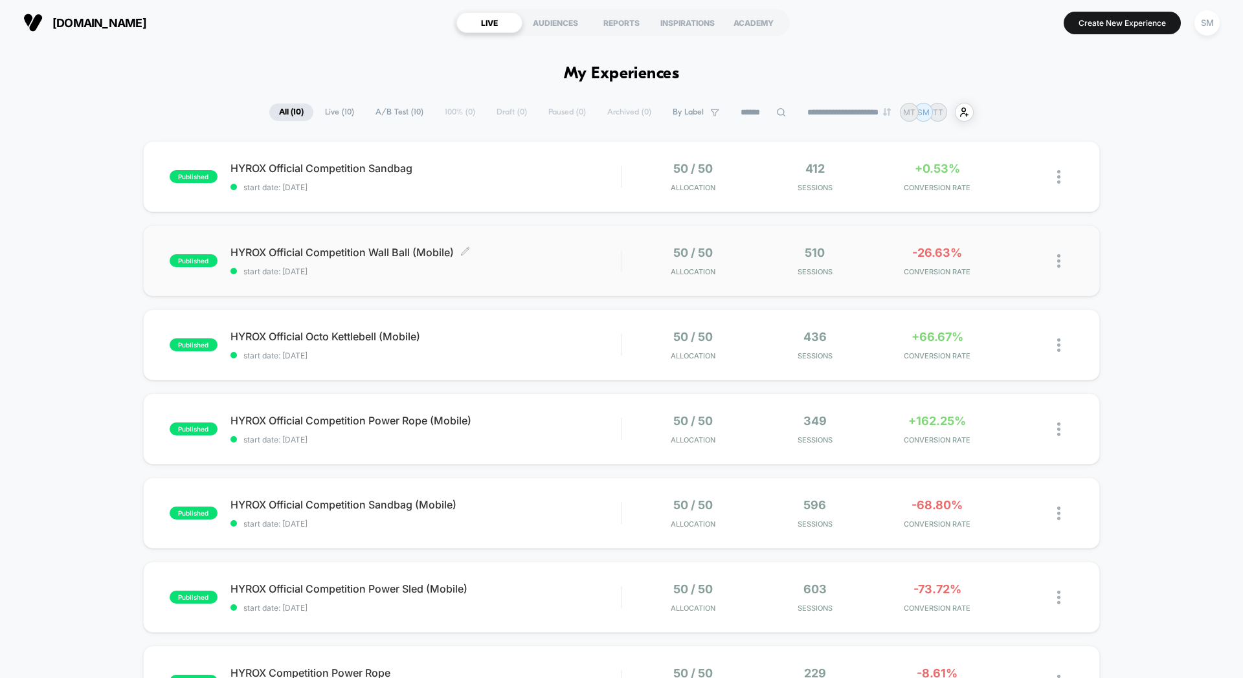
click at [544, 269] on span "start date: [DATE]" at bounding box center [425, 272] width 390 height 10
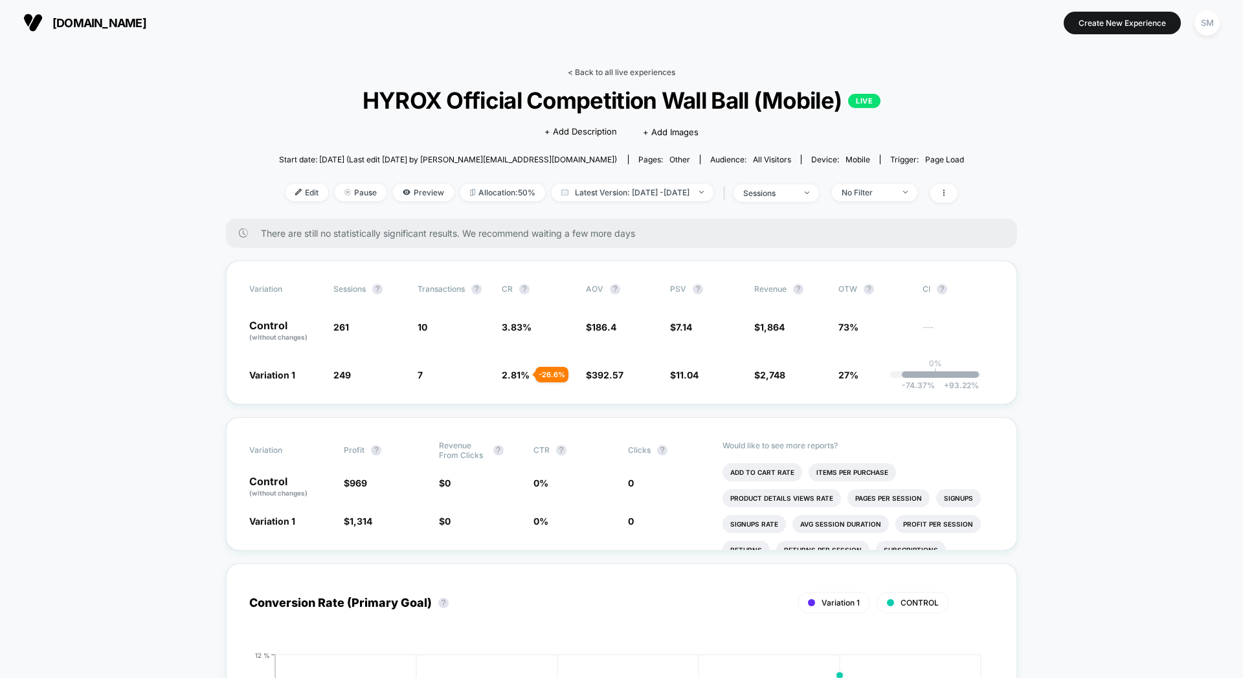
click at [592, 68] on link "< Back to all live experiences" at bounding box center [621, 72] width 107 height 10
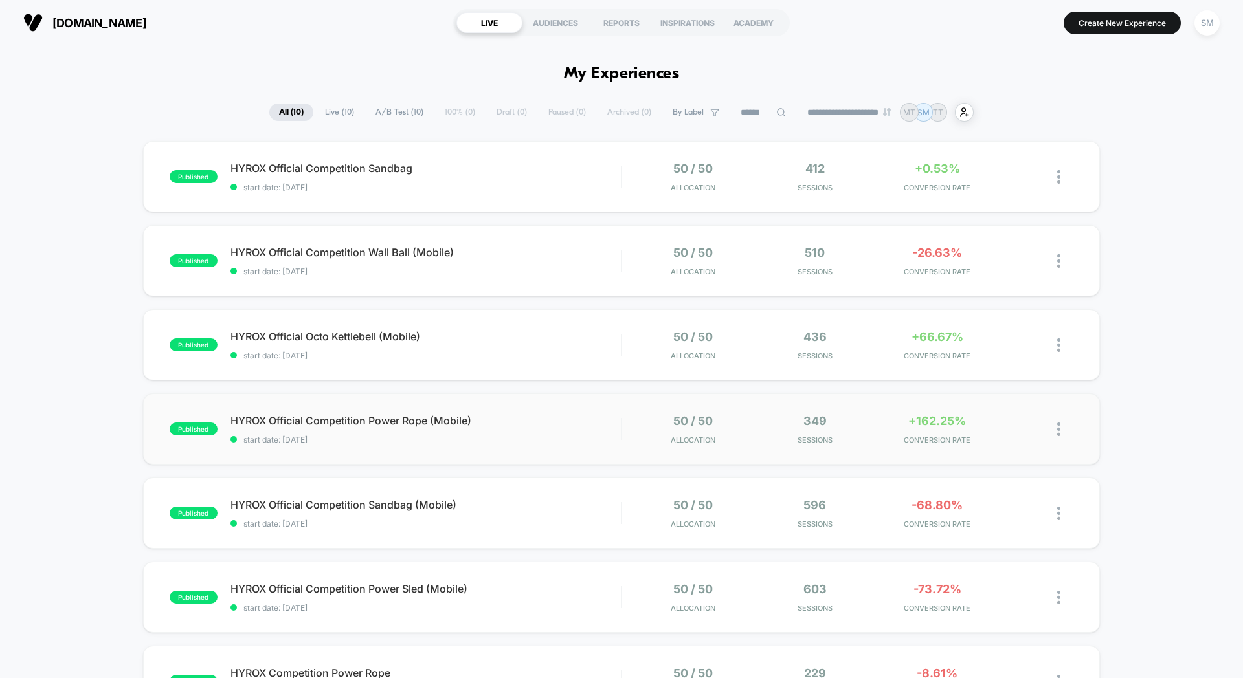
click at [558, 411] on div "published HYROX Official Competition Power Rope (Mobile) start date: [DATE] 50 …" at bounding box center [621, 428] width 957 height 71
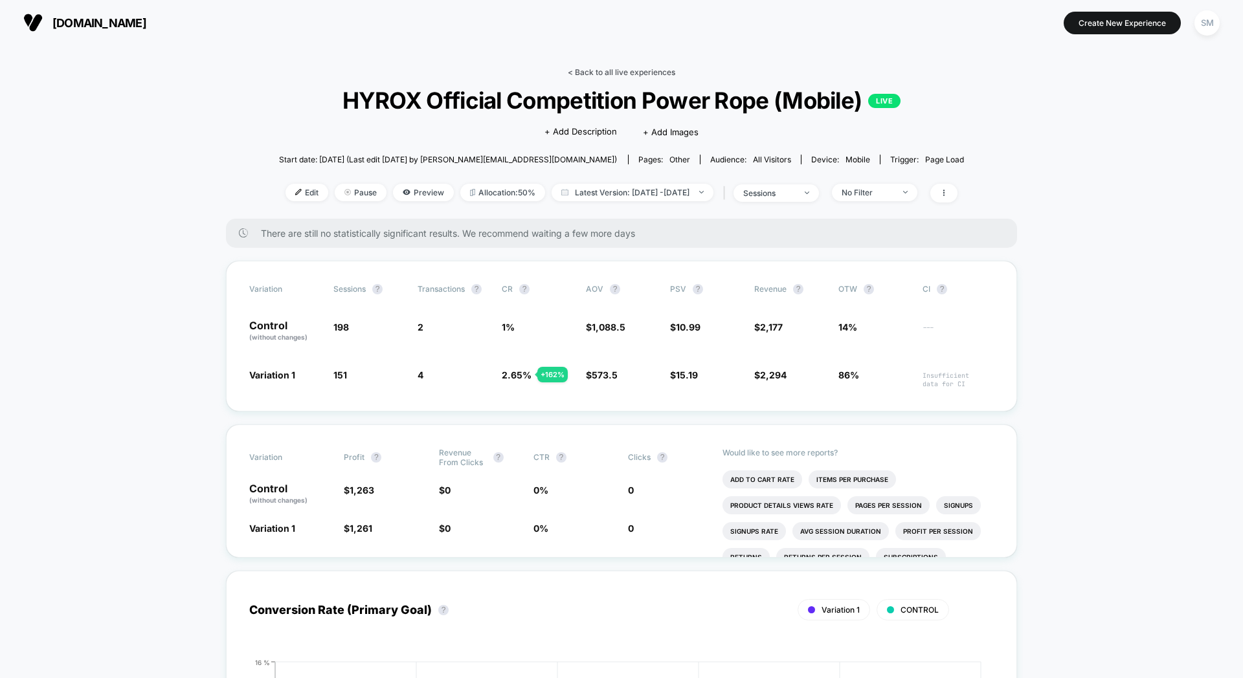
click at [596, 71] on link "< Back to all live experiences" at bounding box center [621, 72] width 107 height 10
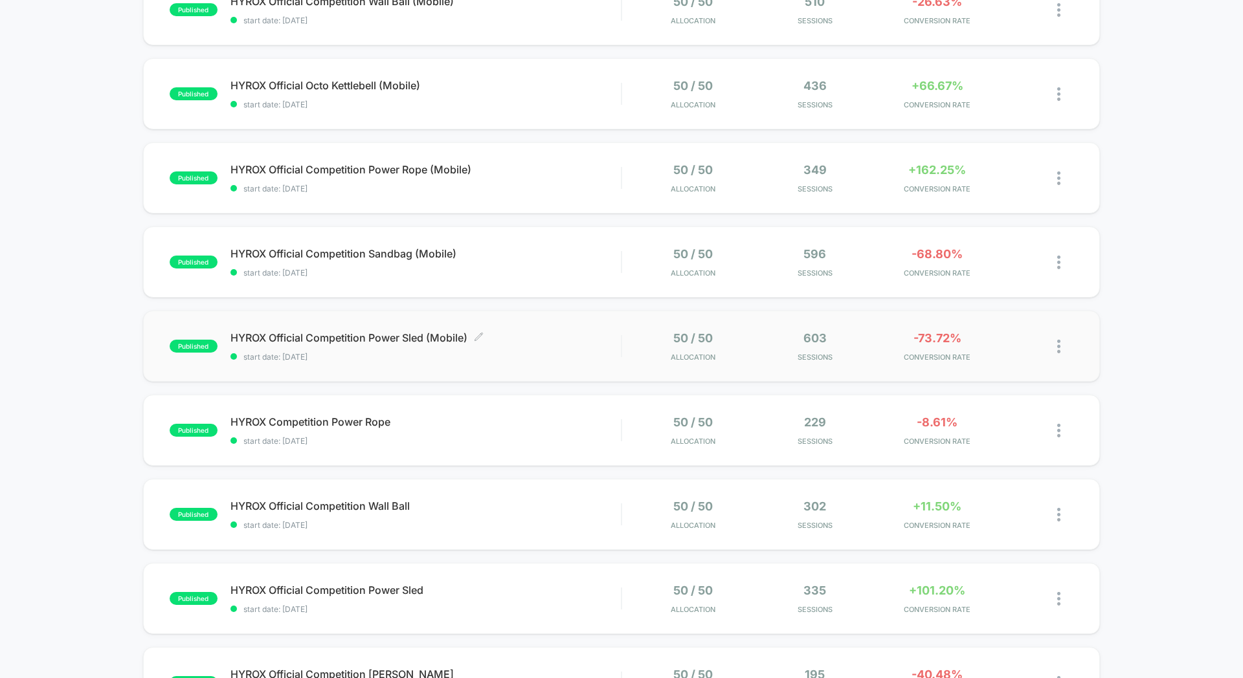
scroll to position [252, 0]
click at [626, 339] on div "50 / 50 Allocation 603 Sessions -73.72% CONVERSION RATE" at bounding box center [847, 345] width 451 height 30
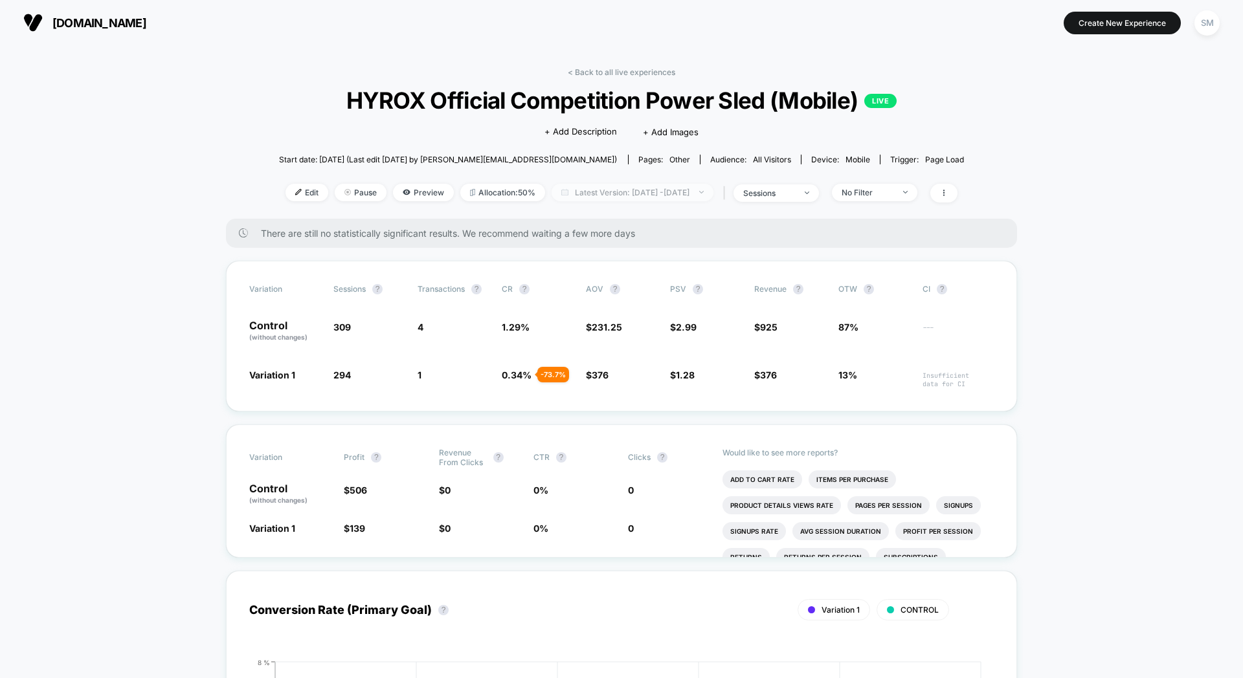
click at [621, 191] on span "Latest Version: [DATE] - [DATE]" at bounding box center [632, 192] width 162 height 17
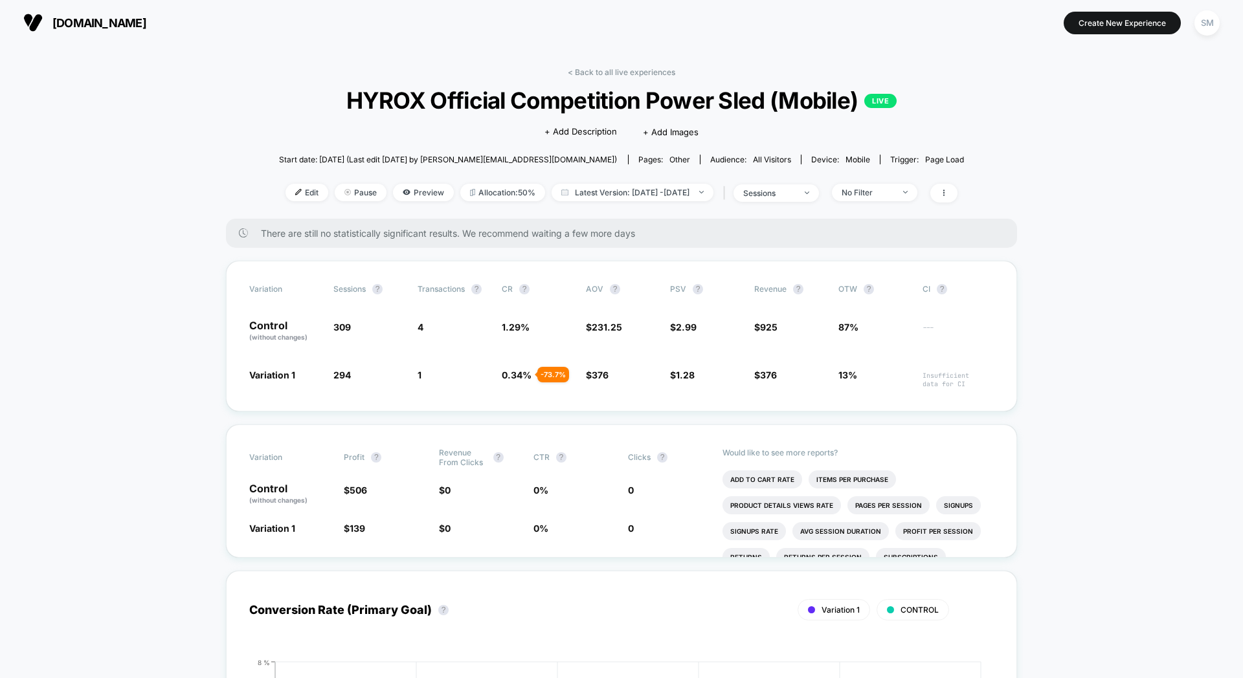
click at [609, 67] on link "< Back to all live experiences" at bounding box center [621, 72] width 107 height 10
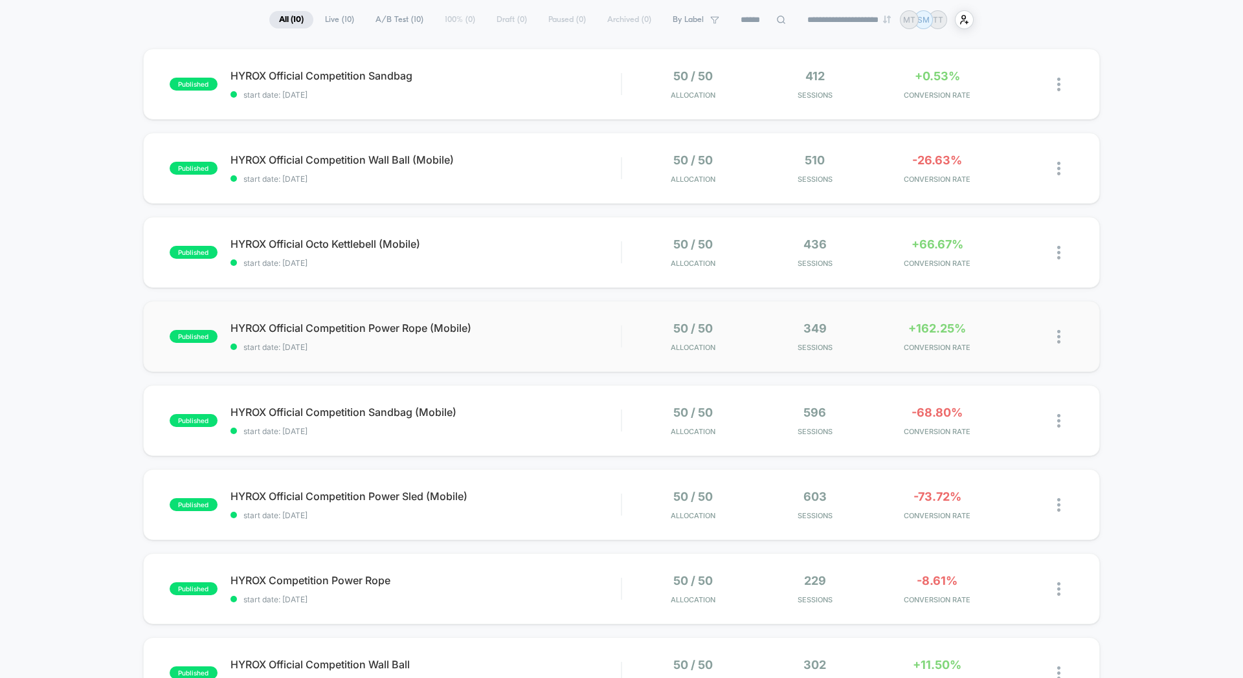
scroll to position [101, 0]
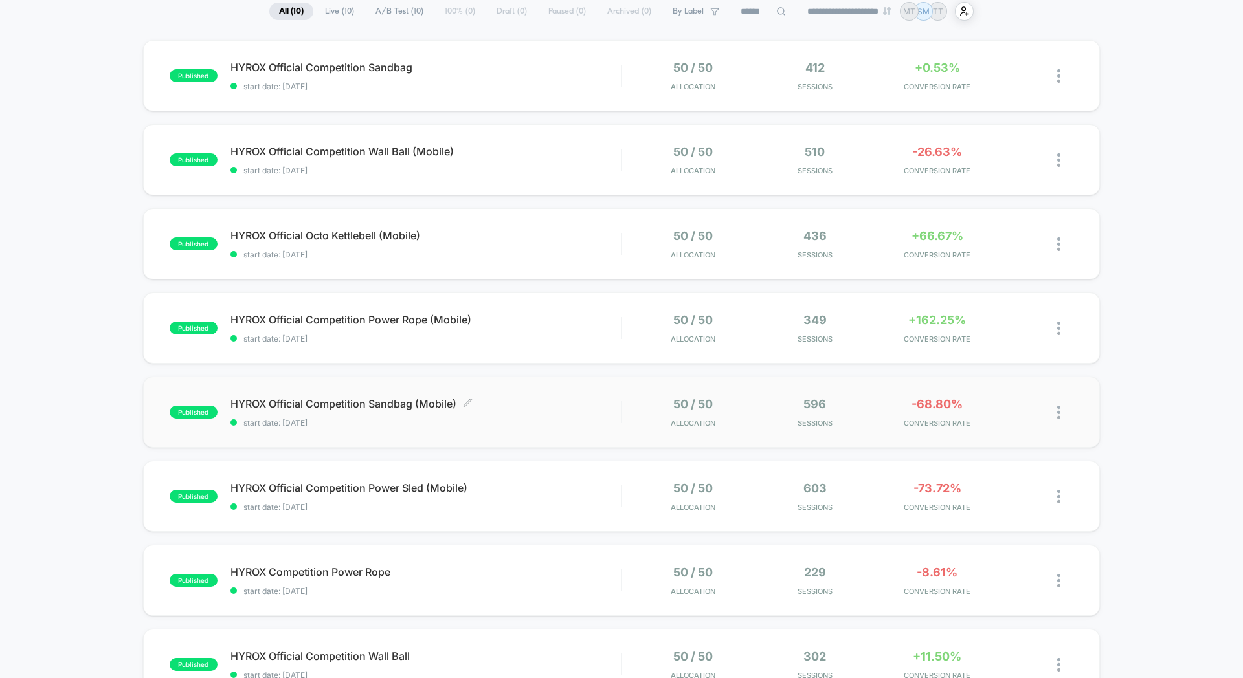
click at [577, 401] on span "HYROX Official Competition Sandbag (Mobile) Click to edit experience details" at bounding box center [425, 403] width 390 height 13
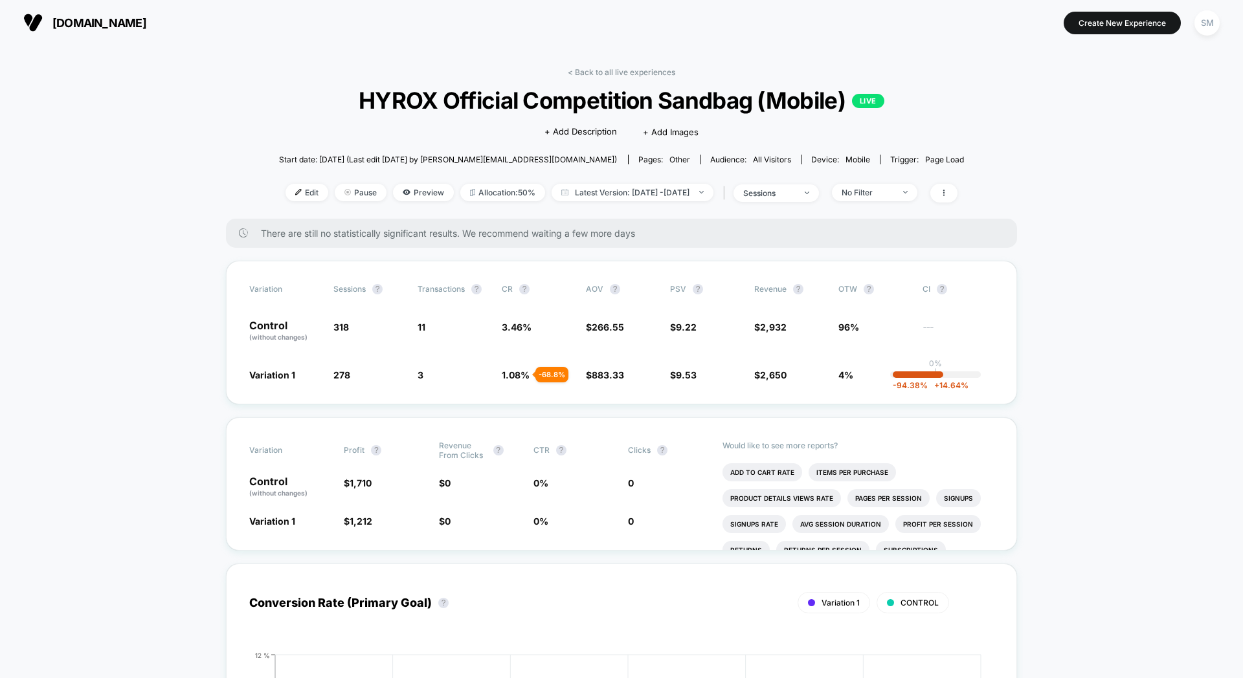
click at [279, 119] on div "< Back to all live experiences HYROX Official Competition Sandbag (Mobile) LIVE…" at bounding box center [621, 142] width 685 height 151
